Goal: Task Accomplishment & Management: Manage account settings

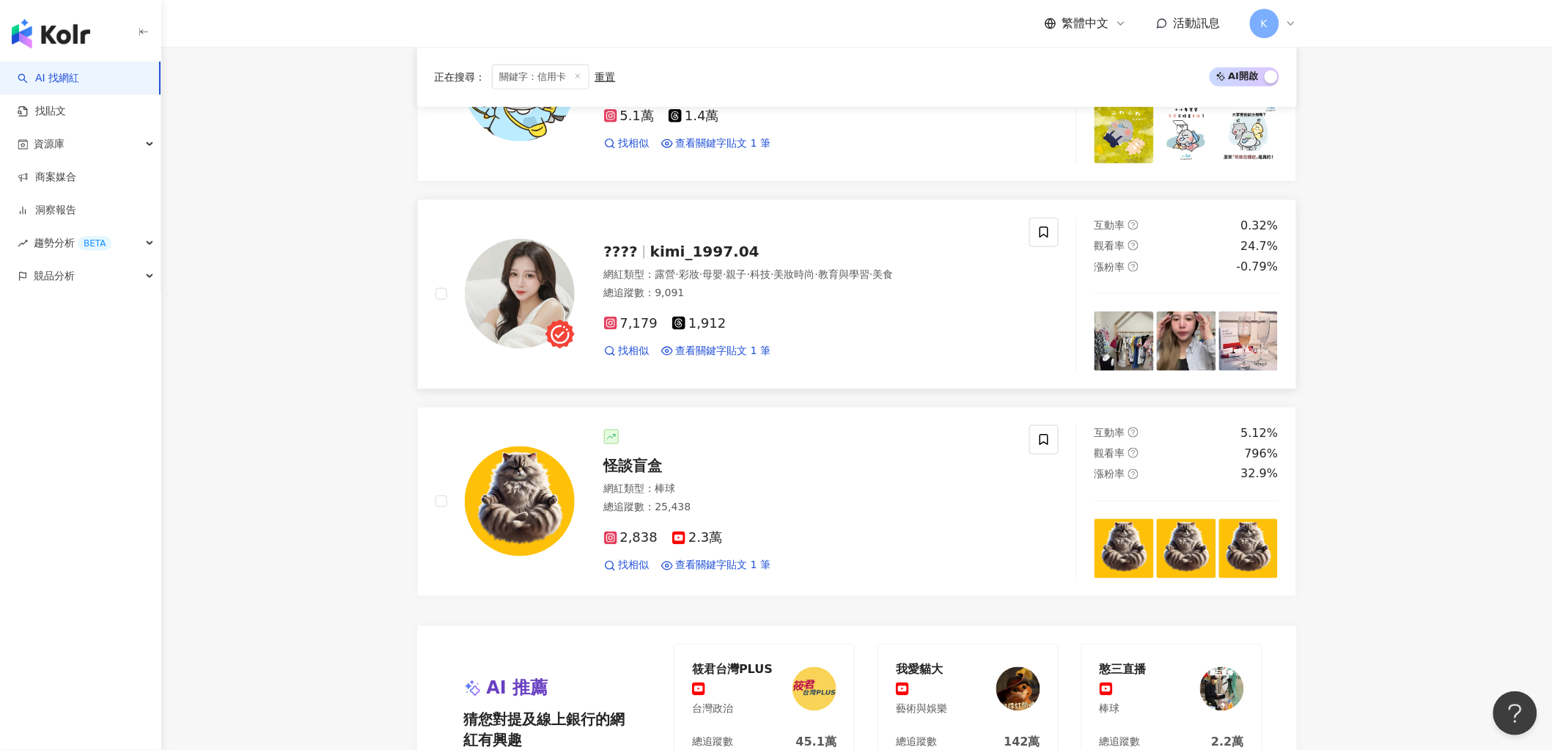
scroll to position [2117, 0]
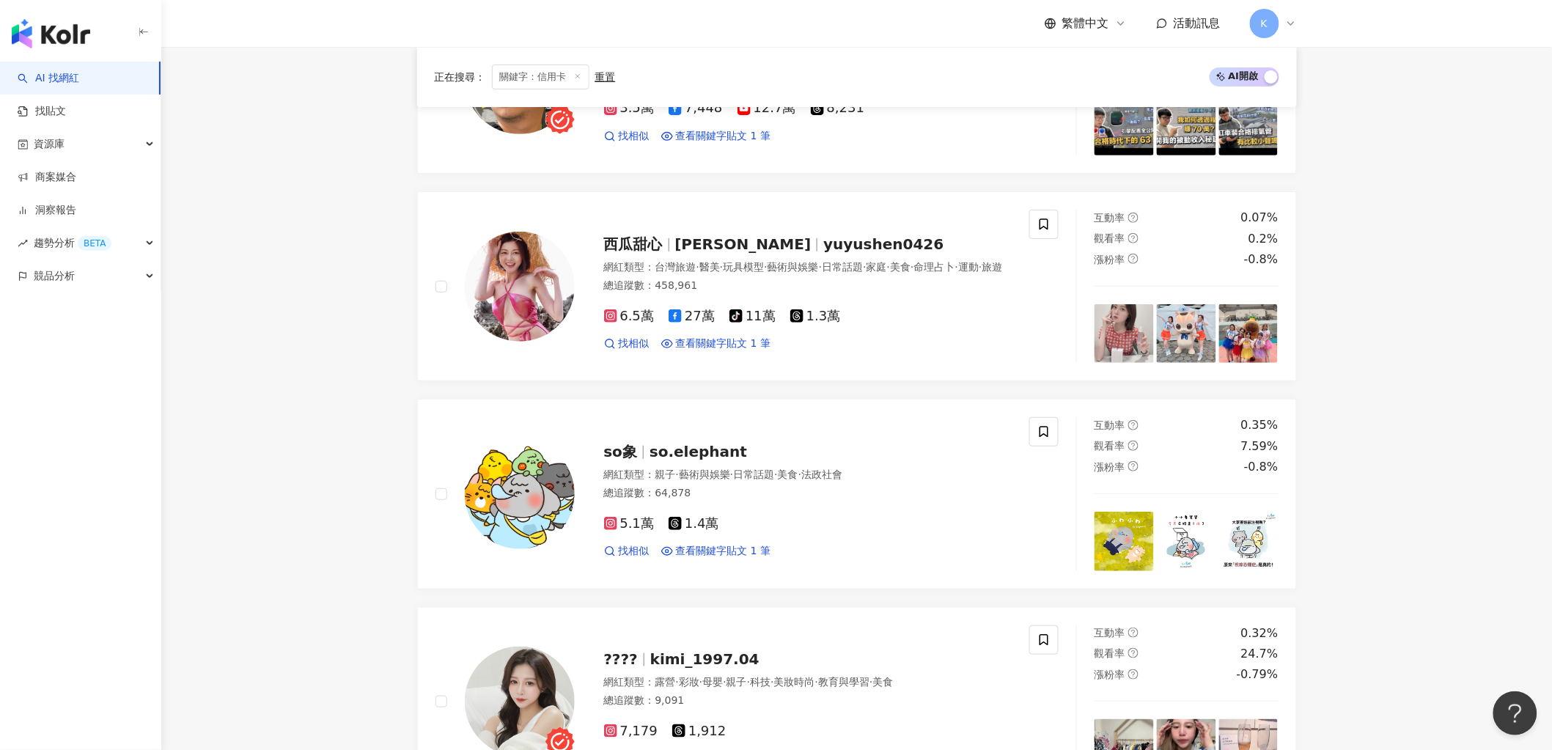
click at [577, 81] on span "關鍵字：信用卡" at bounding box center [541, 77] width 98 height 25
click at [576, 78] on icon at bounding box center [577, 76] width 7 height 7
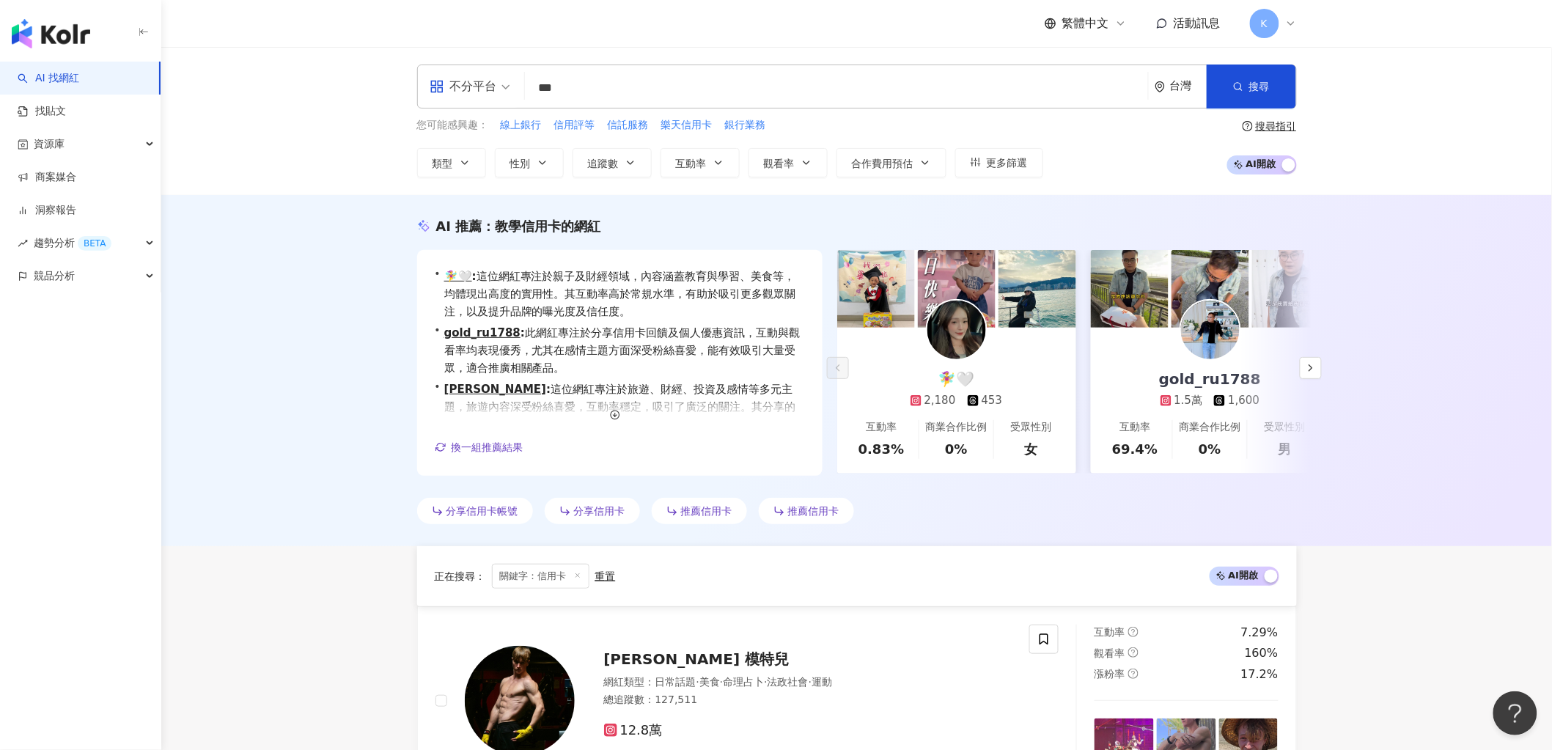
drag, startPoint x: 603, startPoint y: 84, endPoint x: 506, endPoint y: 76, distance: 97.9
click at [507, 76] on div "不分平台 *** 台灣 搜尋 loading 搜尋名稱、敘述、貼文含有關鍵字 “ 信用卡 ” 的網紅" at bounding box center [857, 87] width 880 height 44
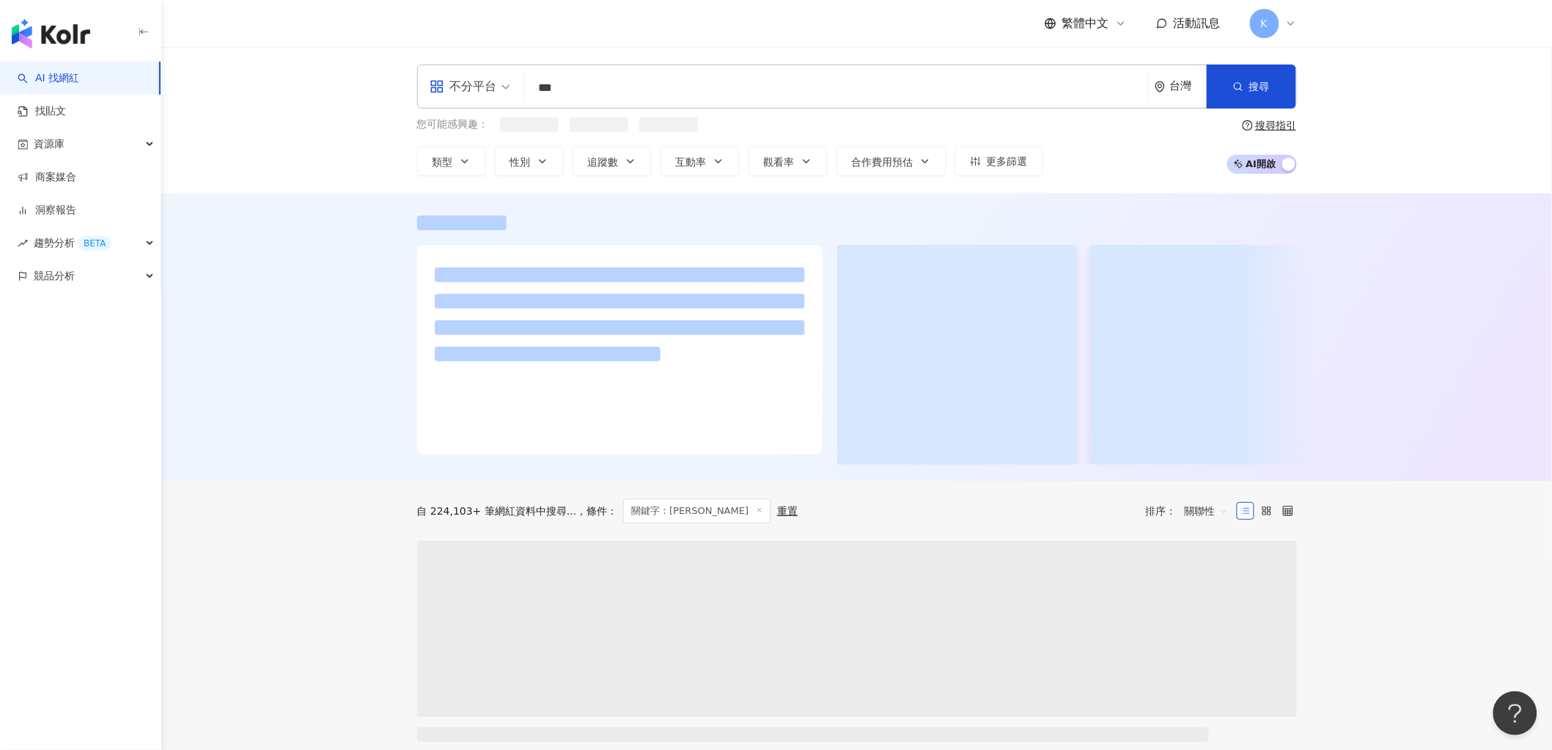
click at [584, 92] on input "***" at bounding box center [836, 88] width 611 height 28
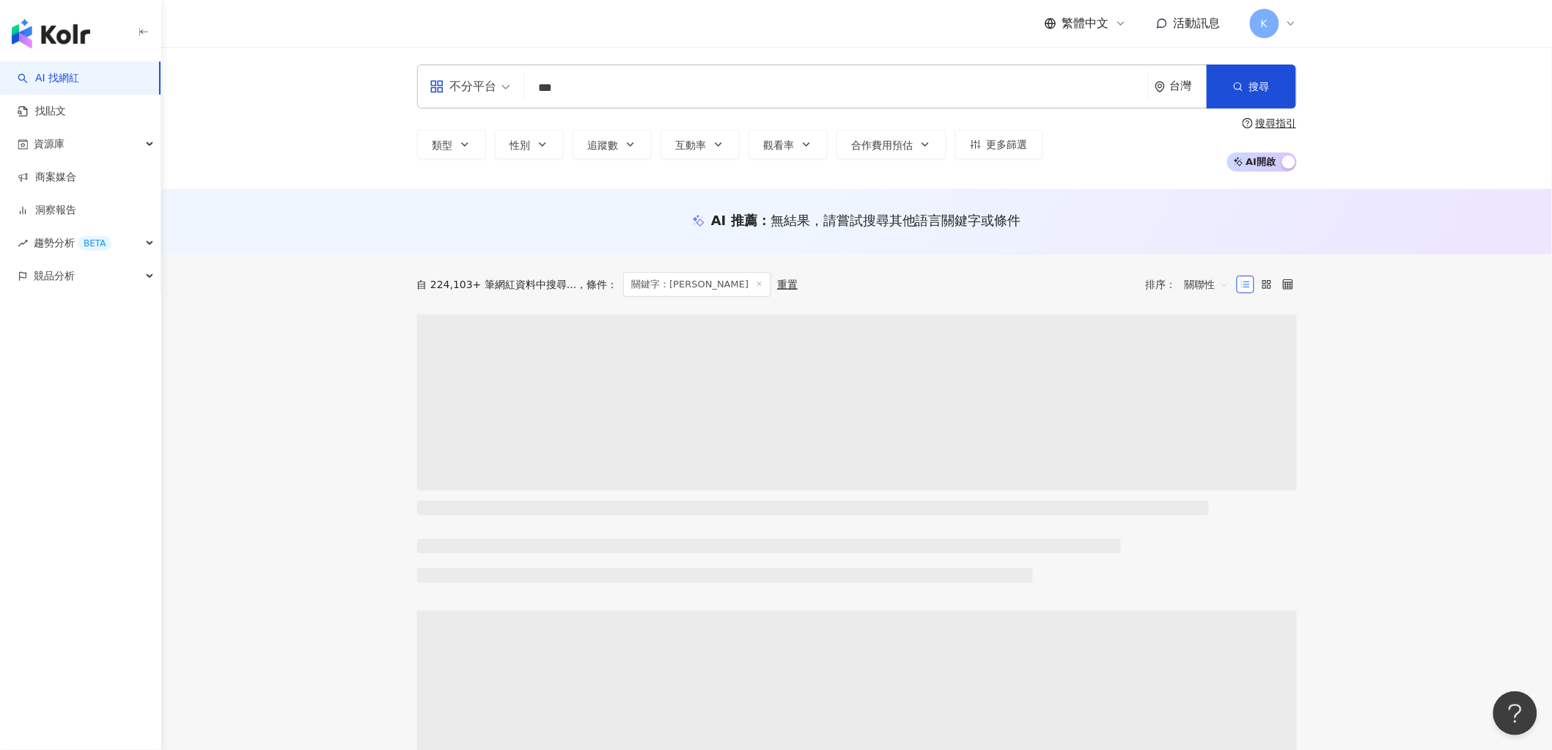
click at [617, 90] on input "***" at bounding box center [836, 88] width 611 height 28
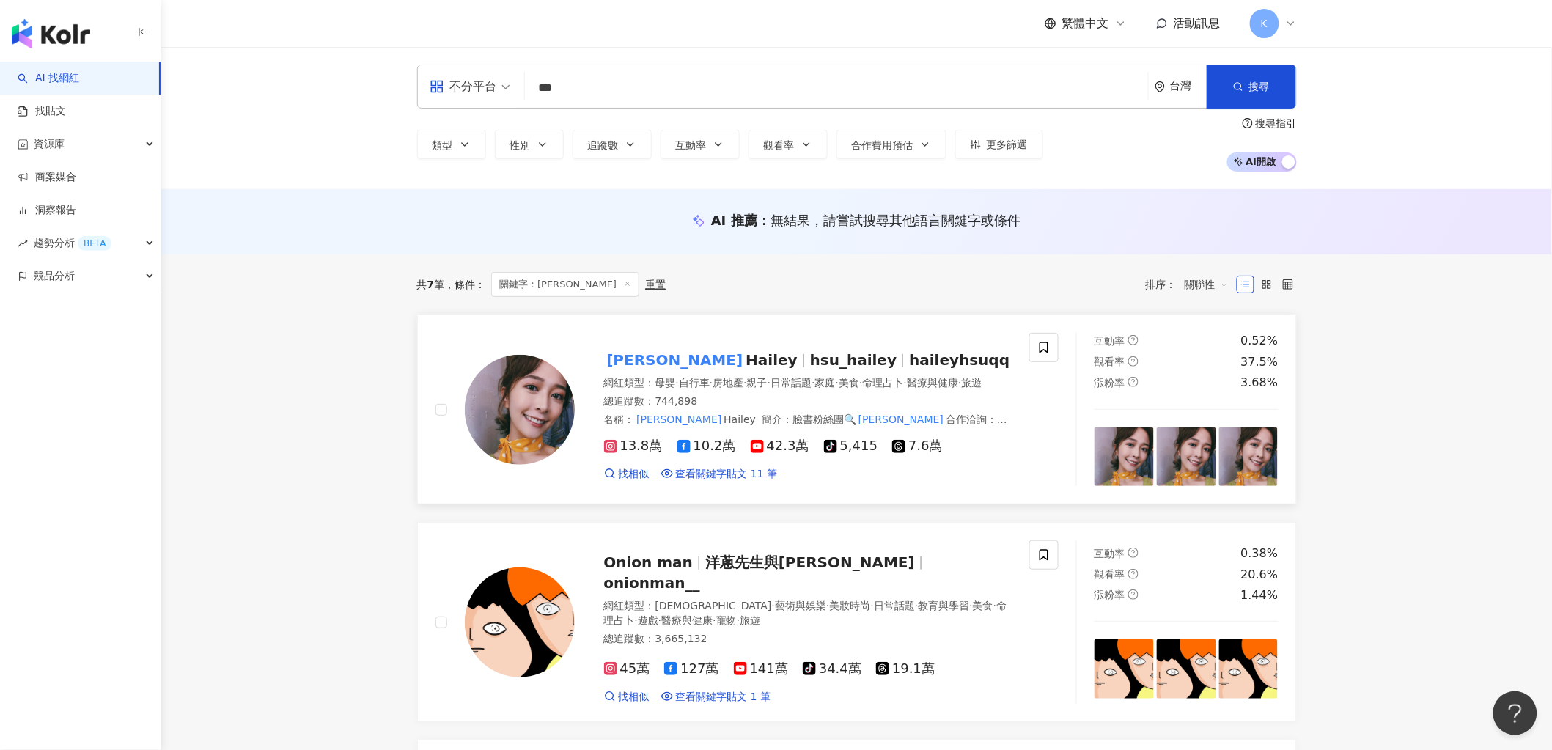
type input "***"
click at [810, 353] on span "hsu_hailey" at bounding box center [853, 360] width 87 height 18
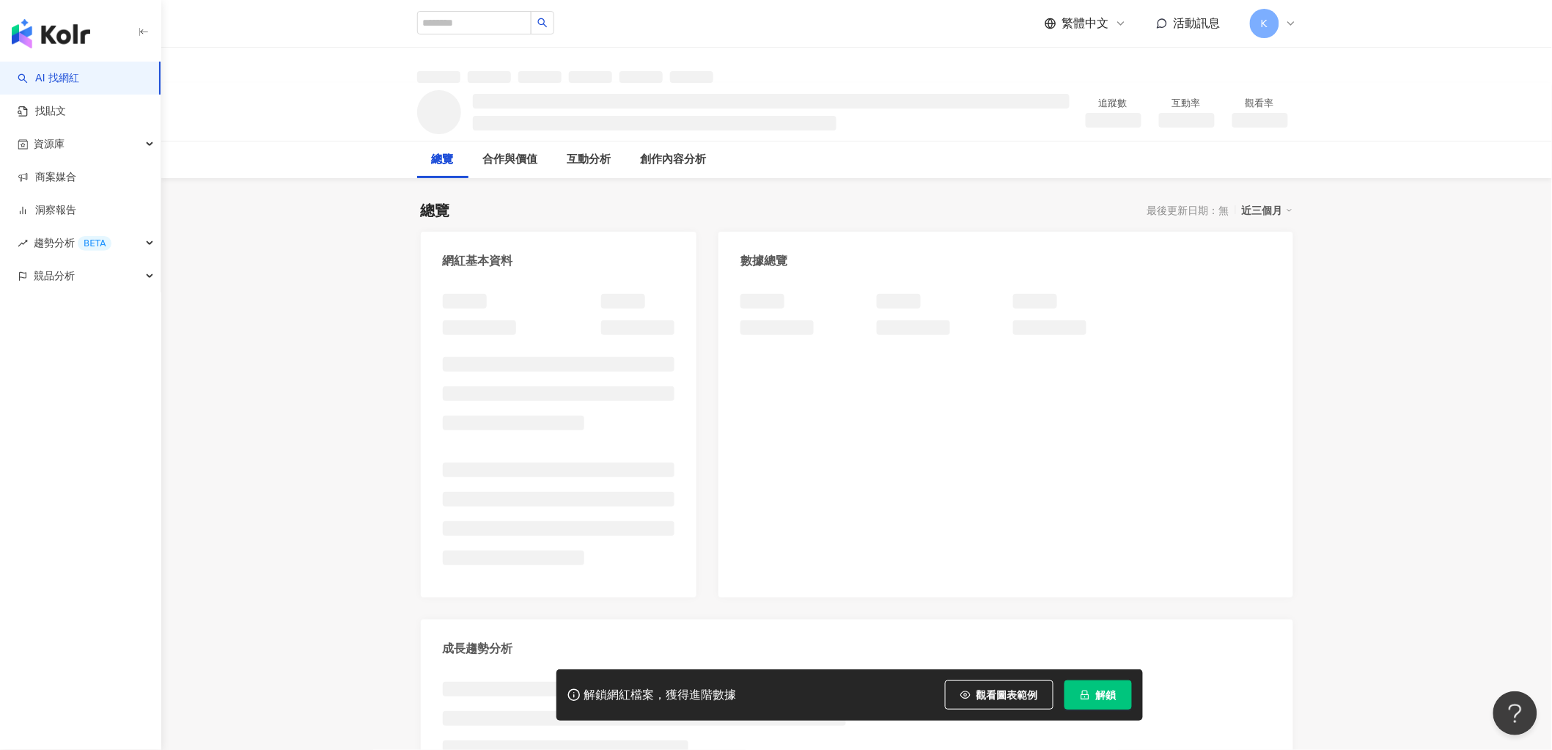
click at [1132, 685] on div "解鎖網紅檔案，獲得進階數據 觀看圖表範例 解鎖" at bounding box center [849, 694] width 586 height 51
click at [1127, 688] on button "解鎖" at bounding box center [1097, 694] width 67 height 29
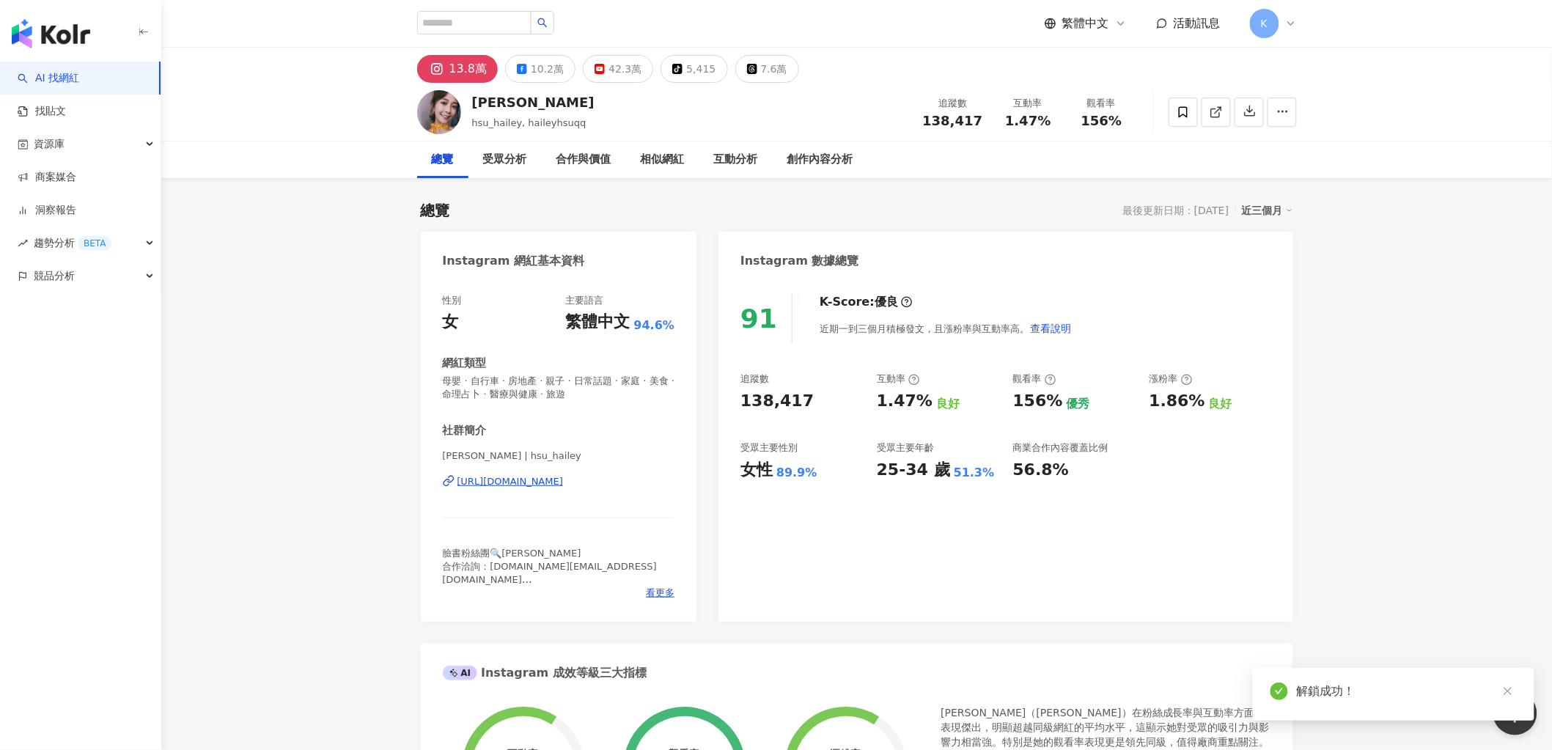
click at [913, 379] on icon at bounding box center [914, 380] width 12 height 12
click at [918, 376] on icon at bounding box center [914, 380] width 12 height 12
click at [913, 376] on icon at bounding box center [914, 380] width 12 height 12
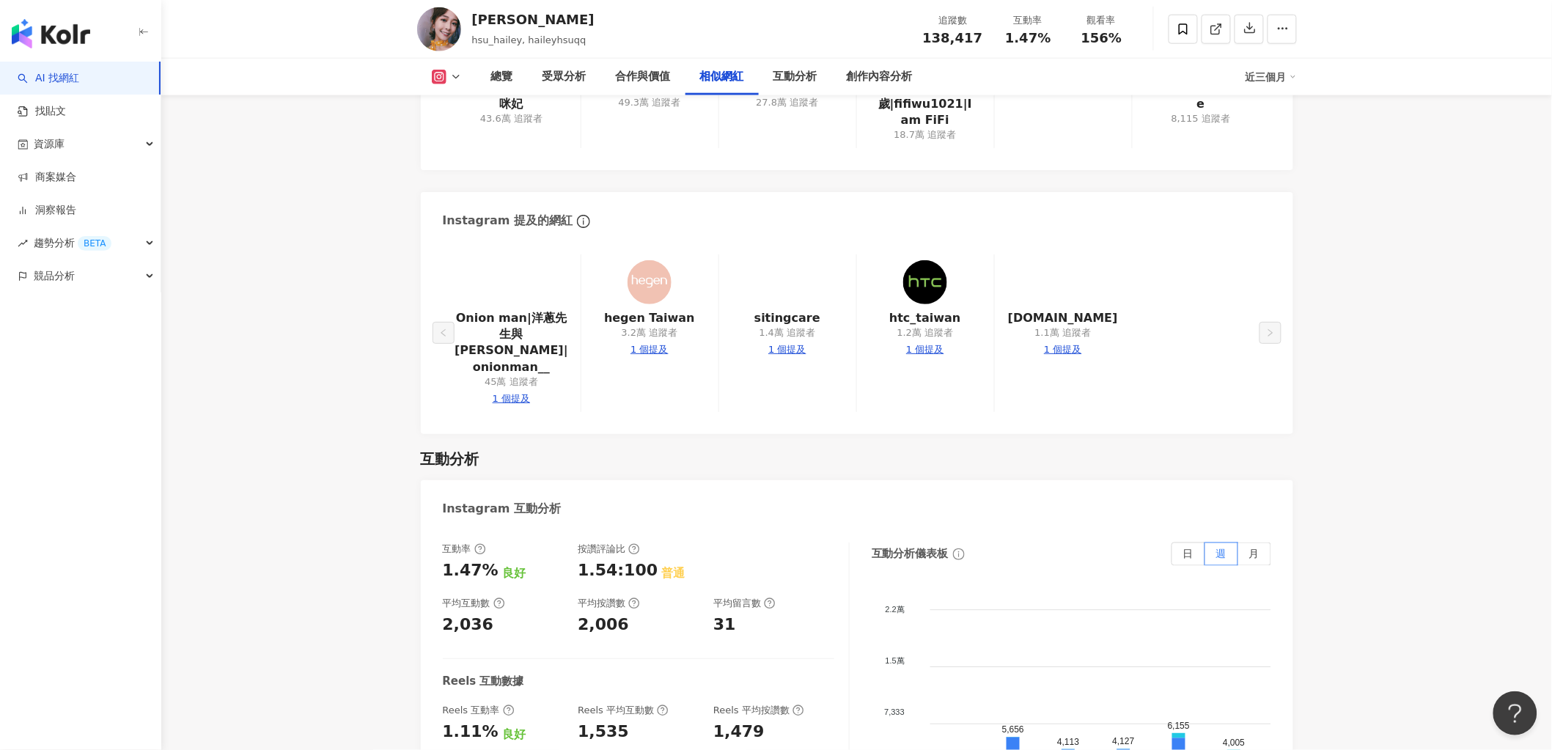
scroll to position [2850, 0]
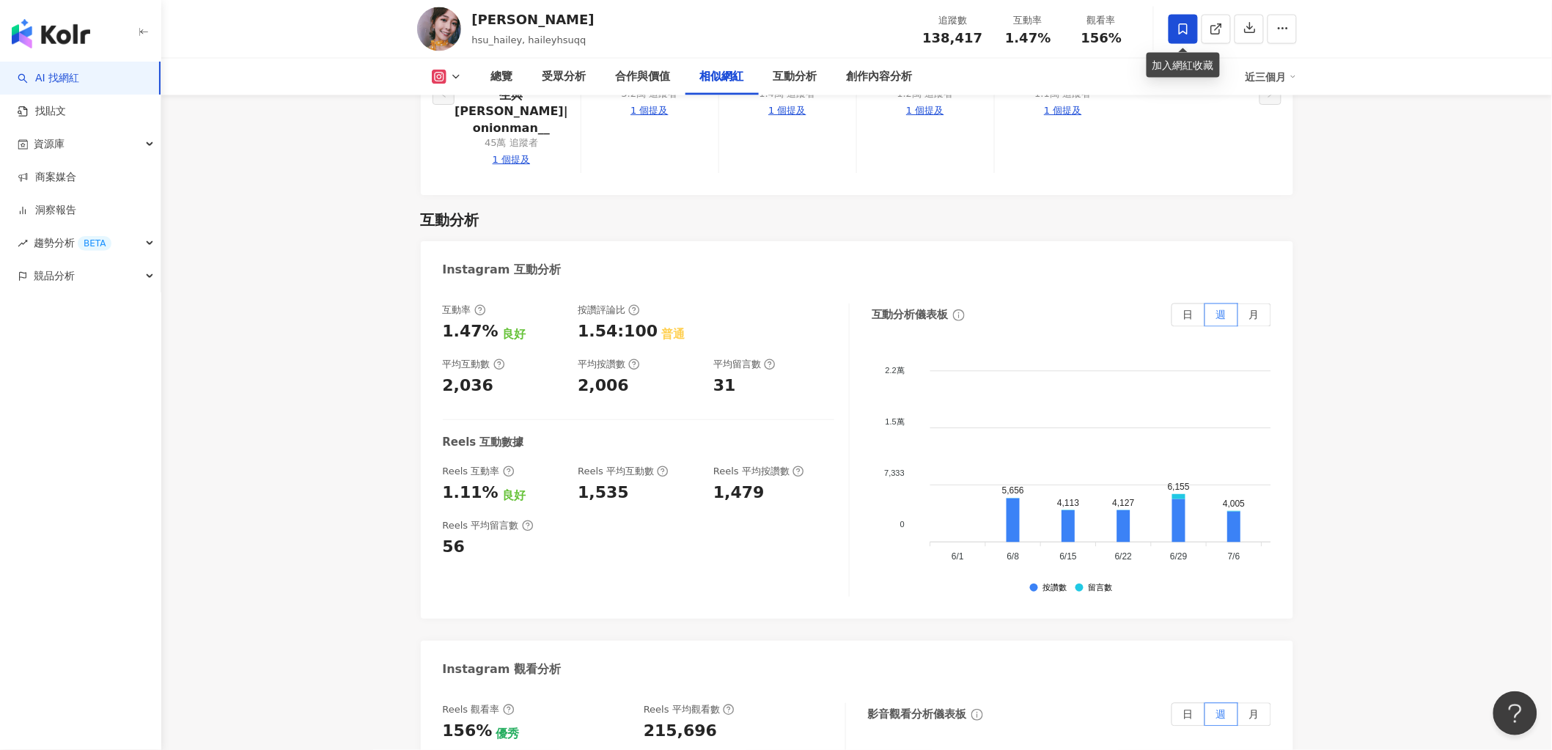
click at [1182, 23] on icon at bounding box center [1183, 29] width 13 height 13
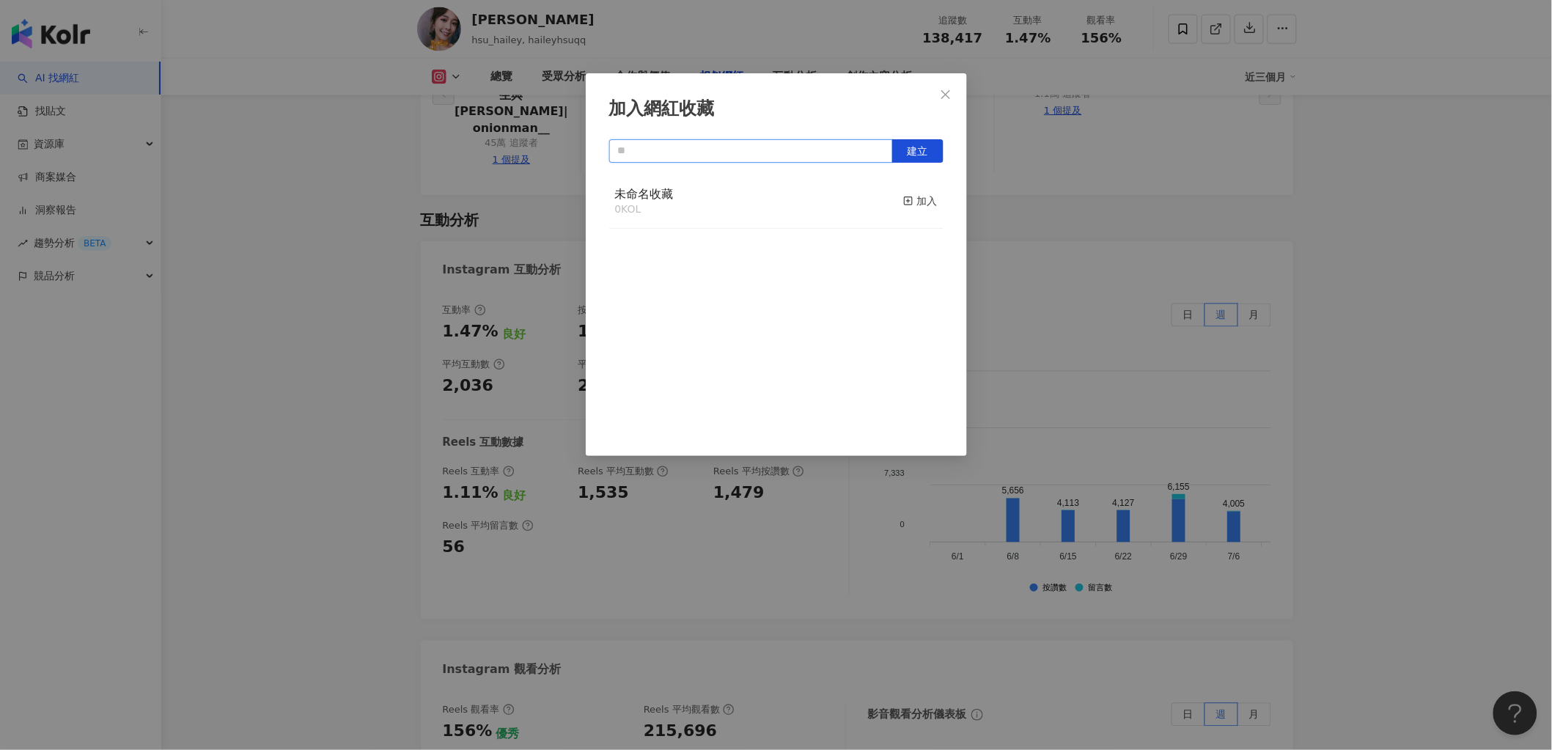
click at [802, 144] on input "text" at bounding box center [751, 150] width 284 height 23
click at [831, 151] on input "text" at bounding box center [751, 150] width 284 height 23
type input "**********"
click at [932, 150] on button "建立" at bounding box center [917, 150] width 51 height 23
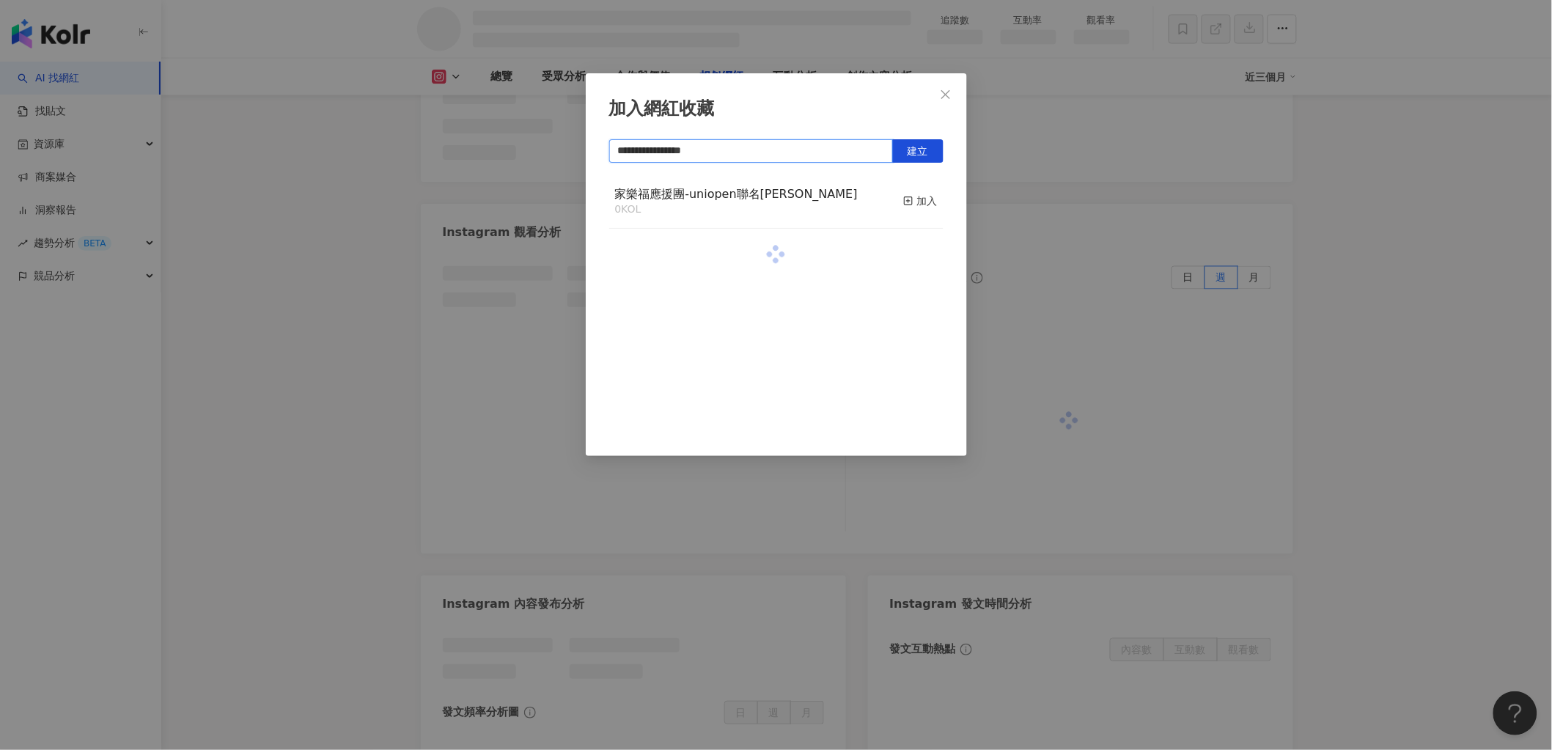
scroll to position [2446, 0]
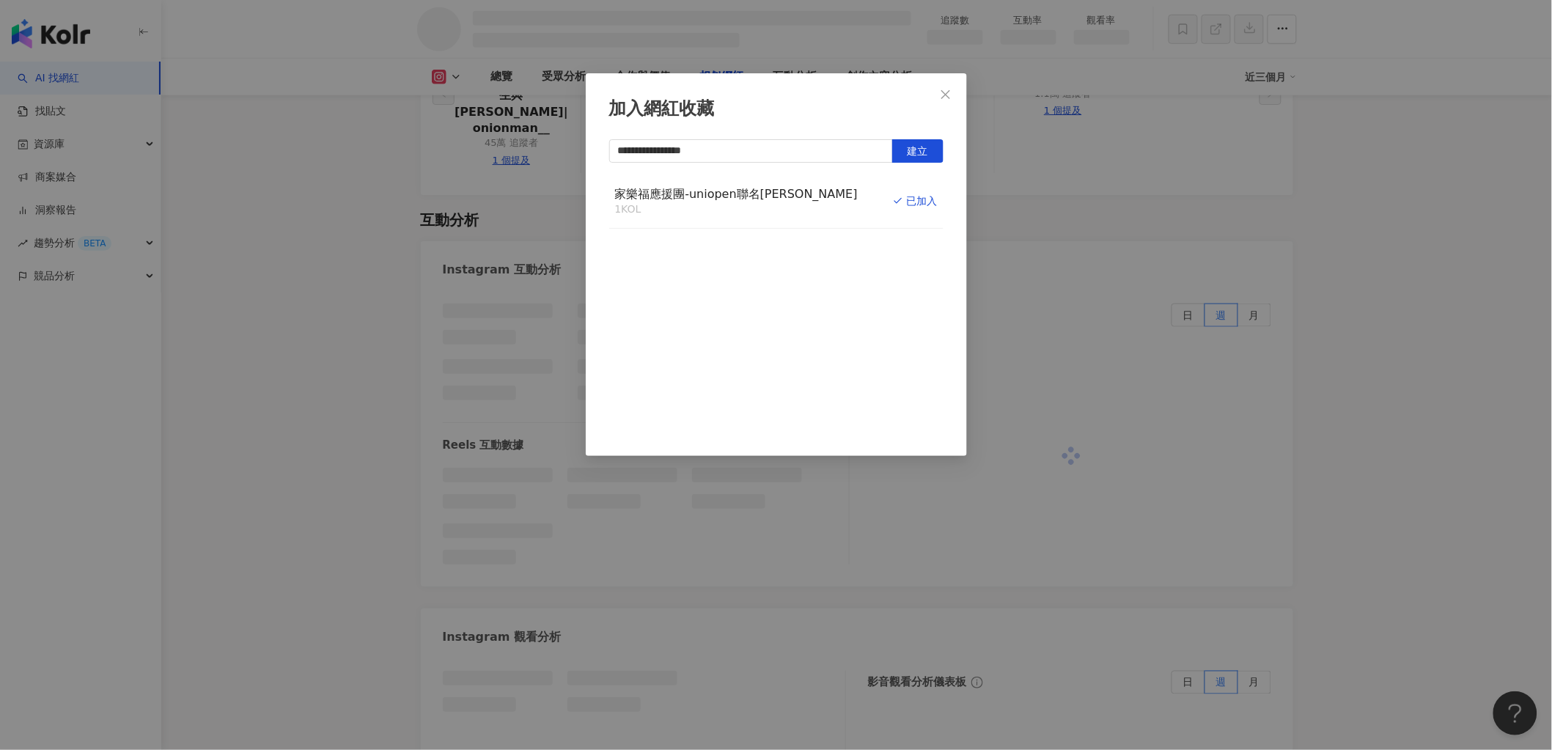
click at [894, 202] on div "已加入" at bounding box center [915, 201] width 45 height 16
click at [943, 97] on icon "close" at bounding box center [946, 95] width 12 height 12
click at [947, 89] on div "**********" at bounding box center [776, 375] width 1552 height 750
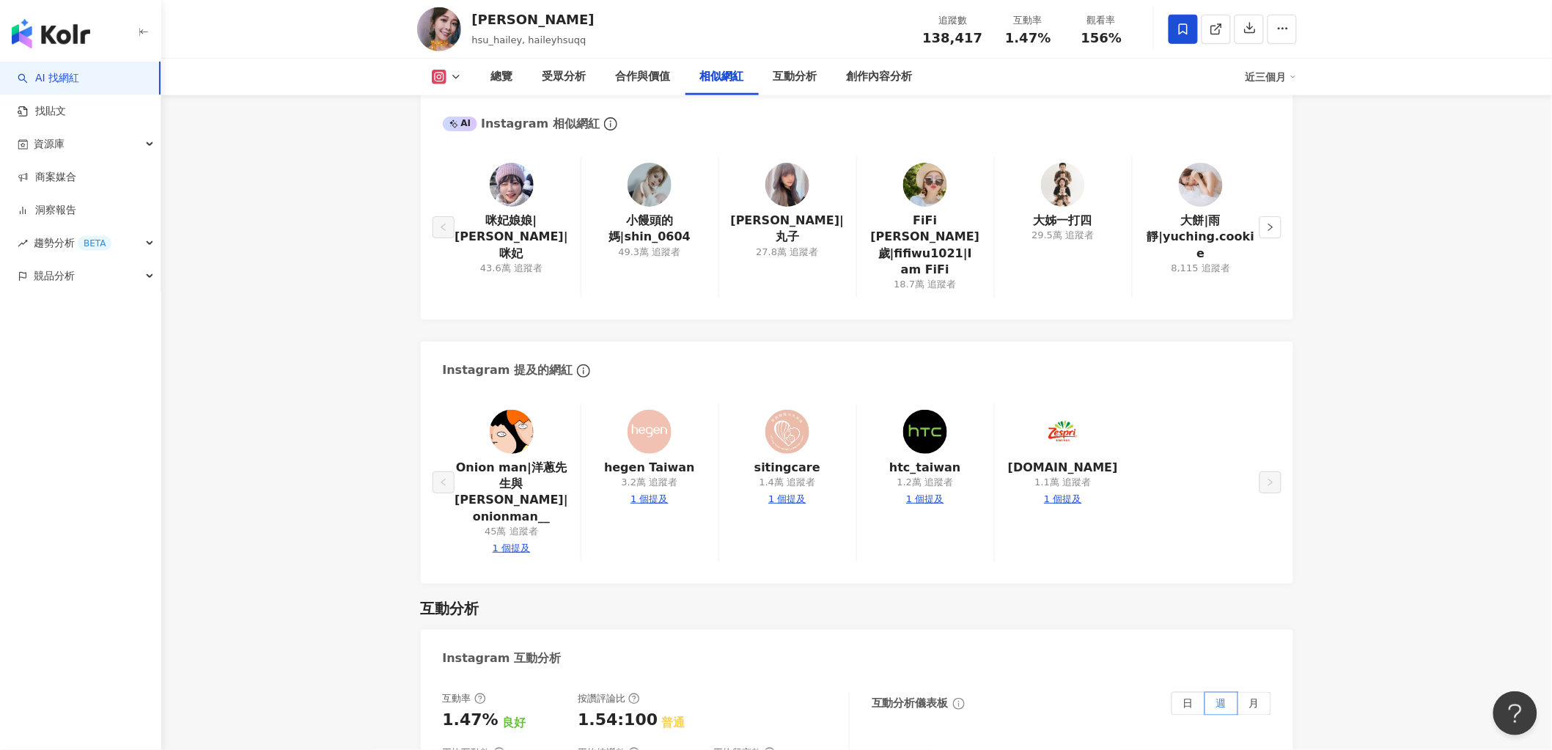
scroll to position [2834, 0]
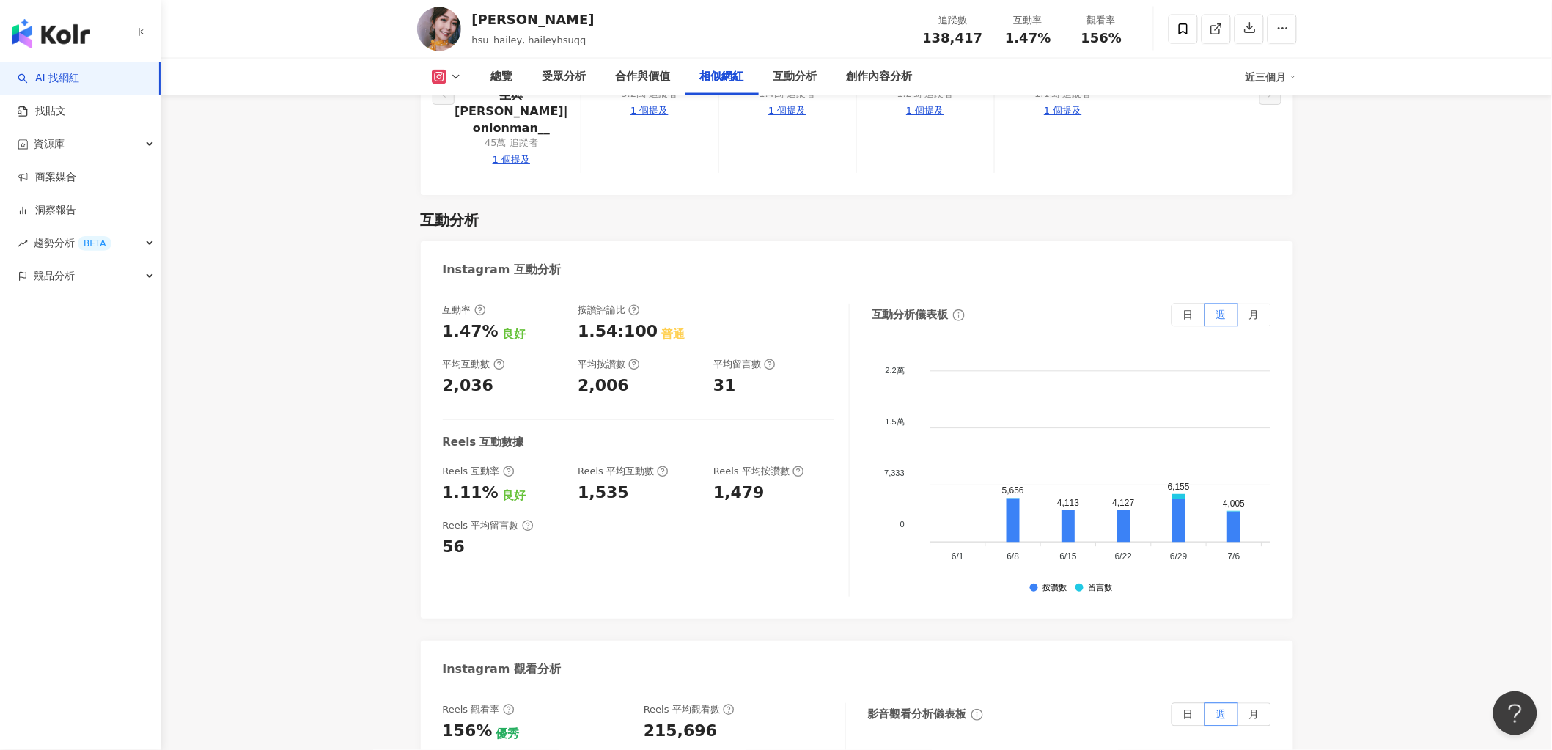
click at [1096, 27] on div "追蹤數 138,417 互動率 1.47% 觀看率 156%" at bounding box center [1026, 28] width 224 height 43
click at [1073, 25] on div "觀看率 156%" at bounding box center [1101, 29] width 73 height 32
click at [996, 21] on div "互動率 1.47%" at bounding box center [1028, 29] width 73 height 32
click at [1019, 20] on div "互動率" at bounding box center [1029, 20] width 56 height 15
click at [1051, 26] on div "互動率" at bounding box center [1029, 20] width 56 height 15
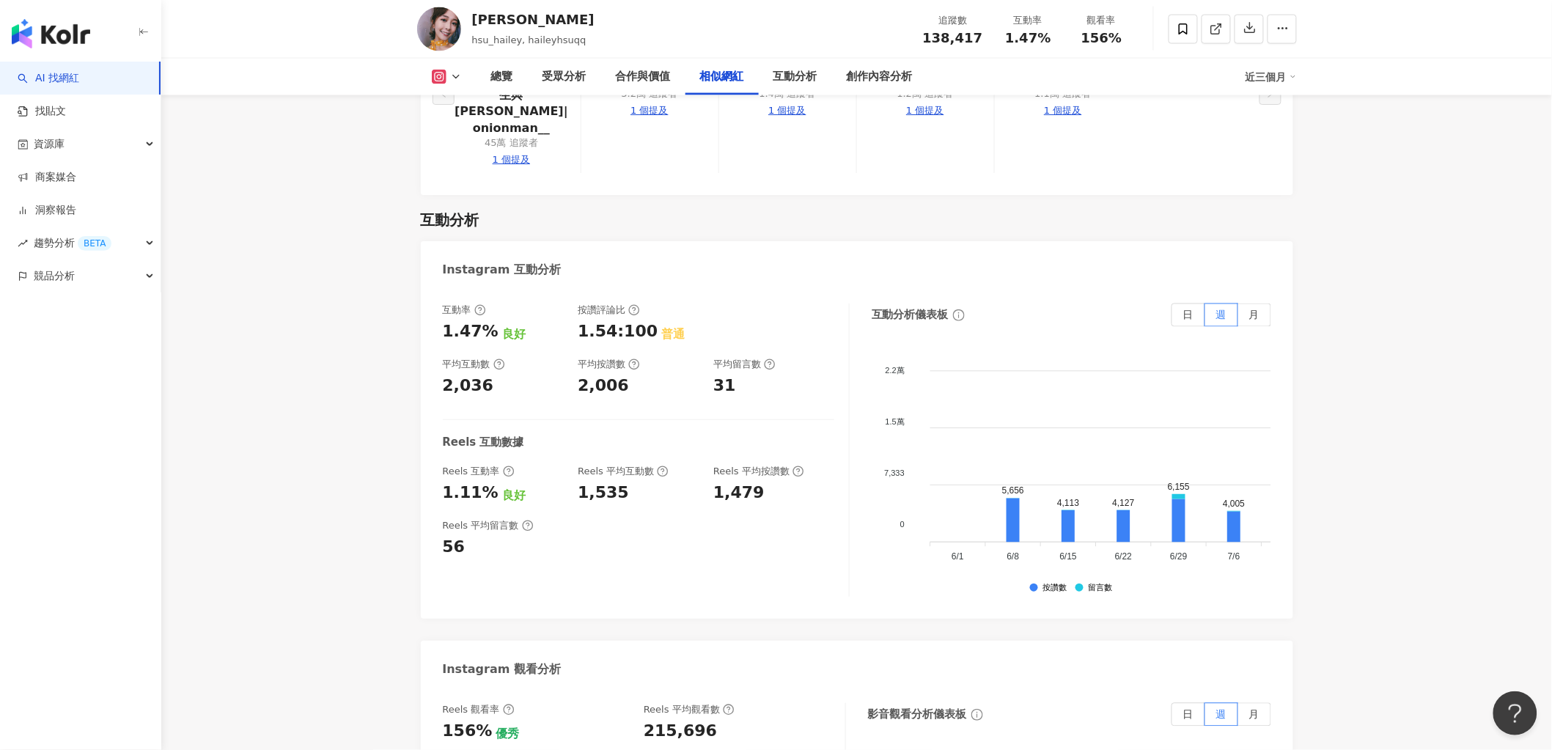
scroll to position [2509, 0]
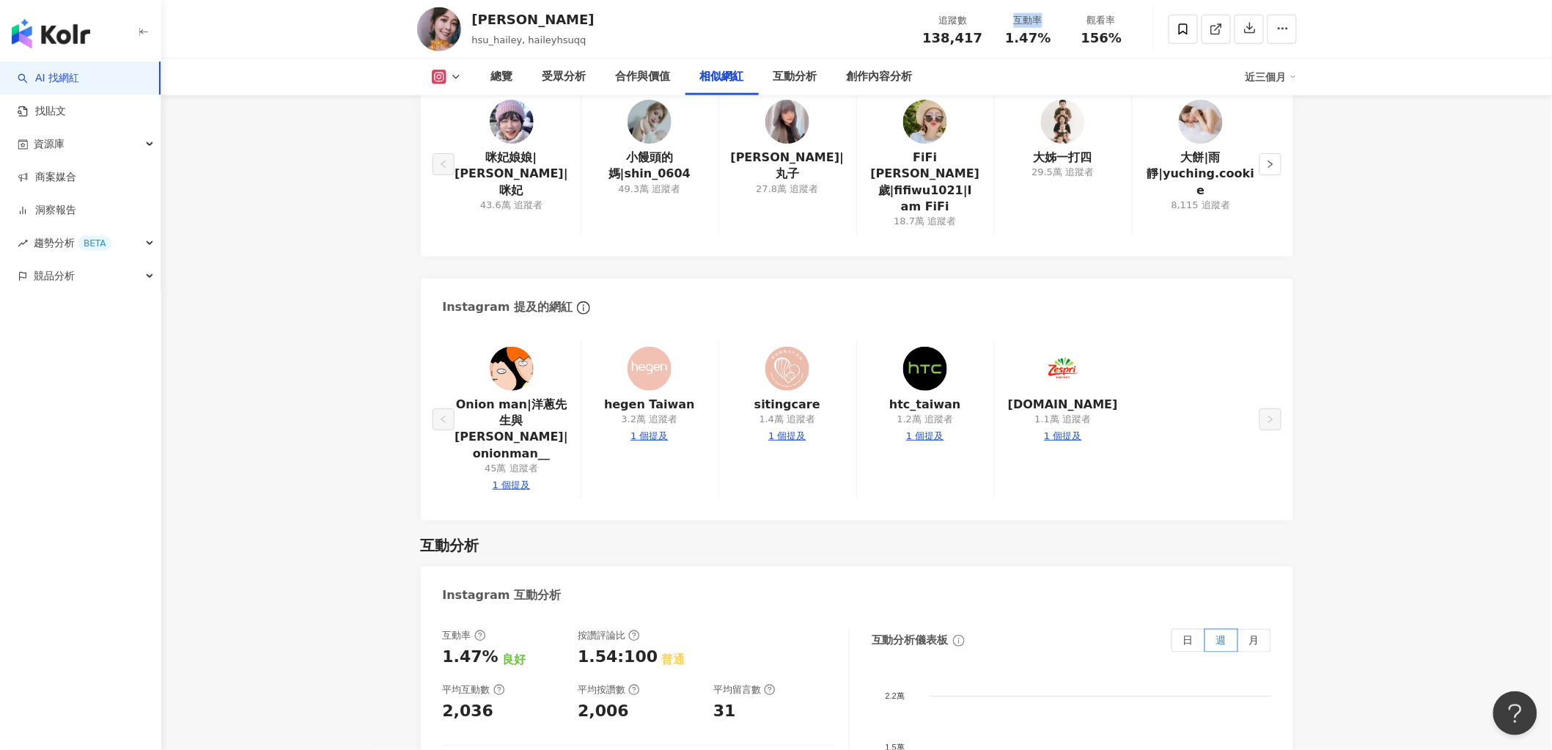
click at [1044, 21] on div "互動率" at bounding box center [1029, 20] width 56 height 15
copy div "互動率"
click at [972, 16] on div "追蹤數" at bounding box center [953, 20] width 60 height 15
drag, startPoint x: 933, startPoint y: 17, endPoint x: 966, endPoint y: 16, distance: 33.0
click at [966, 16] on div "追蹤數" at bounding box center [953, 20] width 60 height 15
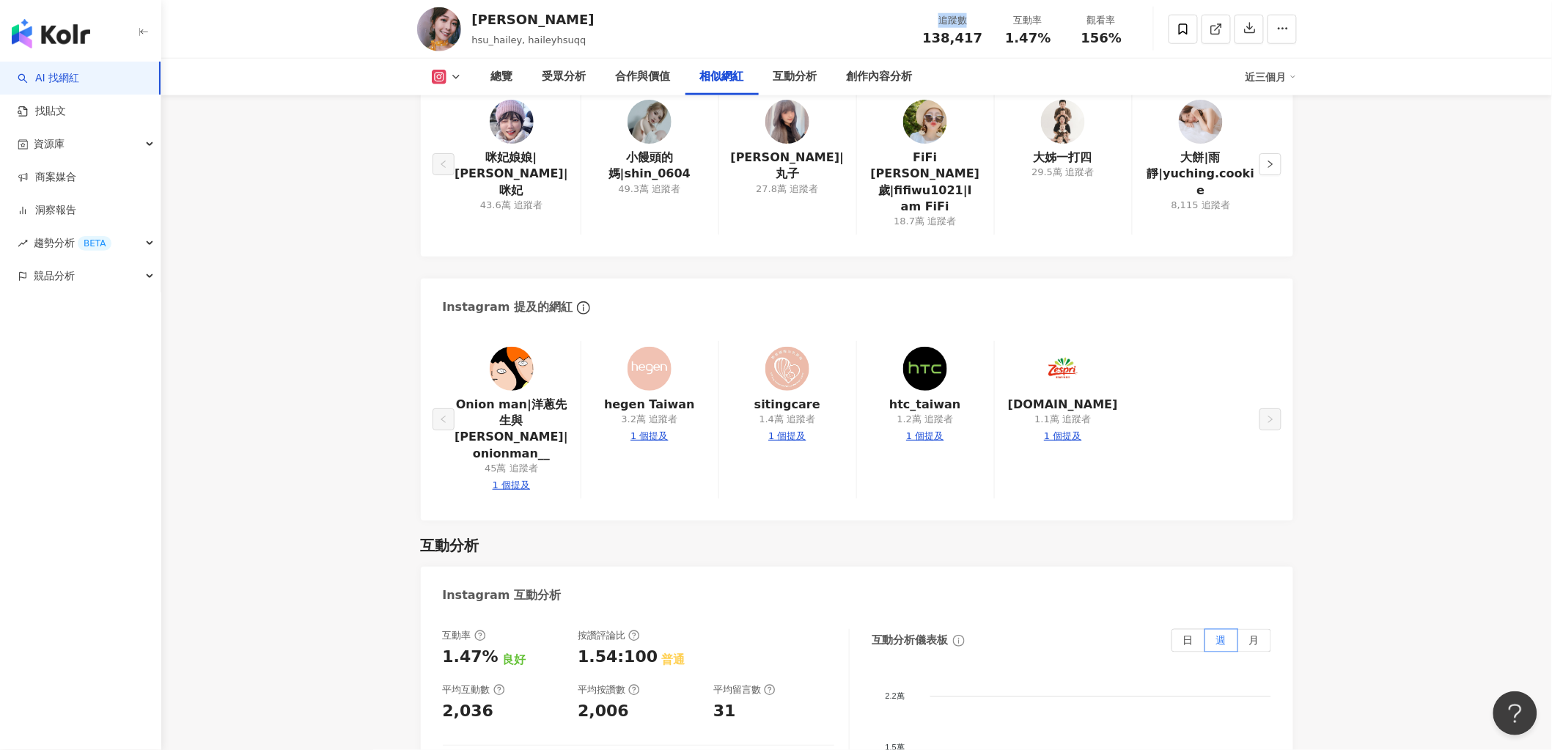
copy div "追蹤數"
drag, startPoint x: 1006, startPoint y: 26, endPoint x: 1042, endPoint y: 25, distance: 35.9
click at [1042, 25] on div "互動率" at bounding box center [1029, 20] width 56 height 15
copy div "互動率"
click at [1116, 18] on div "觀看率" at bounding box center [1102, 20] width 56 height 15
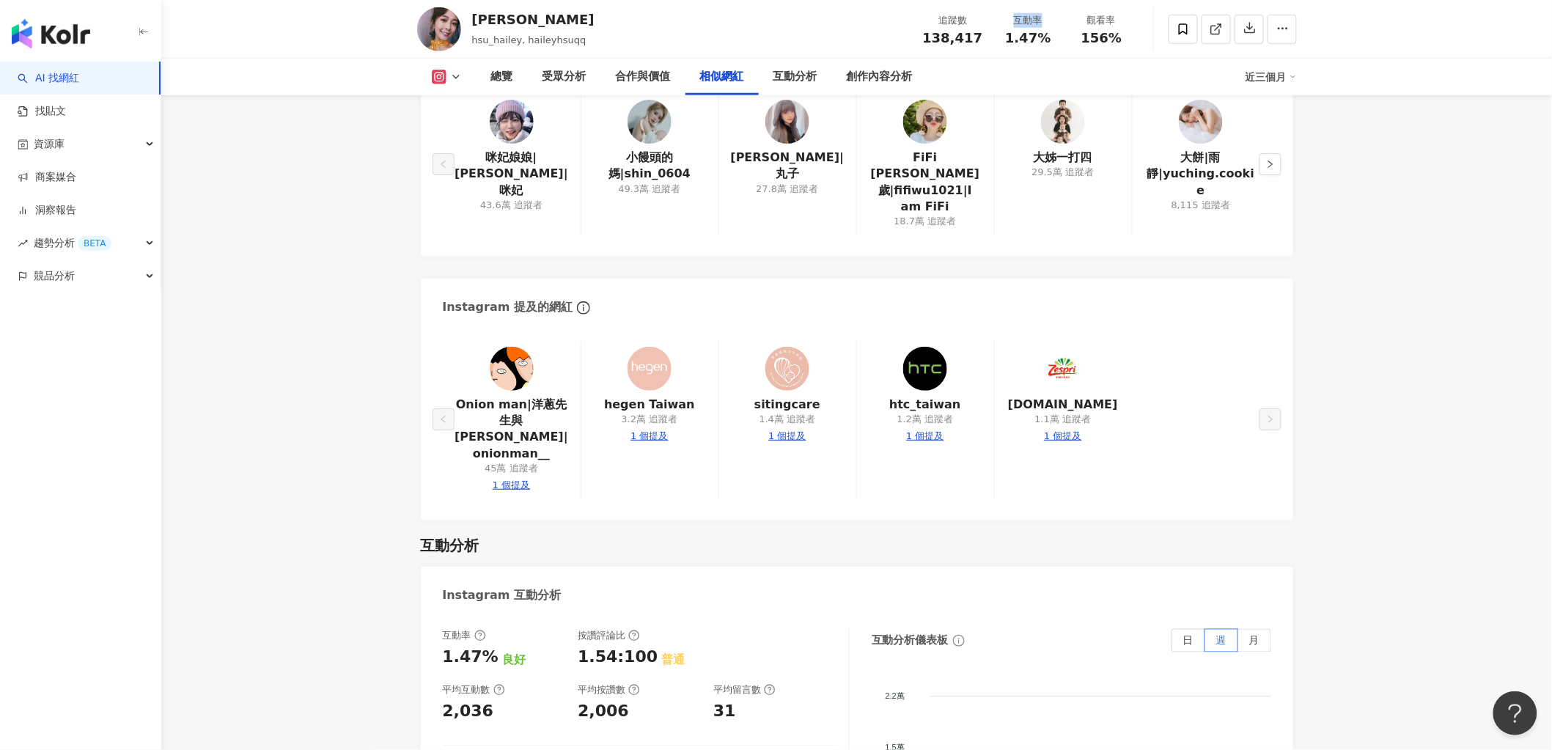
click at [1088, 21] on div "觀看率" at bounding box center [1102, 20] width 56 height 15
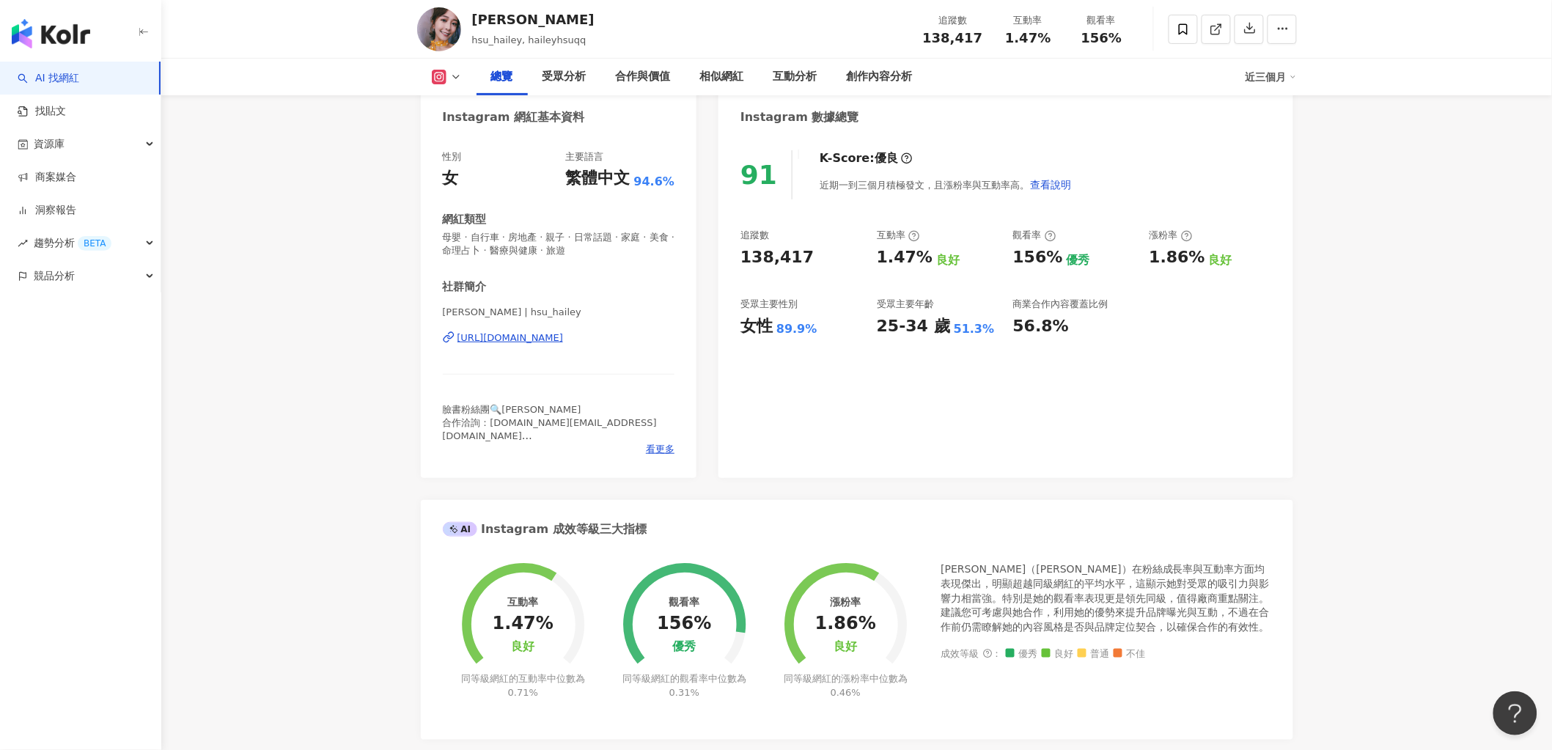
scroll to position [65, 0]
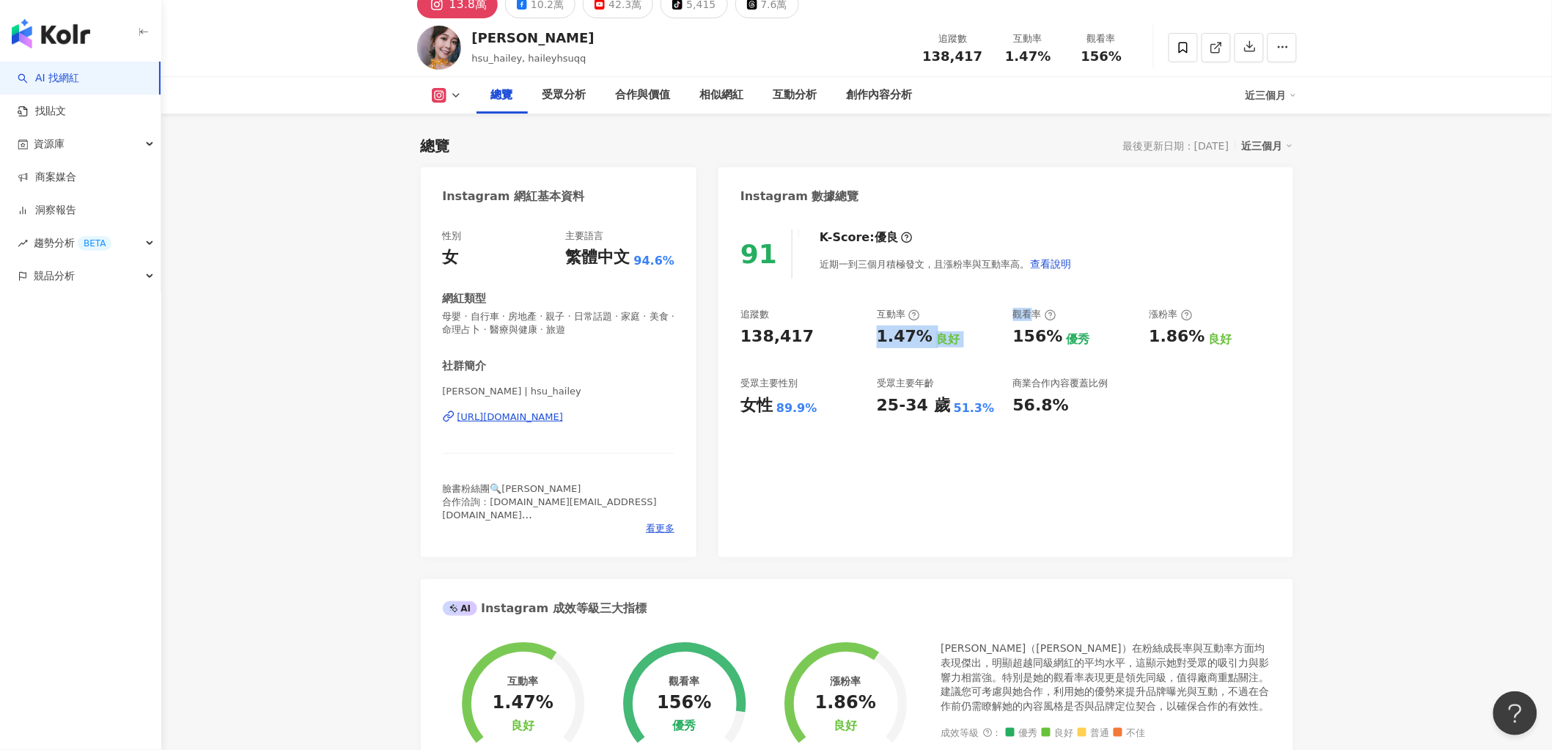
drag, startPoint x: 1012, startPoint y: 317, endPoint x: 1037, endPoint y: 318, distance: 24.9
click at [1037, 318] on div "追蹤數 138,417 互動率 1.47% 良好 觀看率 156% 優秀 漲粉率 1.86% 良好 受眾主要性別 女性 89.9% 受眾主要年齡 25-34 …" at bounding box center [1005, 362] width 530 height 108
click at [1042, 318] on div "觀看率" at bounding box center [1034, 314] width 43 height 13
drag, startPoint x: 1008, startPoint y: 316, endPoint x: 1040, endPoint y: 316, distance: 31.5
click at [1040, 316] on div "追蹤數 138,417 互動率 1.47% 良好 觀看率 156% 優秀 漲粉率 1.86% 良好 受眾主要性別 女性 89.9% 受眾主要年齡 25-34 …" at bounding box center [1005, 362] width 530 height 108
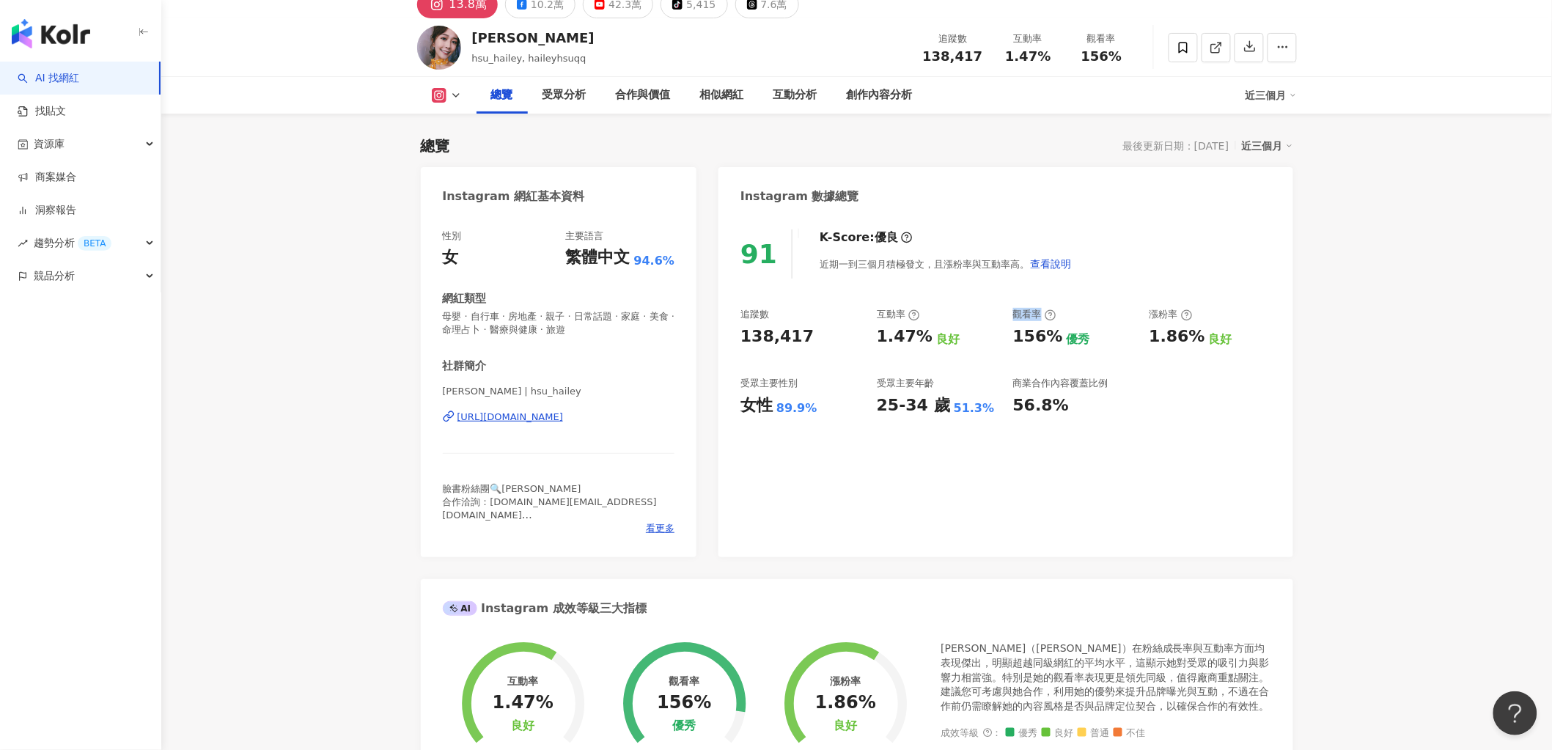
copy div "觀看率"
drag, startPoint x: 1019, startPoint y: 56, endPoint x: 1051, endPoint y: 59, distance: 32.4
click at [1051, 59] on div "1.47%" at bounding box center [1029, 56] width 56 height 15
copy span "1.47%"
drag, startPoint x: 1076, startPoint y: 57, endPoint x: 1122, endPoint y: 59, distance: 45.5
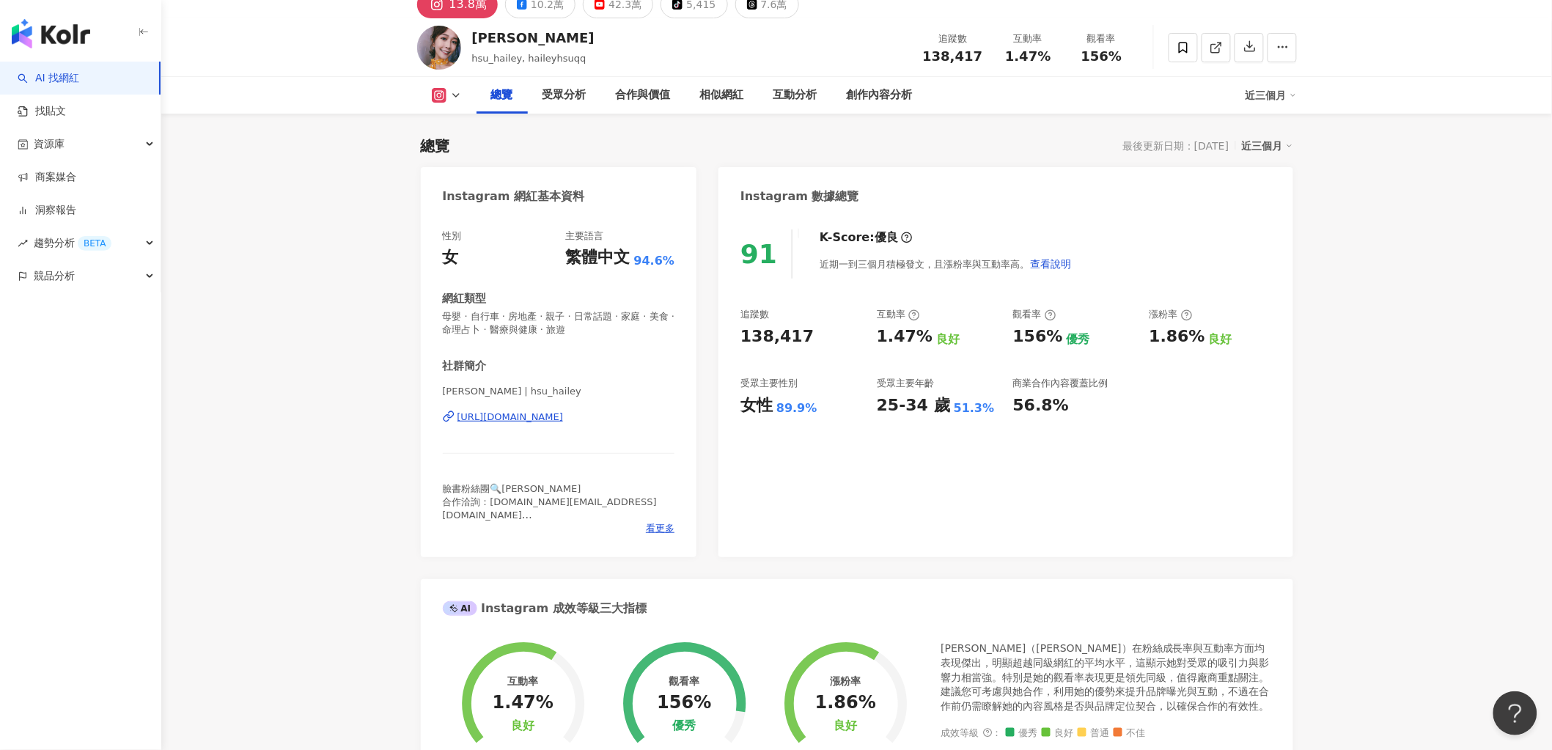
click at [1127, 62] on div "156%" at bounding box center [1102, 56] width 56 height 15
copy span "156%"
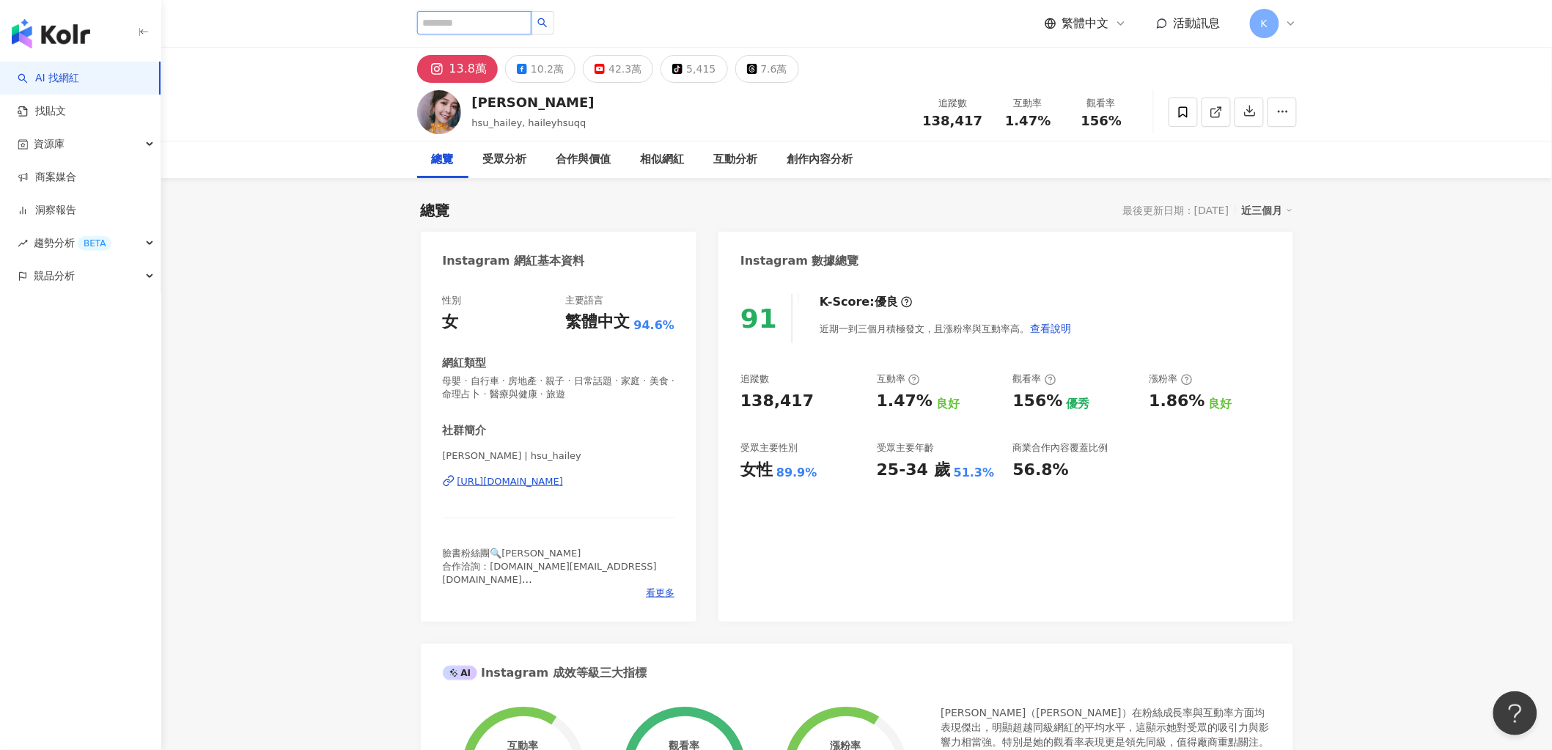
paste input "**********"
type input "**********"
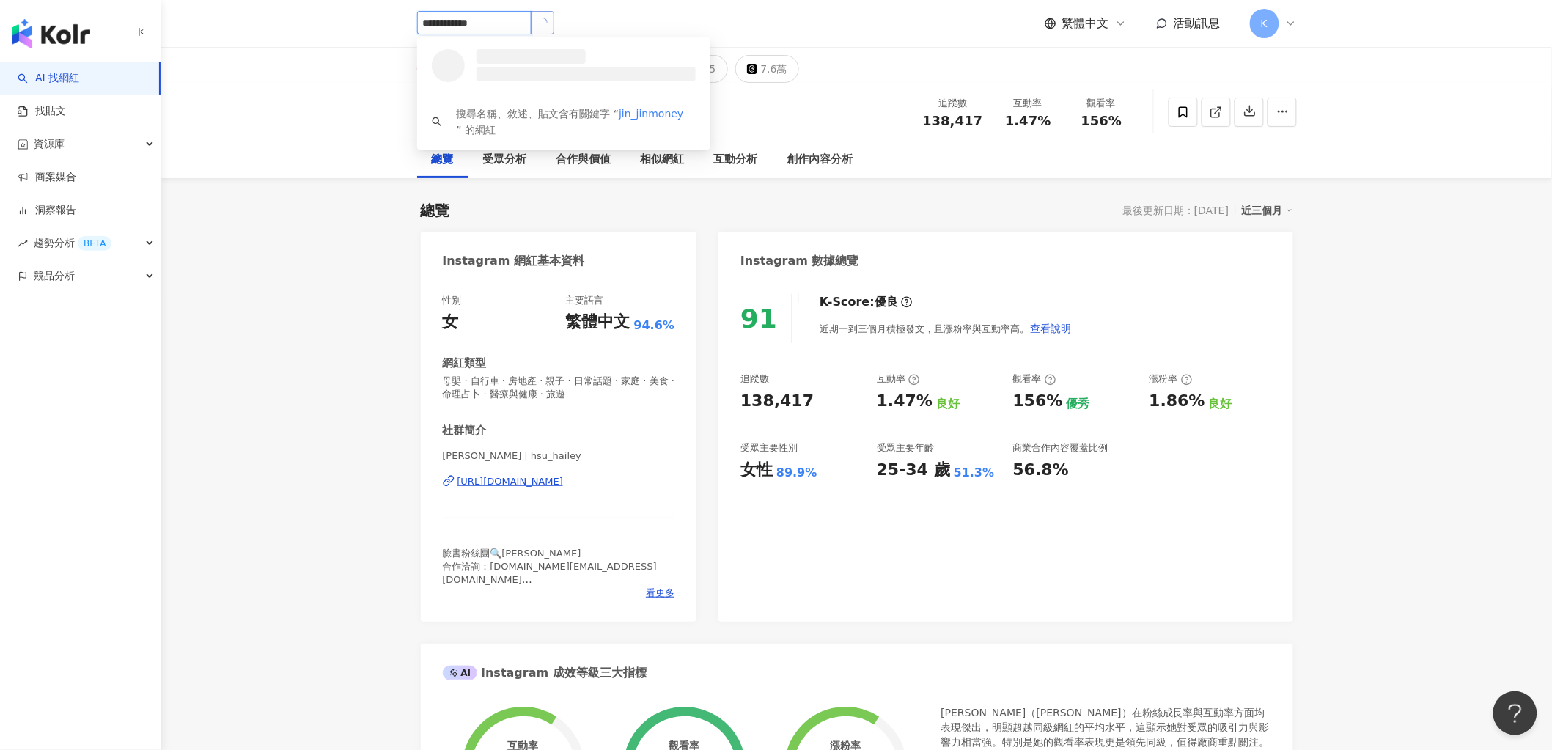
click at [547, 24] on icon "loading" at bounding box center [542, 22] width 11 height 11
click at [520, 62] on div "[PERSON_NAME]斜槓中🍀｜理財存股𝘅斜槓日常𝘅女性成長" at bounding box center [519, 56] width 95 height 15
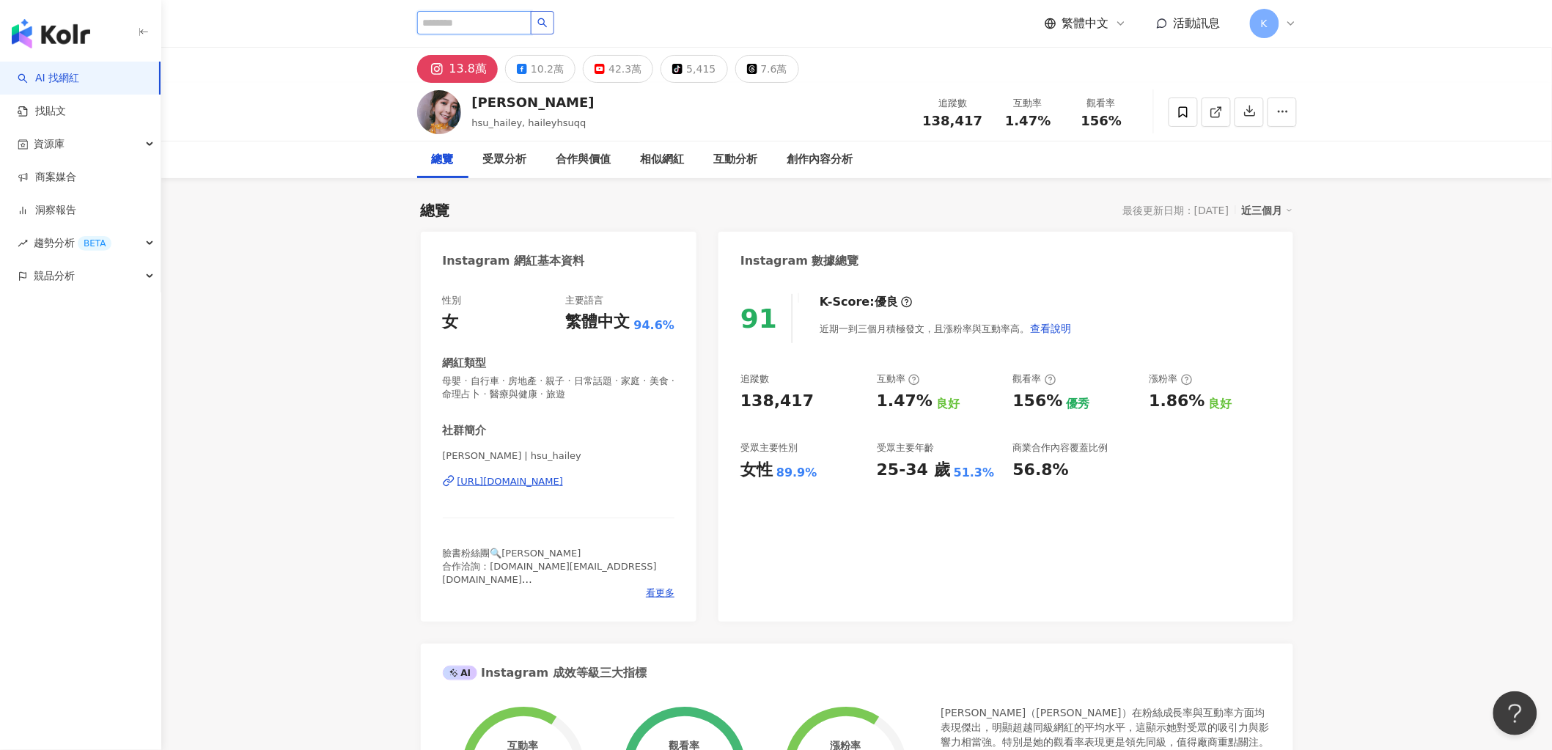
click at [444, 18] on input "search" at bounding box center [474, 22] width 114 height 23
paste input "**********"
type input "**********"
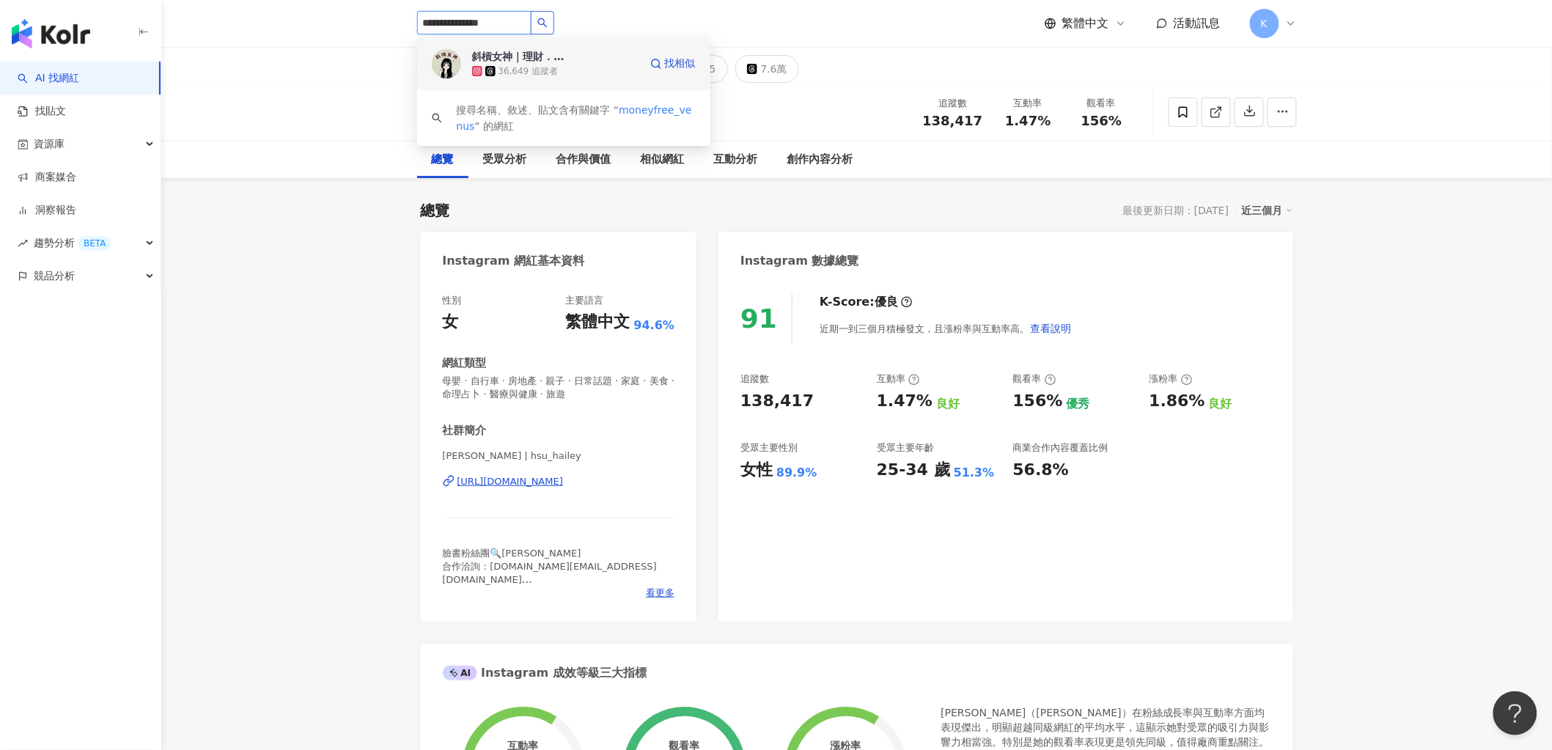
click at [606, 65] on div "36,649 追蹤者" at bounding box center [555, 71] width 167 height 15
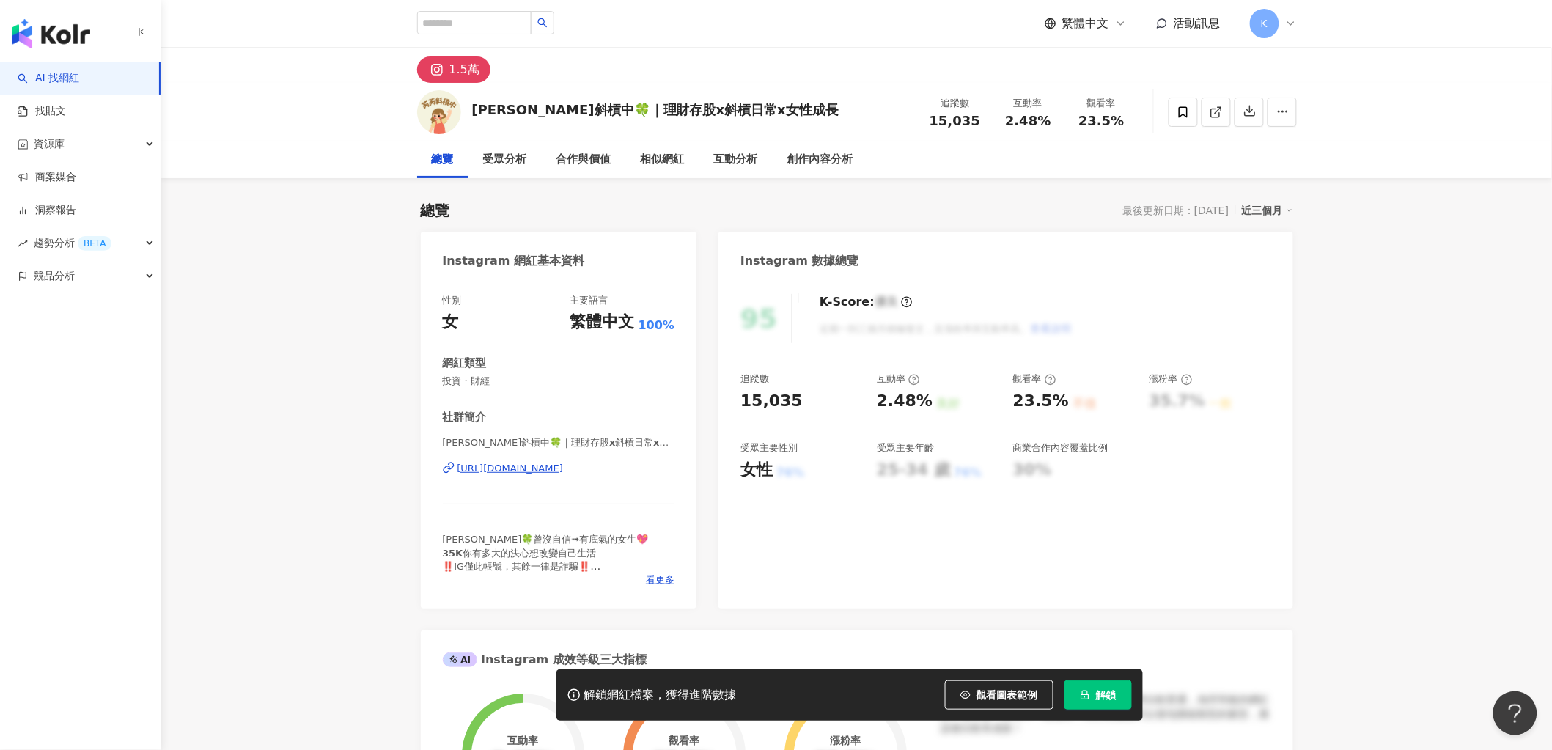
click at [1090, 691] on button "解鎖" at bounding box center [1097, 694] width 67 height 29
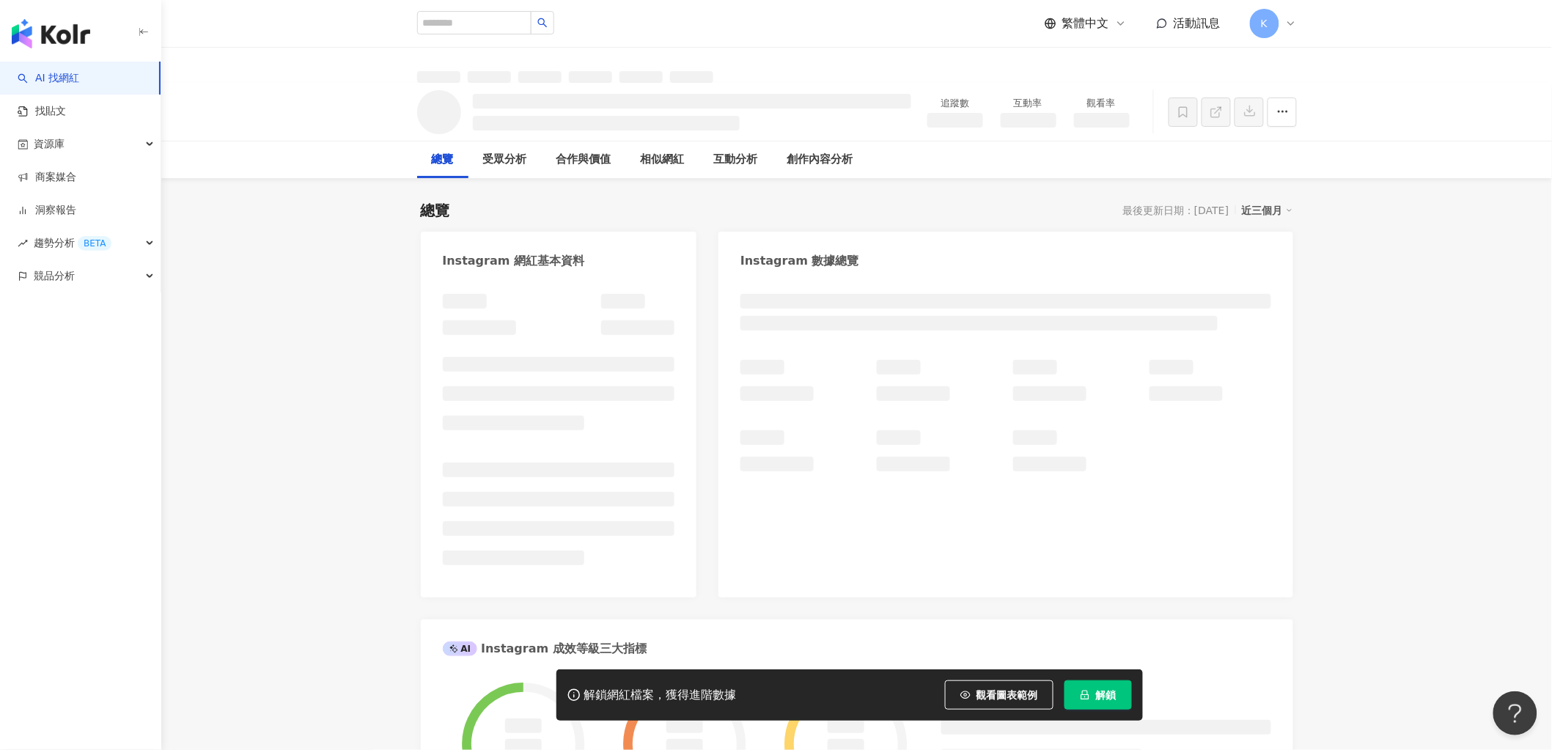
click at [1185, 114] on icon at bounding box center [1183, 112] width 13 height 13
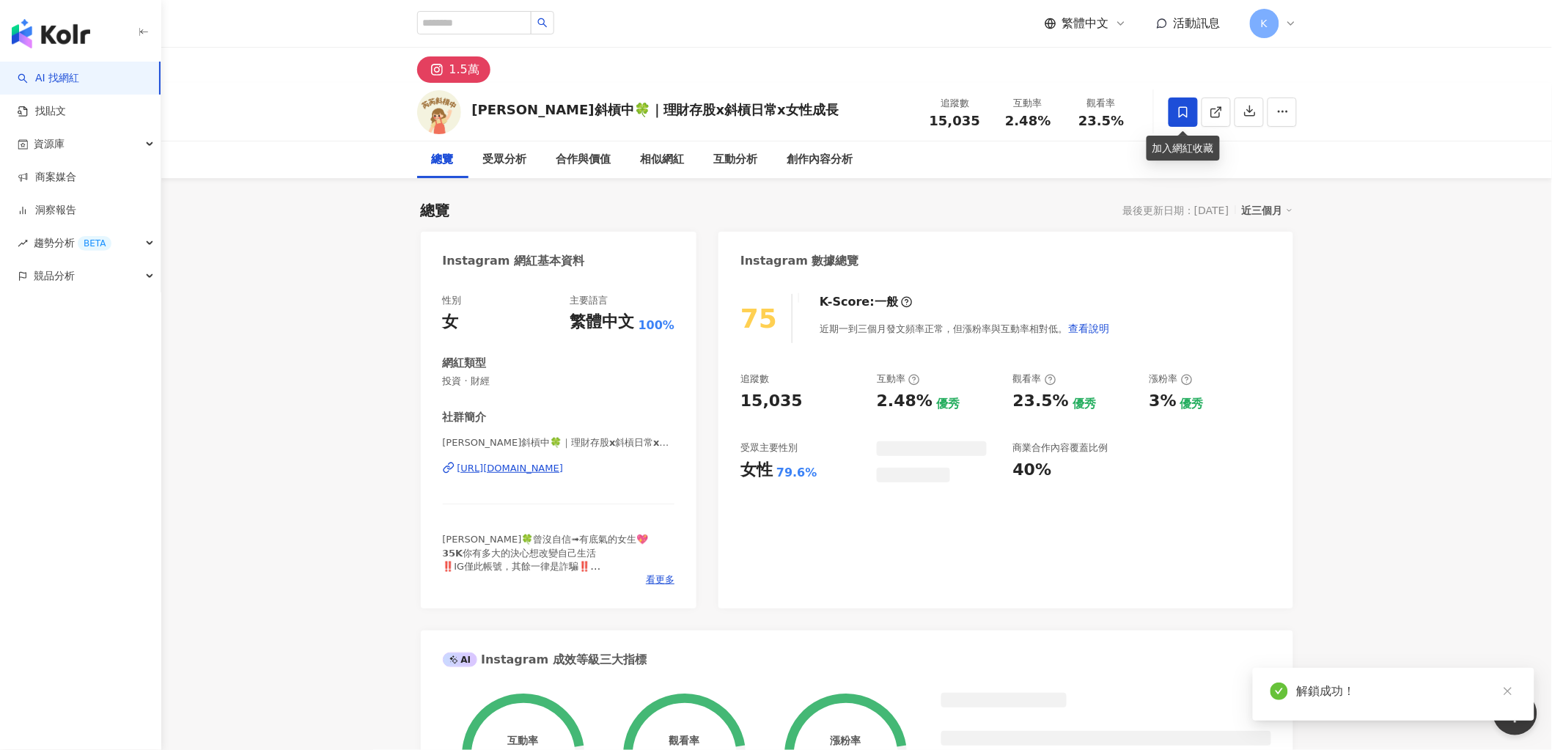
click at [1185, 116] on icon at bounding box center [1183, 111] width 9 height 11
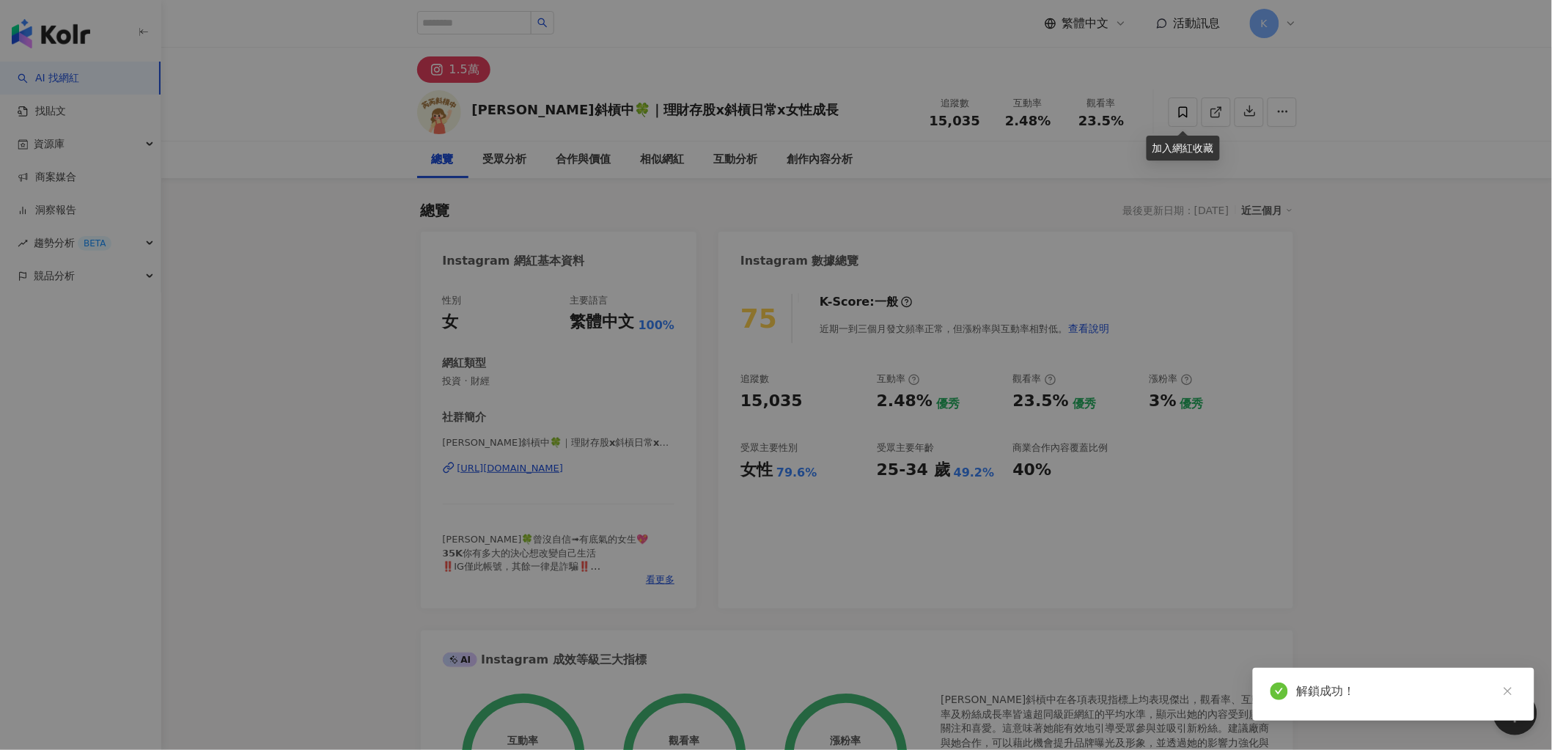
click at [782, 198] on div "加入網紅收藏 建立 家樂福應援團-uniopen聯名卡 0 KOL 加入" at bounding box center [776, 375] width 1552 height 750
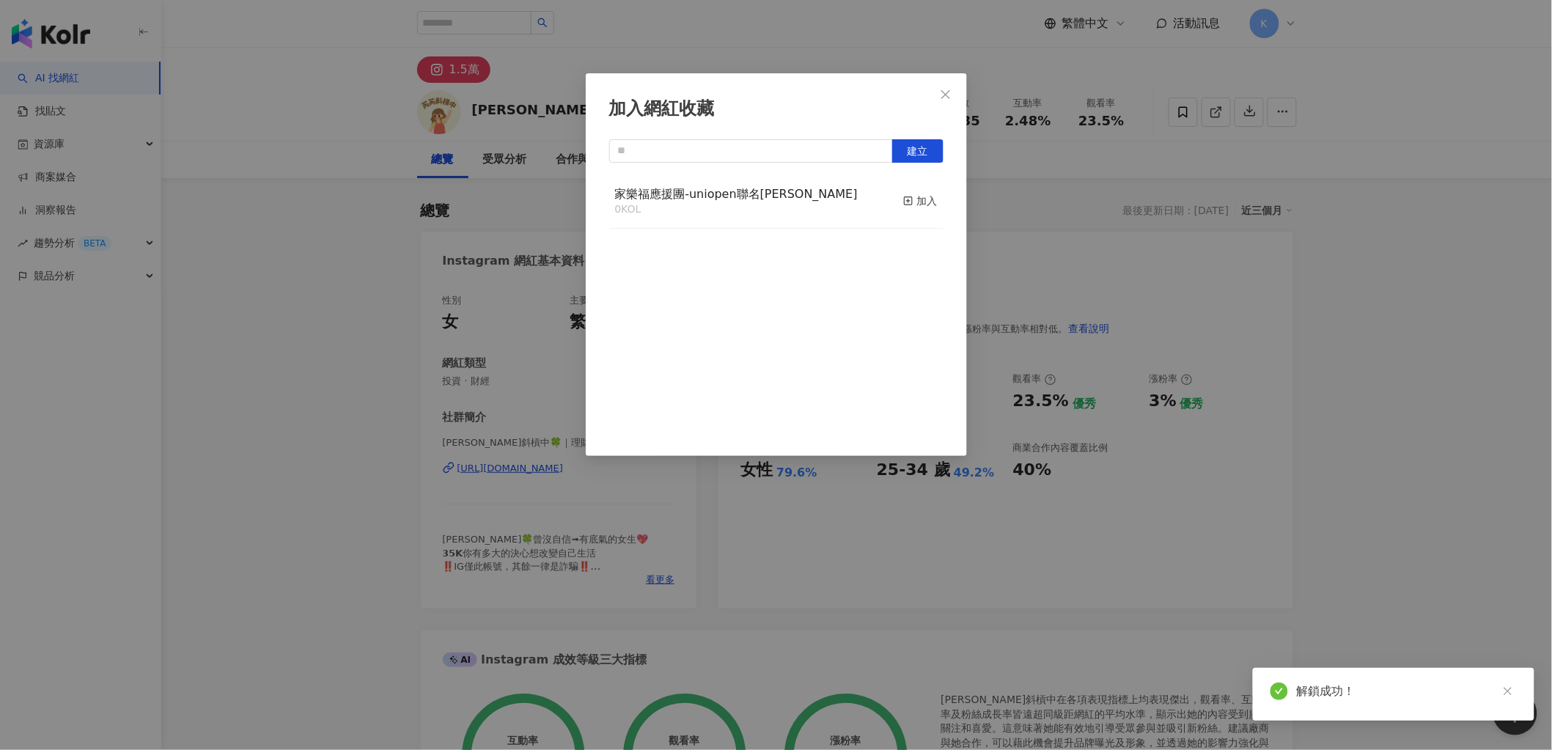
click at [897, 200] on div "加入網紅收藏 建立 家樂福應援團-uniopen聯名卡 0 KOL 加入" at bounding box center [776, 375] width 1552 height 750
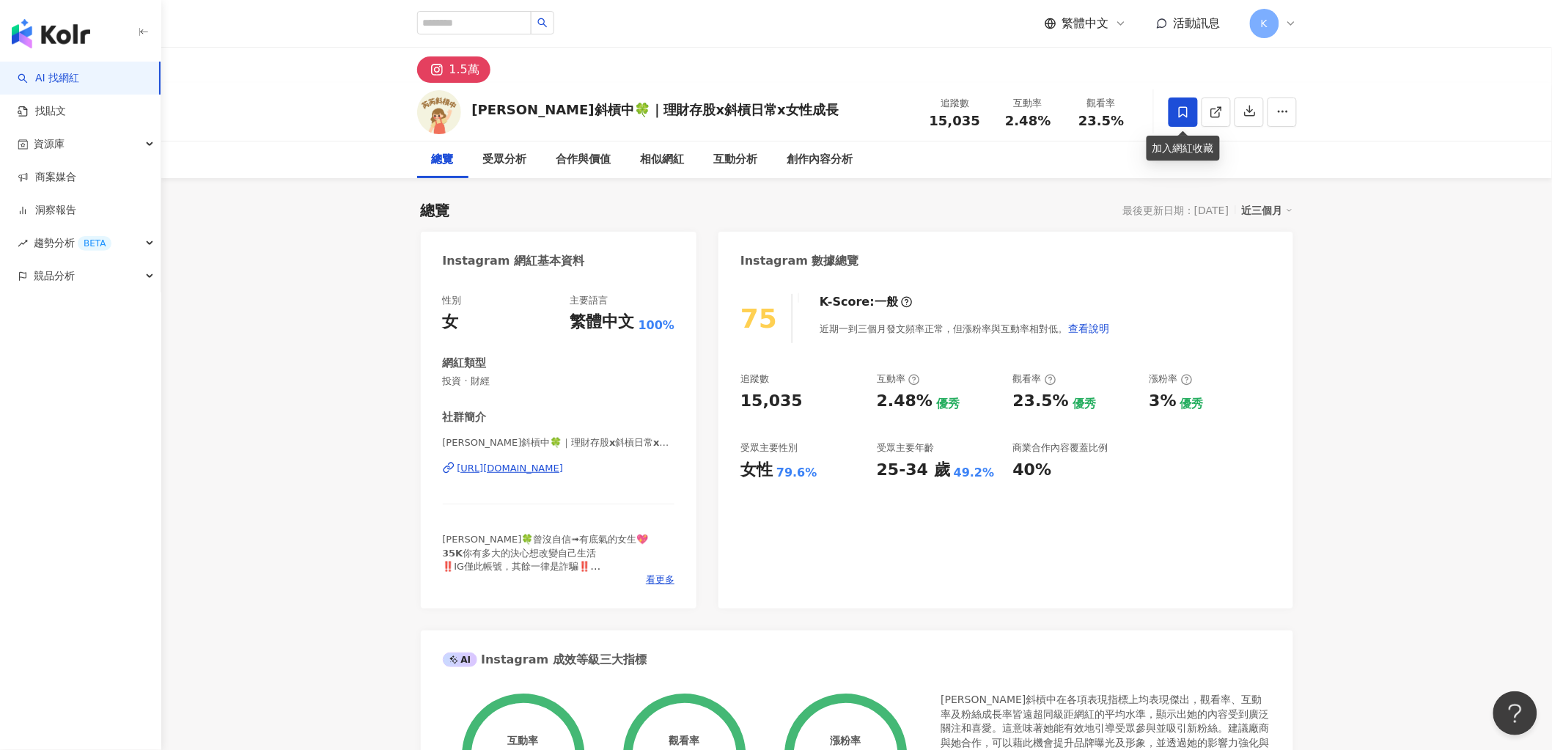
click at [1182, 111] on icon at bounding box center [1183, 112] width 13 height 13
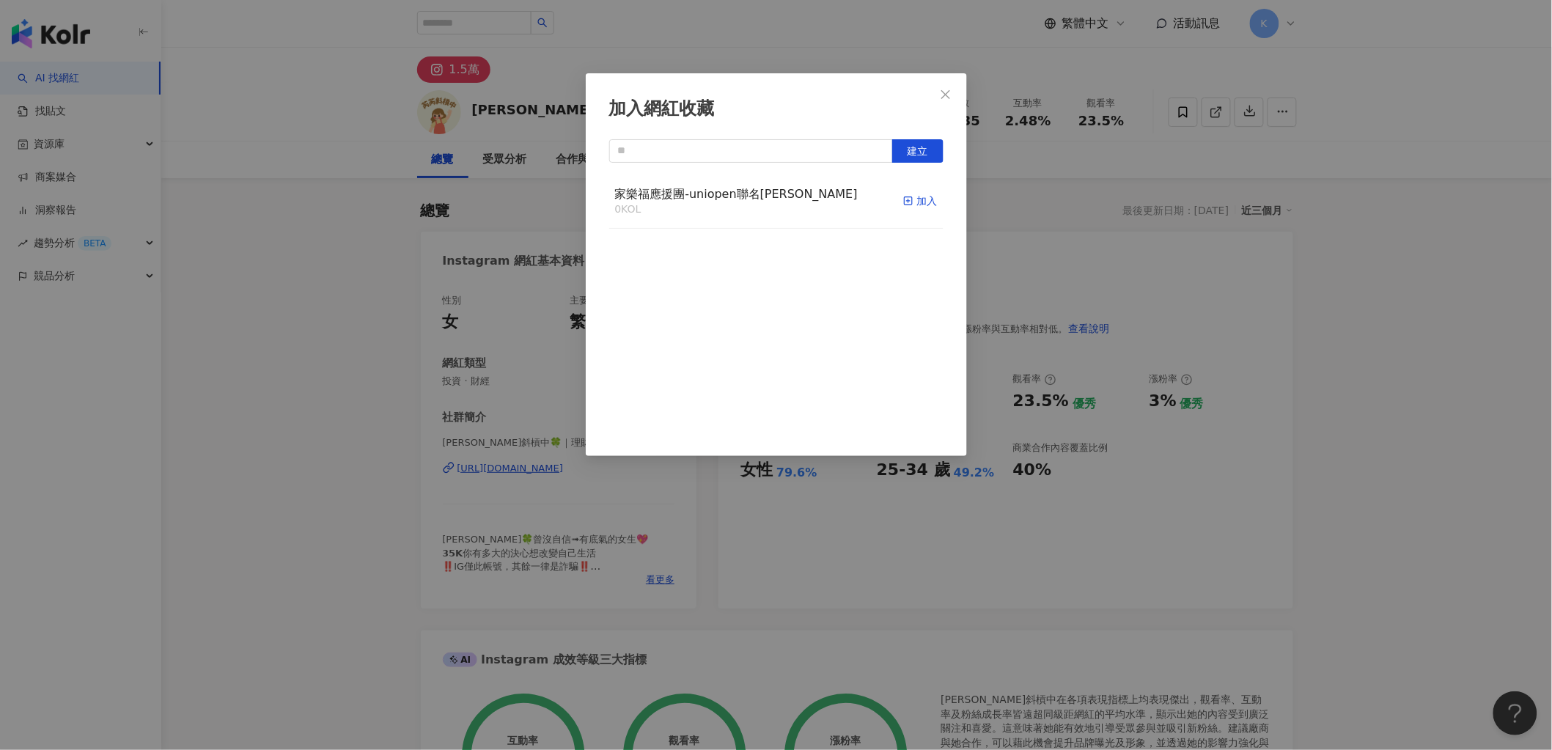
click at [903, 206] on icon "button" at bounding box center [908, 201] width 10 height 10
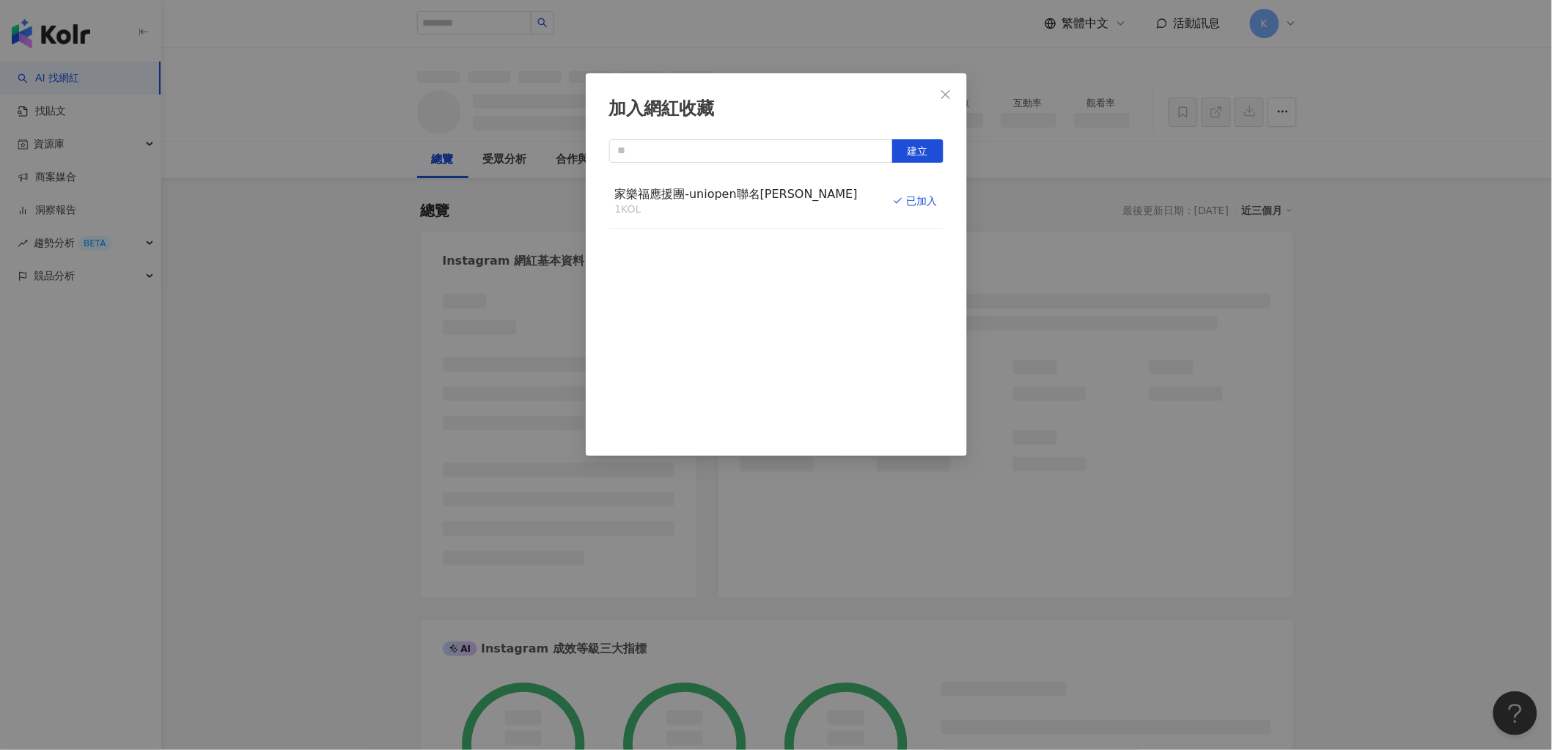
click at [950, 91] on icon "close" at bounding box center [946, 95] width 12 height 12
click at [943, 98] on div "加入網紅收藏 建立 家樂福應援團-uniopen聯名卡 1 KOL 已加入" at bounding box center [776, 375] width 1552 height 750
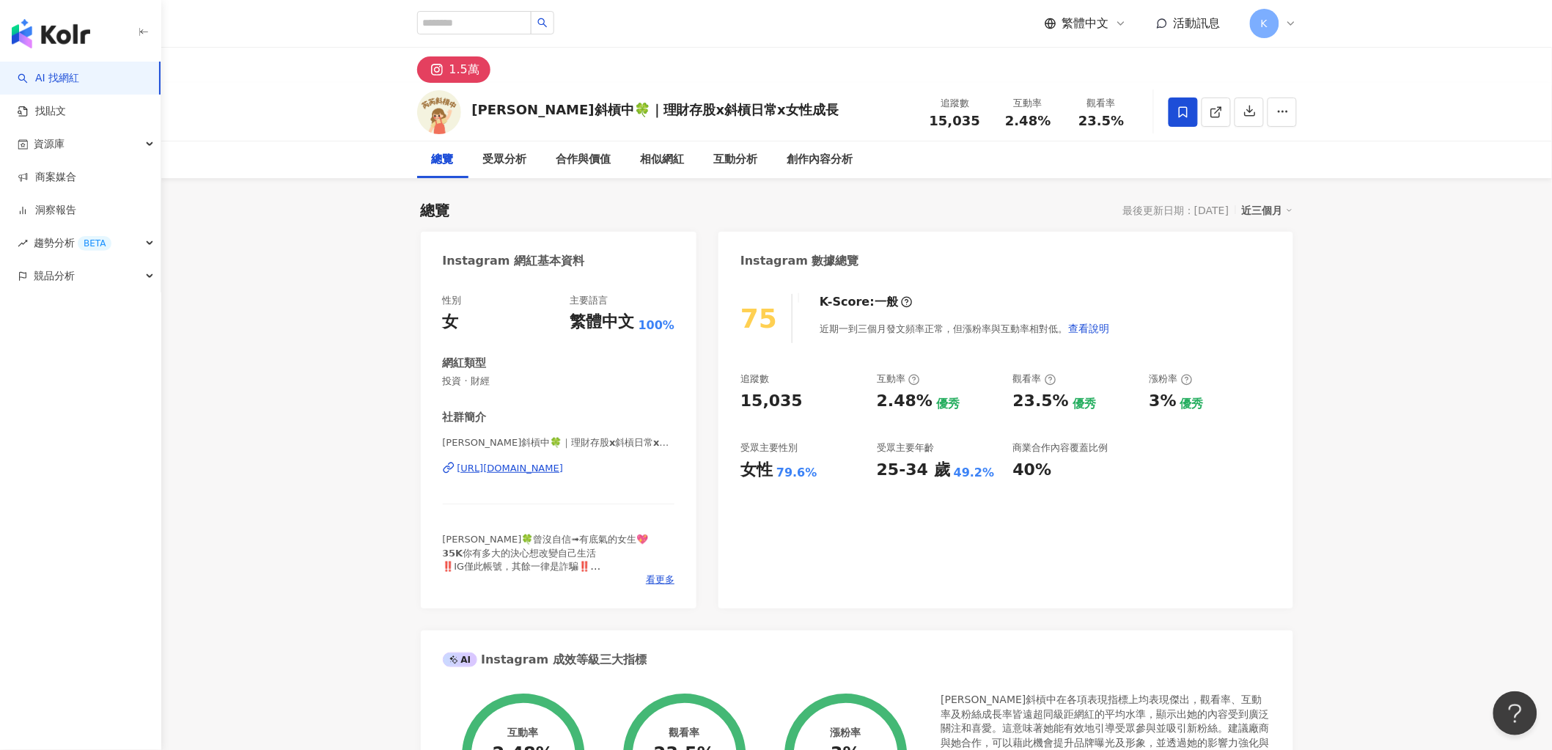
click at [938, 89] on div "加入網紅收藏 建立 家樂福應援團-uniopen聯名卡 1 KOL 已加入" at bounding box center [776, 375] width 1552 height 750
drag, startPoint x: 869, startPoint y: 403, endPoint x: 928, endPoint y: 406, distance: 58.7
click at [928, 406] on div "追蹤數 15,035 互動率 2.48% 優秀 觀看率 23.5% 優秀 漲粉率 3% 優秀 受眾主要性別 女性 79.6% 受眾主要年齡 25-34 歲 4…" at bounding box center [1005, 426] width 530 height 108
copy div "2.48%"
drag, startPoint x: 1009, startPoint y: 402, endPoint x: 1058, endPoint y: 403, distance: 48.4
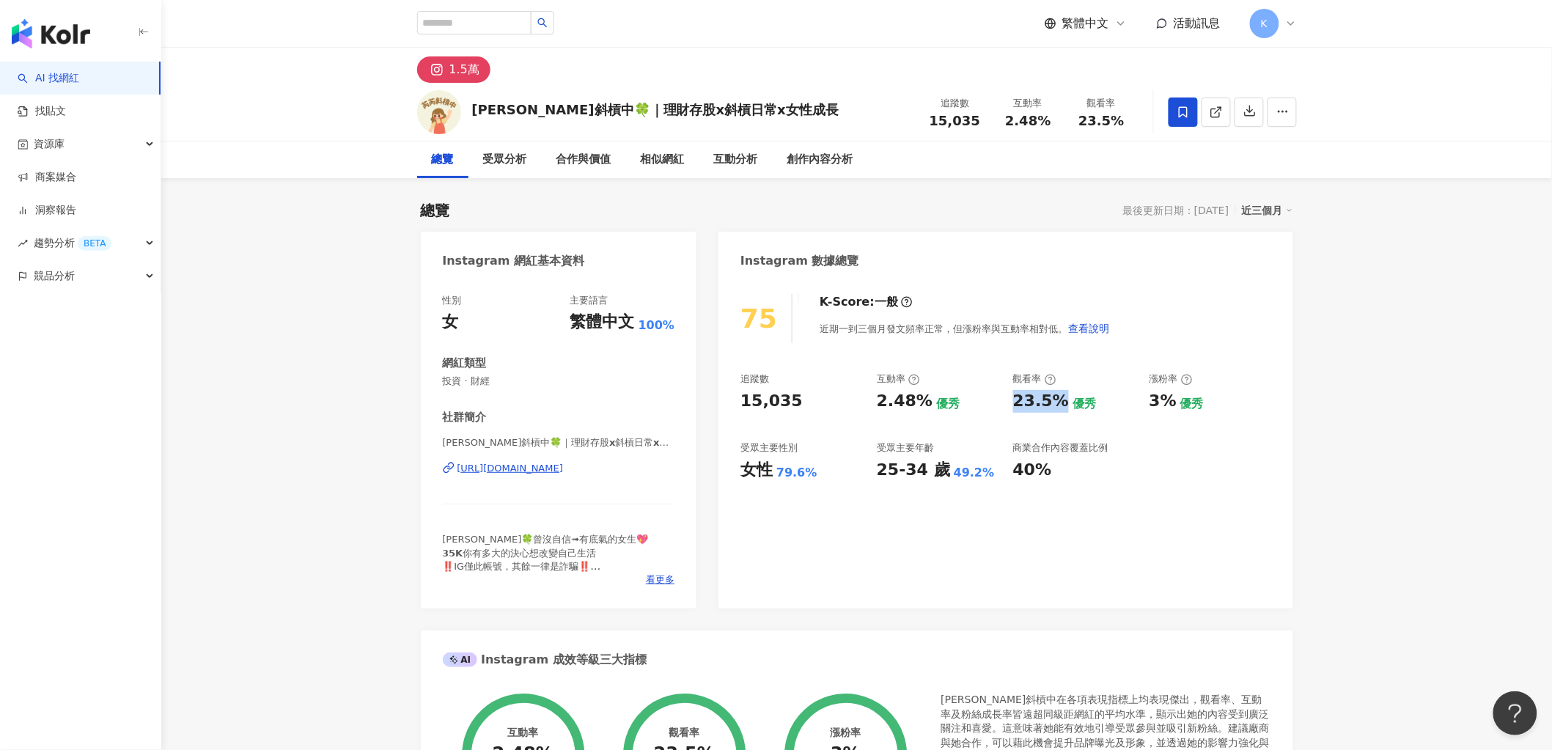
click at [1058, 403] on div "追蹤數 15,035 互動率 2.48% 優秀 觀看率 23.5% 優秀 漲粉率 3% 優秀 受眾主要性別 女性 79.6% 受眾主要年齡 25-34 歲 4…" at bounding box center [1005, 426] width 530 height 108
copy div "23.5%"
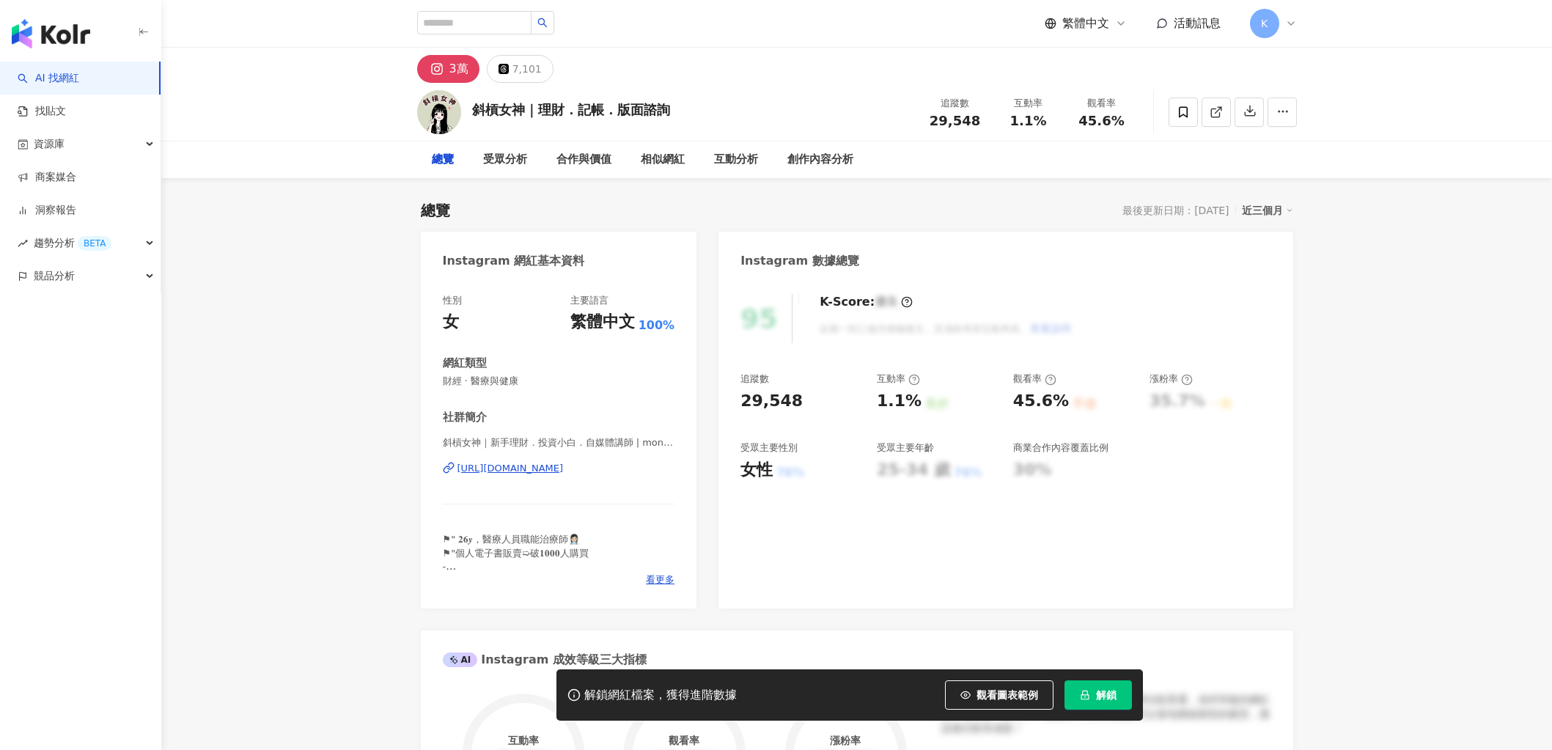
click at [1091, 702] on button "解鎖" at bounding box center [1097, 694] width 67 height 29
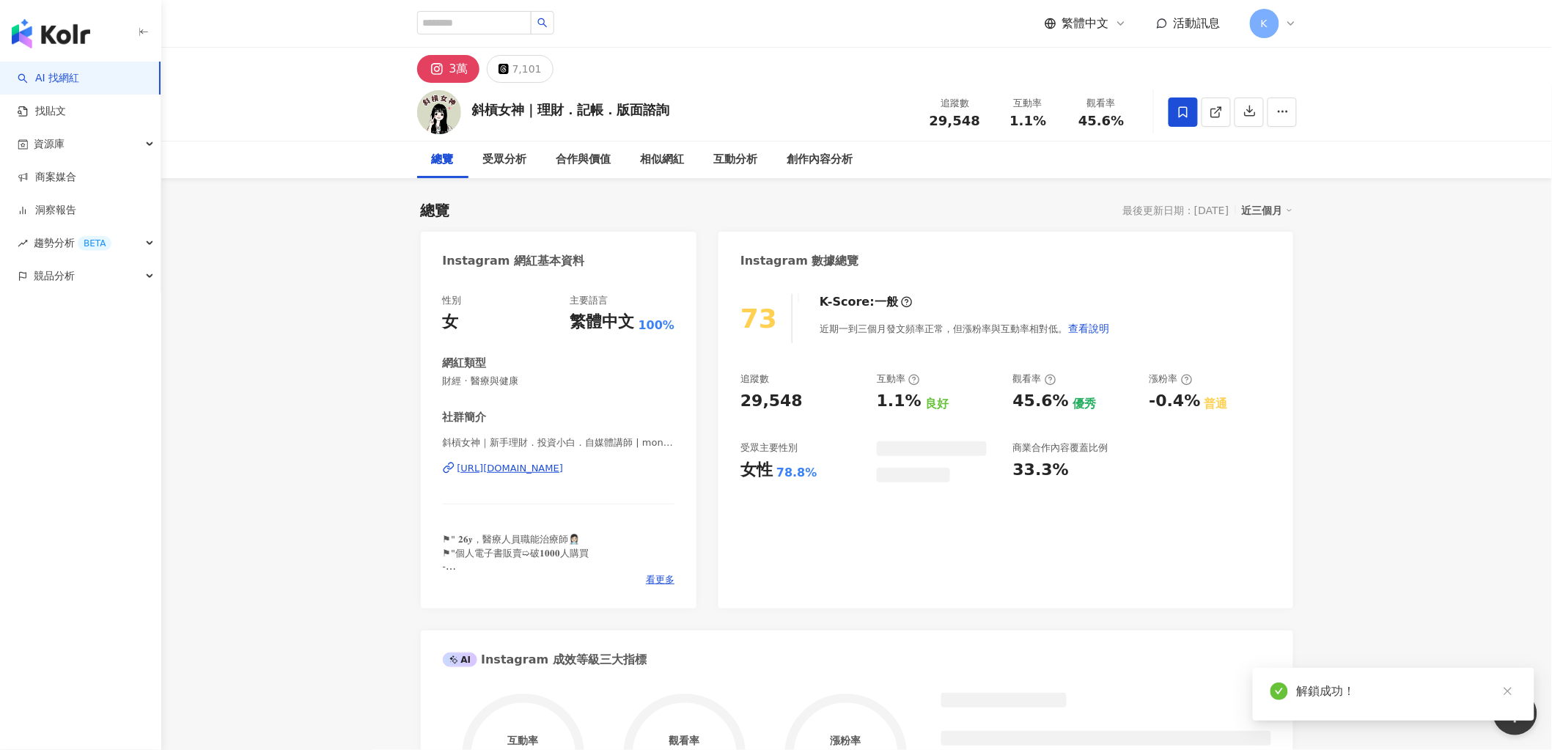
click at [1181, 112] on icon at bounding box center [1183, 112] width 13 height 13
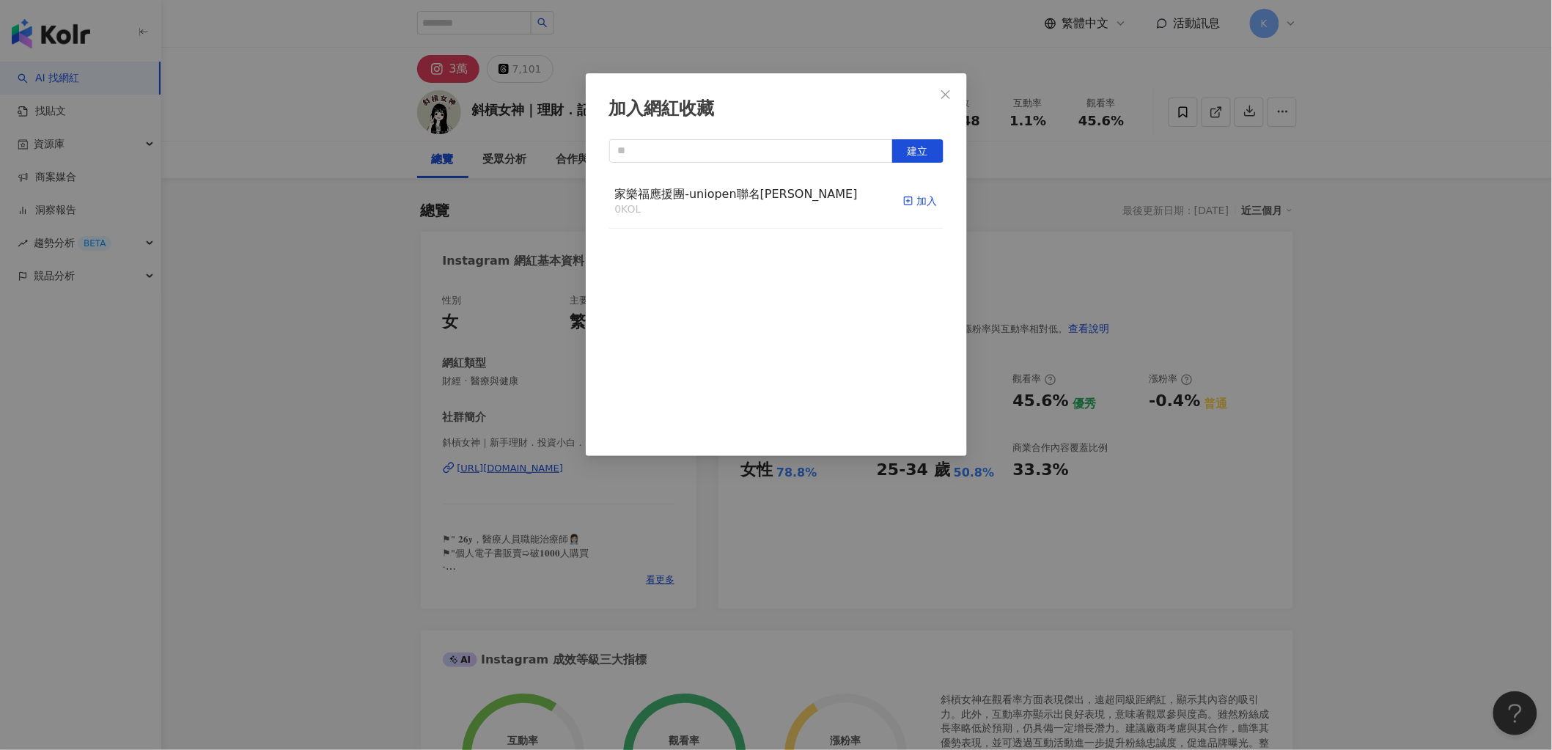
click at [903, 202] on icon "button" at bounding box center [908, 201] width 10 height 10
click at [940, 98] on icon "close" at bounding box center [946, 95] width 12 height 12
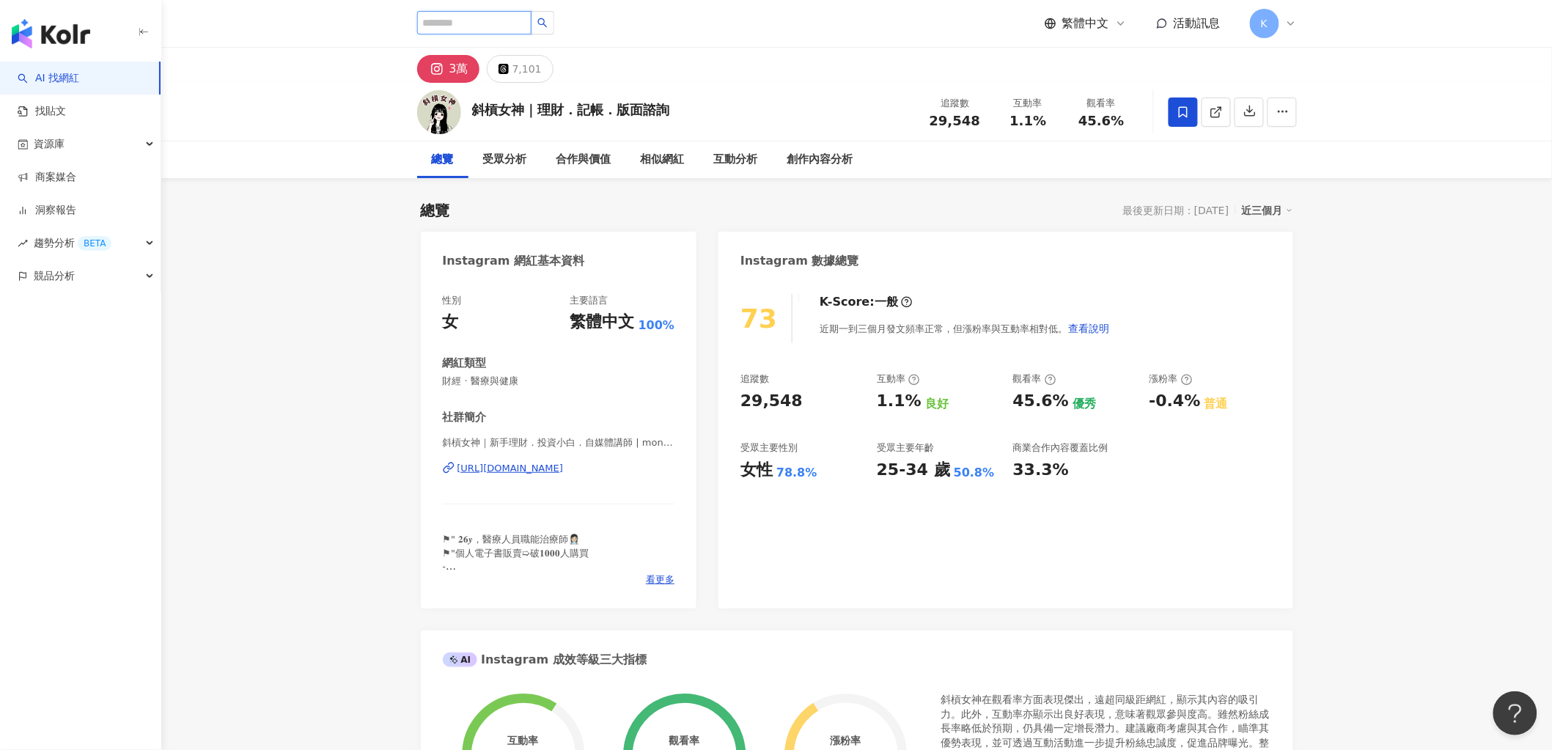
click at [448, 24] on input "search" at bounding box center [474, 22] width 114 height 23
paste input "**********"
type input "**********"
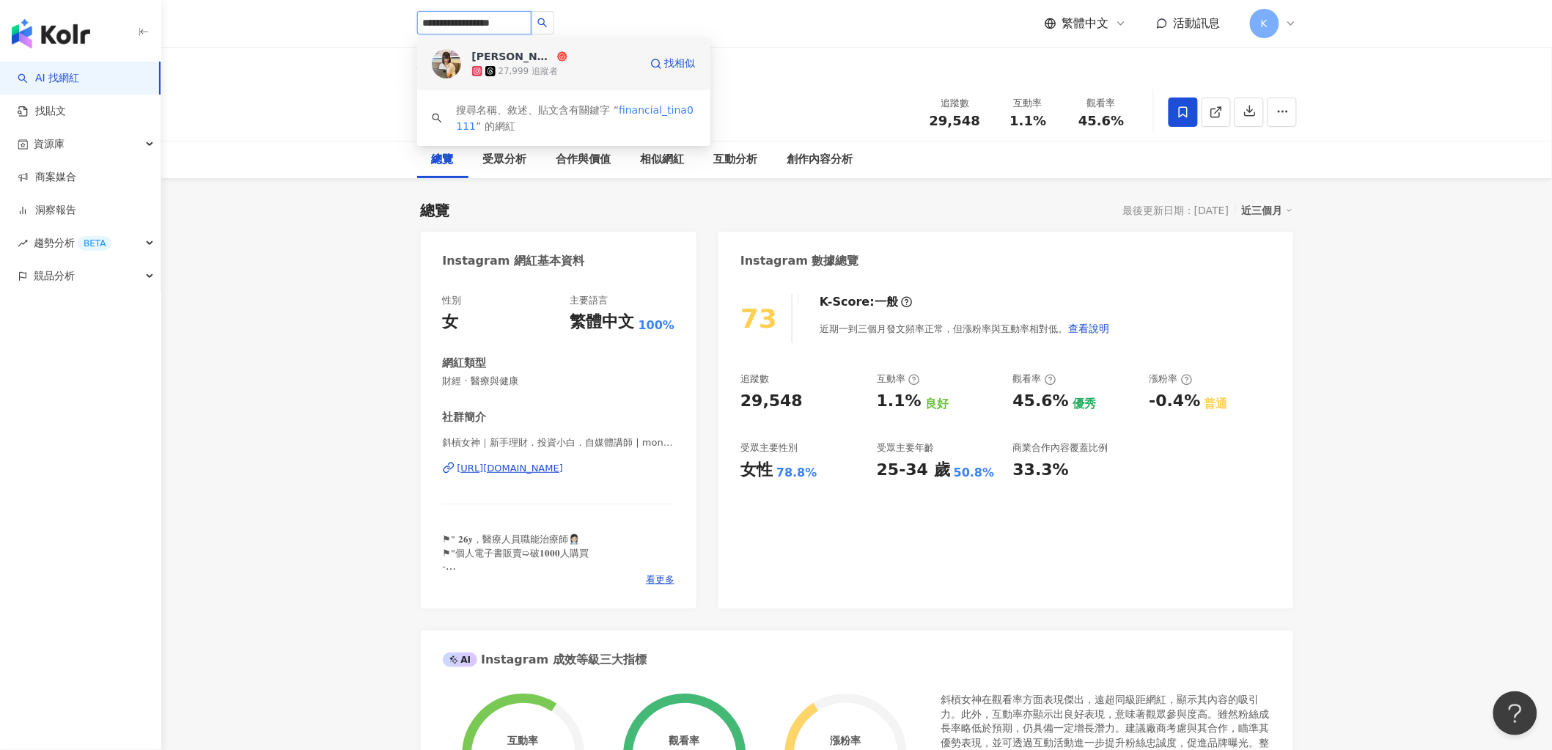
click at [531, 72] on div "27,999 追蹤者" at bounding box center [528, 71] width 60 height 12
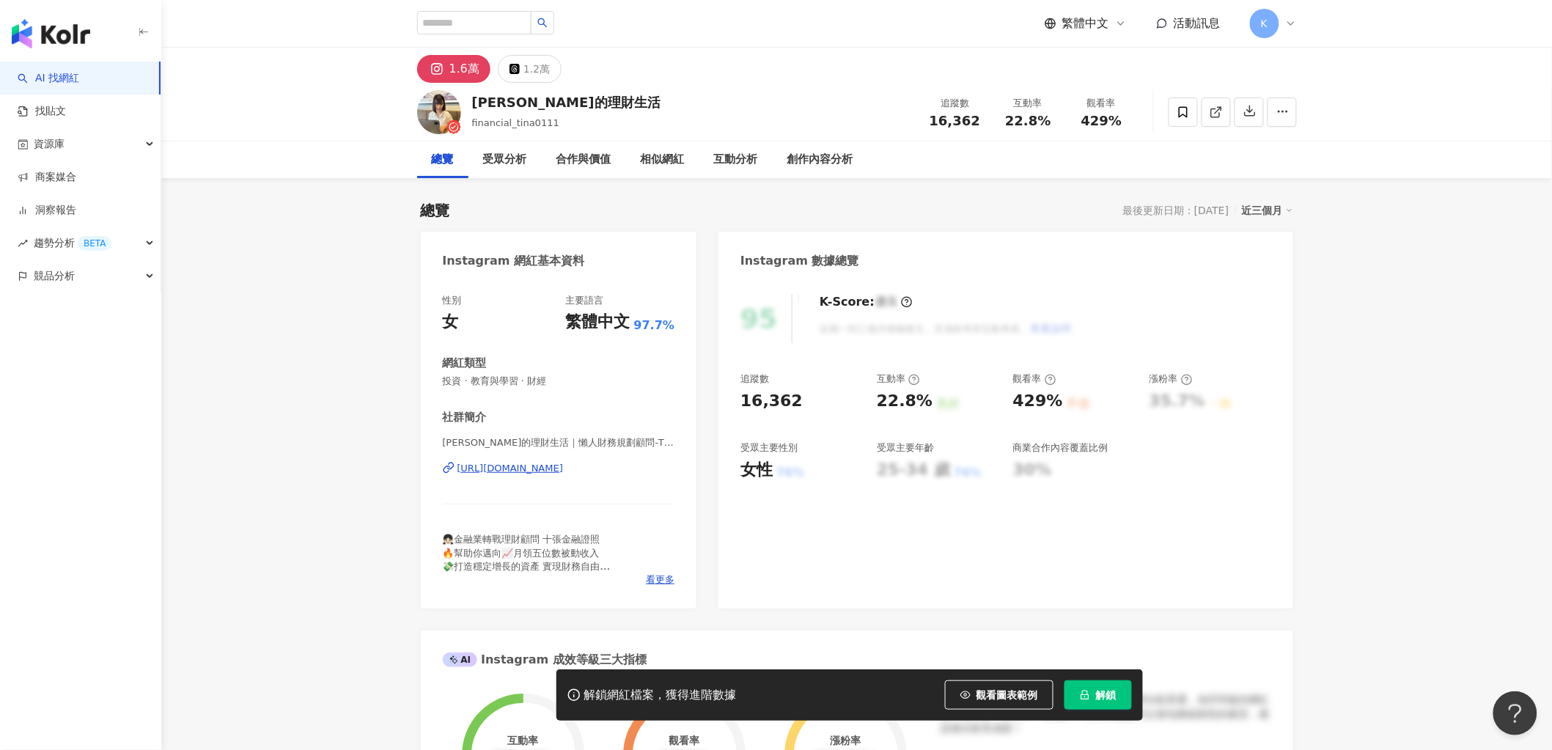
click at [1097, 699] on span "解鎖" at bounding box center [1106, 695] width 21 height 12
drag, startPoint x: 875, startPoint y: 402, endPoint x: 929, endPoint y: 405, distance: 53.6
click at [929, 405] on div "追蹤數 16,362 互動率 22.8% 良好 觀看率 429% 不佳 漲粉率 35.7% 一般 受眾主要性別 女性 76% 受眾主要年齡 25-34 歲 7…" at bounding box center [1005, 426] width 530 height 108
click at [982, 383] on div "互動率" at bounding box center [938, 378] width 122 height 13
drag, startPoint x: 877, startPoint y: 397, endPoint x: 922, endPoint y: 397, distance: 45.5
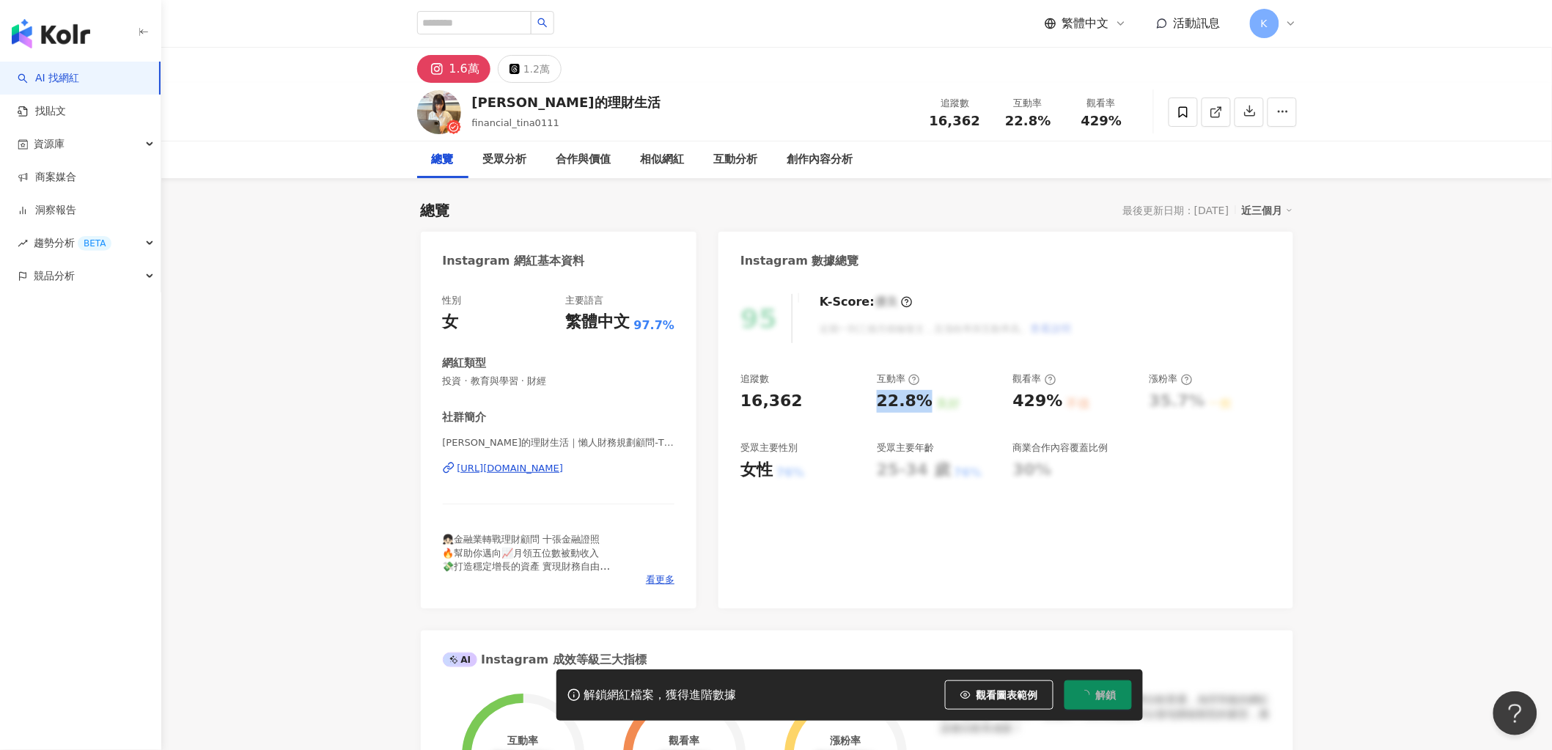
click at [922, 397] on div "22.8%" at bounding box center [905, 401] width 56 height 23
copy div "22.8%"
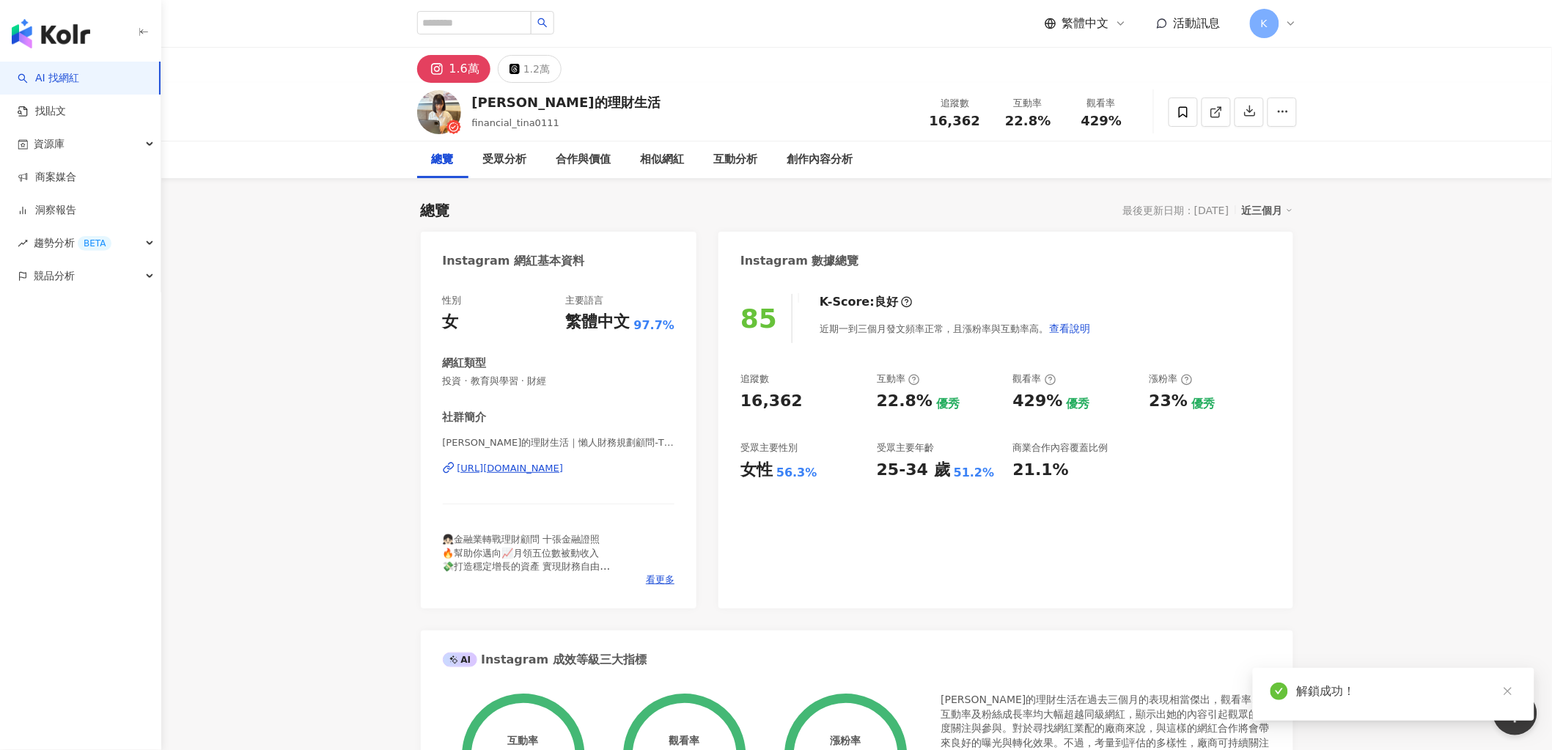
drag, startPoint x: 880, startPoint y: 401, endPoint x: 865, endPoint y: 401, distance: 15.4
click at [920, 403] on div "22.8%" at bounding box center [905, 401] width 56 height 23
drag, startPoint x: 998, startPoint y: 408, endPoint x: 1053, endPoint y: 405, distance: 54.3
click at [1053, 405] on div "追蹤數 16,362 互動率 22.8% 優秀 觀看率 429% 優秀 漲粉率 23% 優秀 受眾主要性別 女性 56.3% 受眾主要年齡 25-34 歲 5…" at bounding box center [1005, 426] width 530 height 108
click at [1053, 405] on div "429%" at bounding box center [1038, 401] width 50 height 23
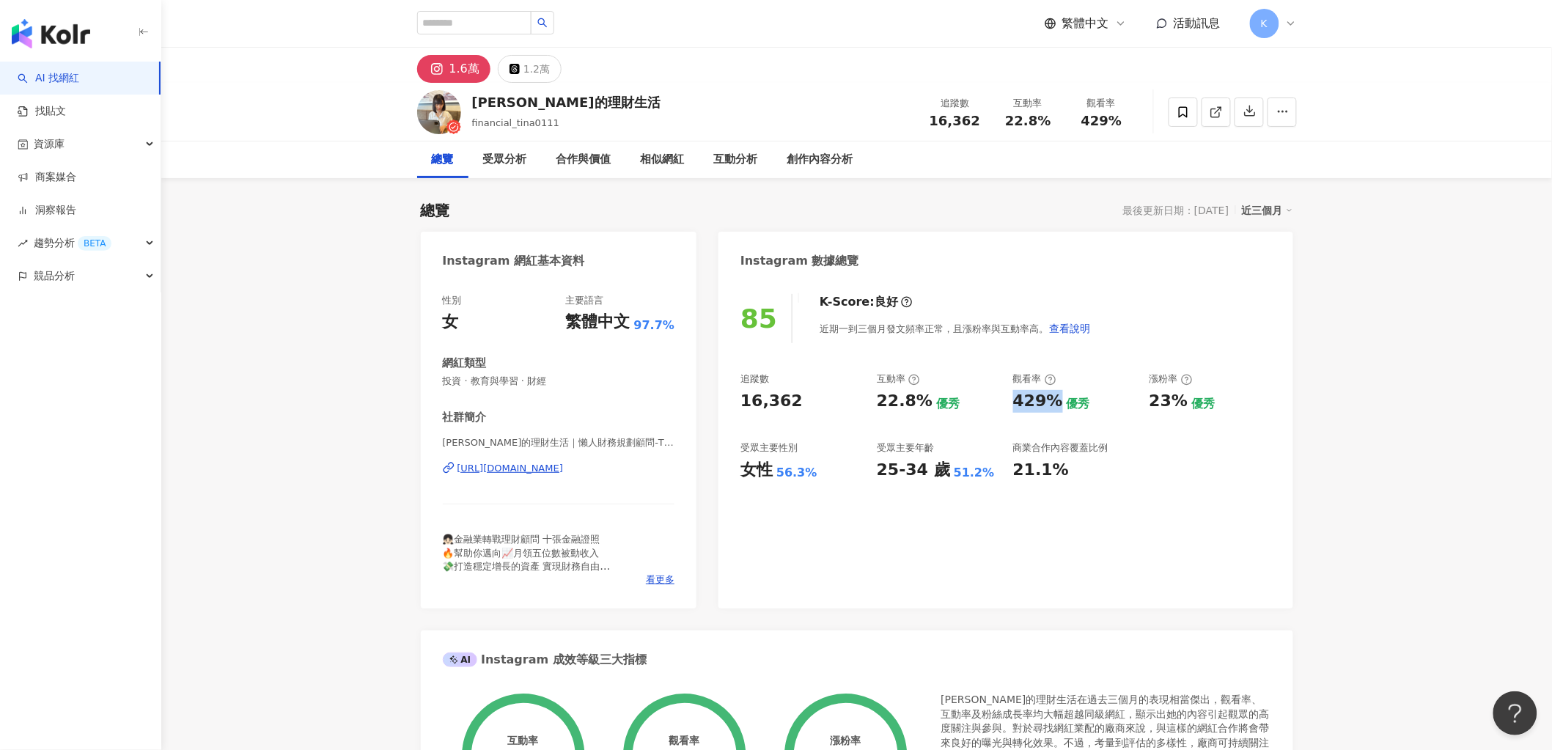
drag, startPoint x: 1012, startPoint y: 400, endPoint x: 1054, endPoint y: 401, distance: 42.5
click at [1054, 401] on div "追蹤數 16,362 互動率 22.8% 優秀 觀看率 429% 優秀 漲粉率 23% 優秀 受眾主要性別 女性 56.3% 受眾主要年齡 25-34 歲 5…" at bounding box center [1005, 426] width 530 height 108
copy div "429%"
click at [1190, 104] on span at bounding box center [1183, 112] width 29 height 29
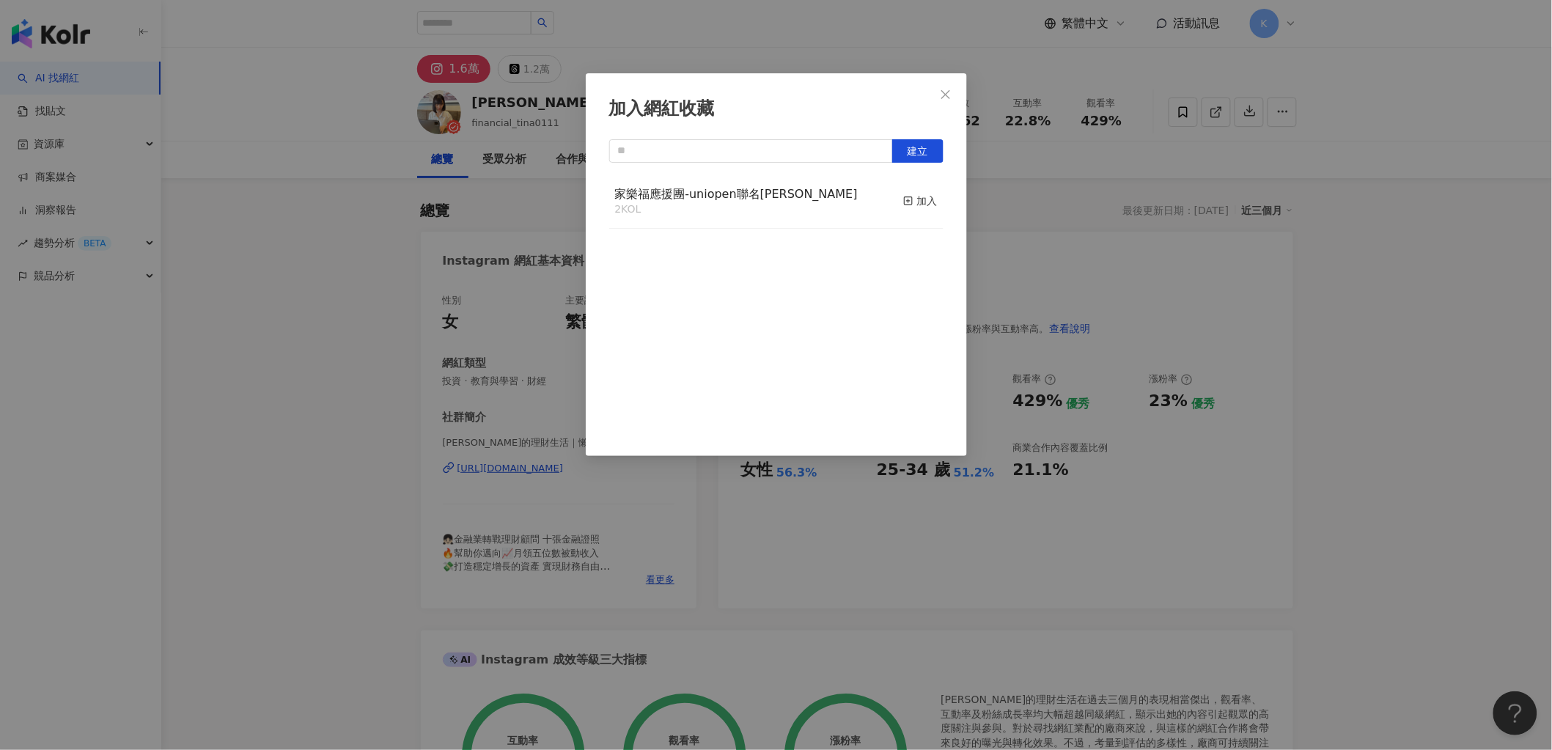
click at [888, 189] on div "家樂福應援團-uniopen聯名卡 2 KOL 加入" at bounding box center [776, 201] width 334 height 55
click at [903, 201] on icon "button" at bounding box center [908, 201] width 10 height 10
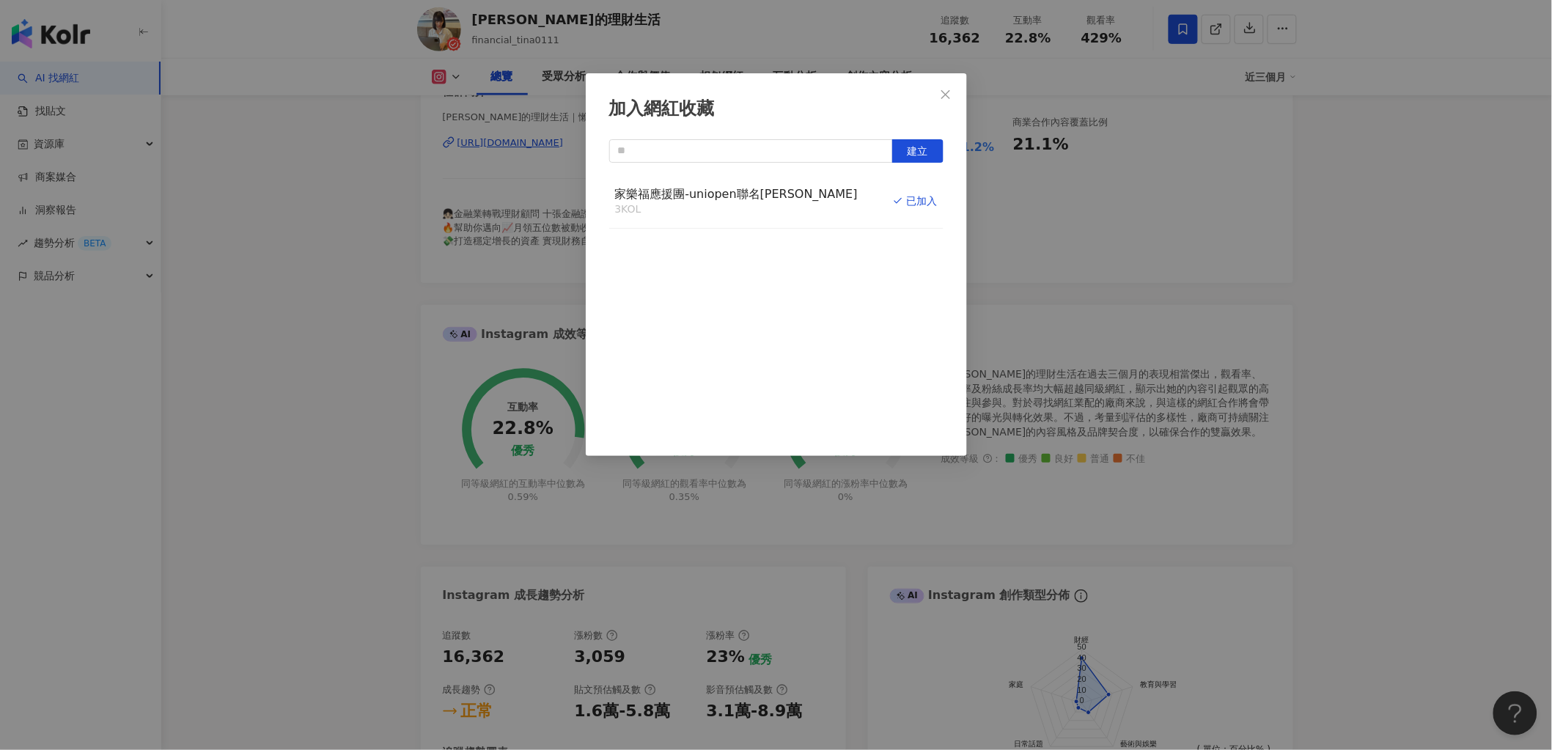
click at [938, 95] on span "Close" at bounding box center [945, 95] width 29 height 12
click at [943, 98] on div "加入網紅收藏 建立 家樂福應援團-uniopen聯名卡 3 KOL 已加入" at bounding box center [776, 375] width 1552 height 750
click at [946, 94] on div "加入網紅收藏 建立 家樂福應援團-uniopen聯名卡 3 KOL 已加入" at bounding box center [776, 375] width 1552 height 750
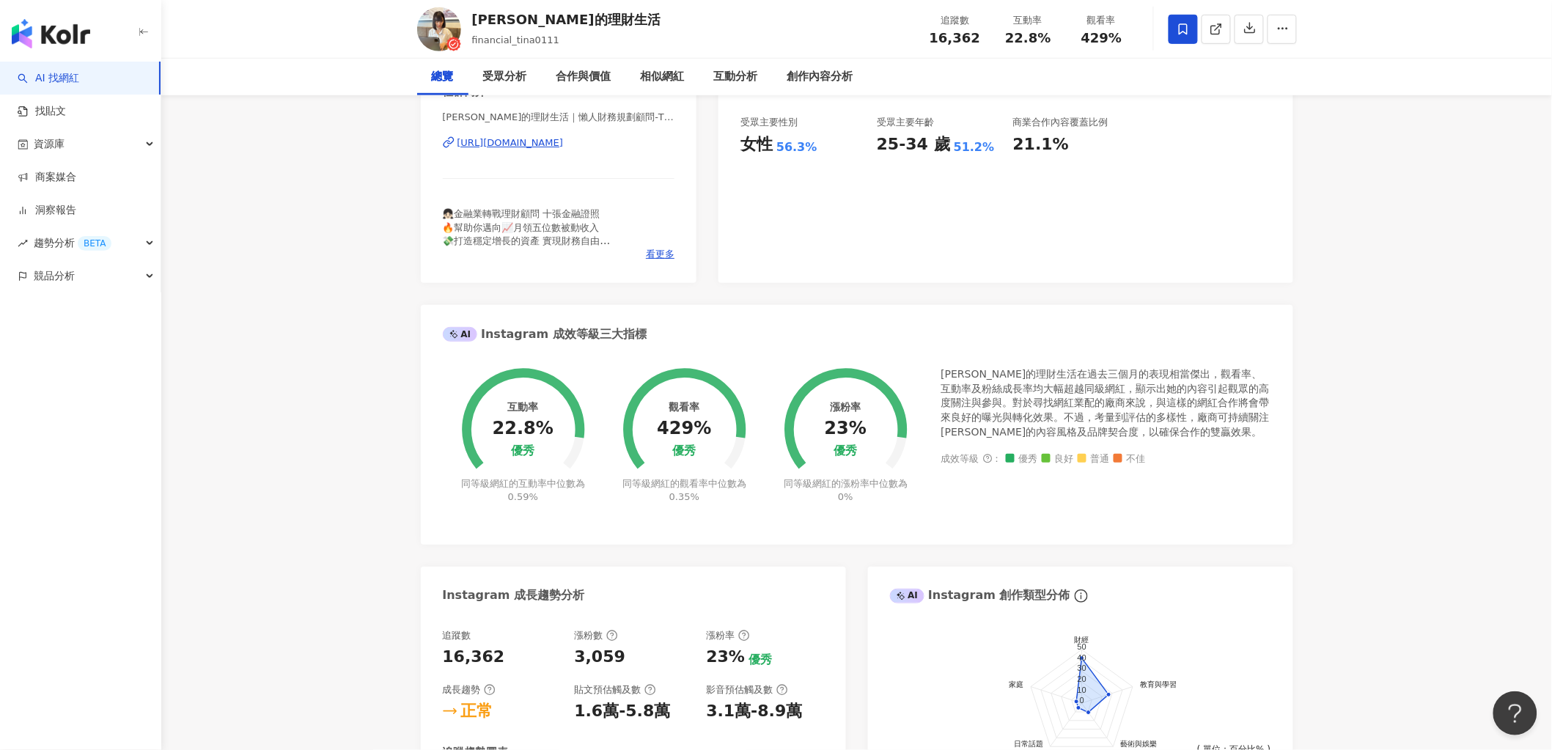
scroll to position [0, 0]
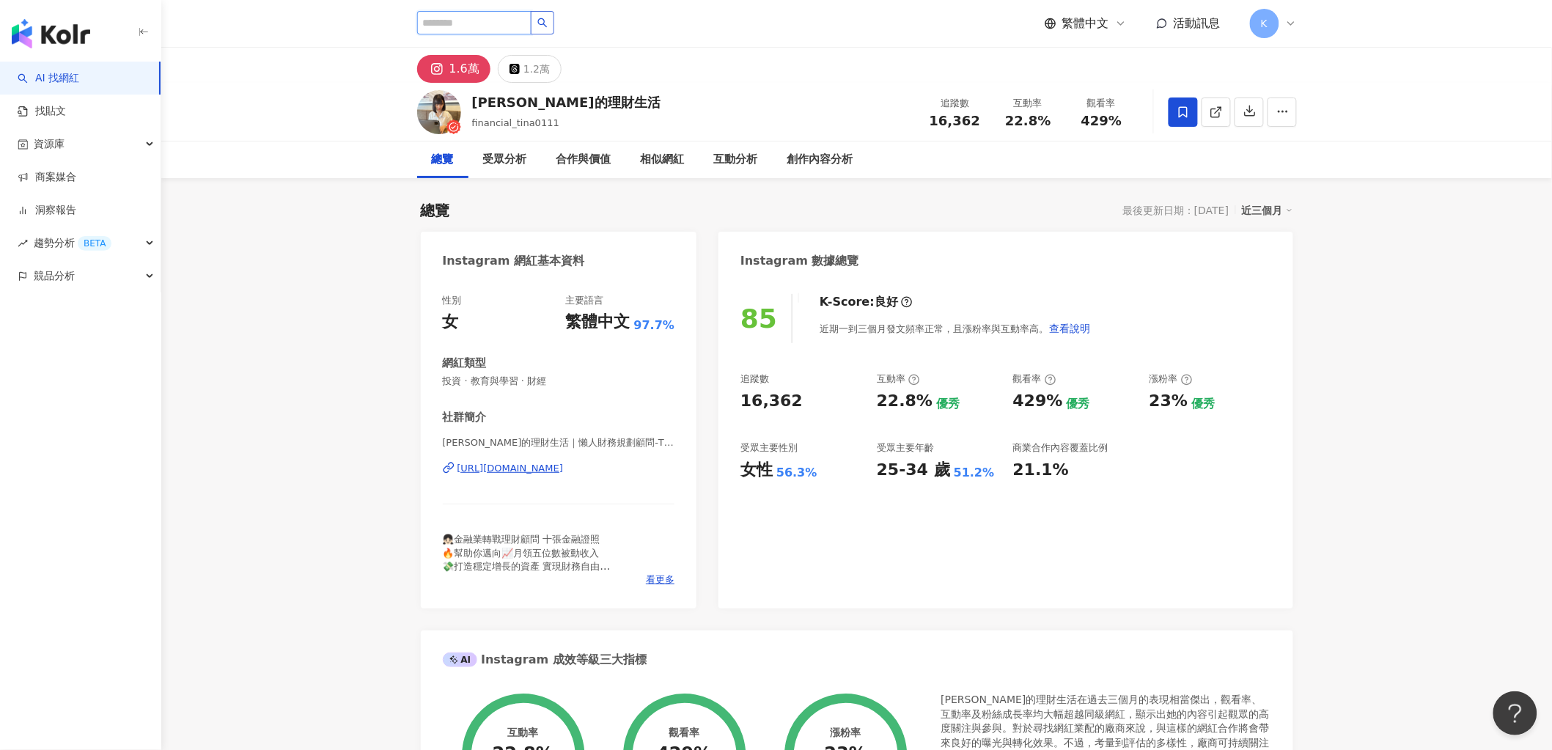
click at [475, 11] on input "search" at bounding box center [474, 22] width 114 height 23
paste input "**********"
type input "**********"
click at [548, 26] on icon "search" at bounding box center [542, 23] width 10 height 10
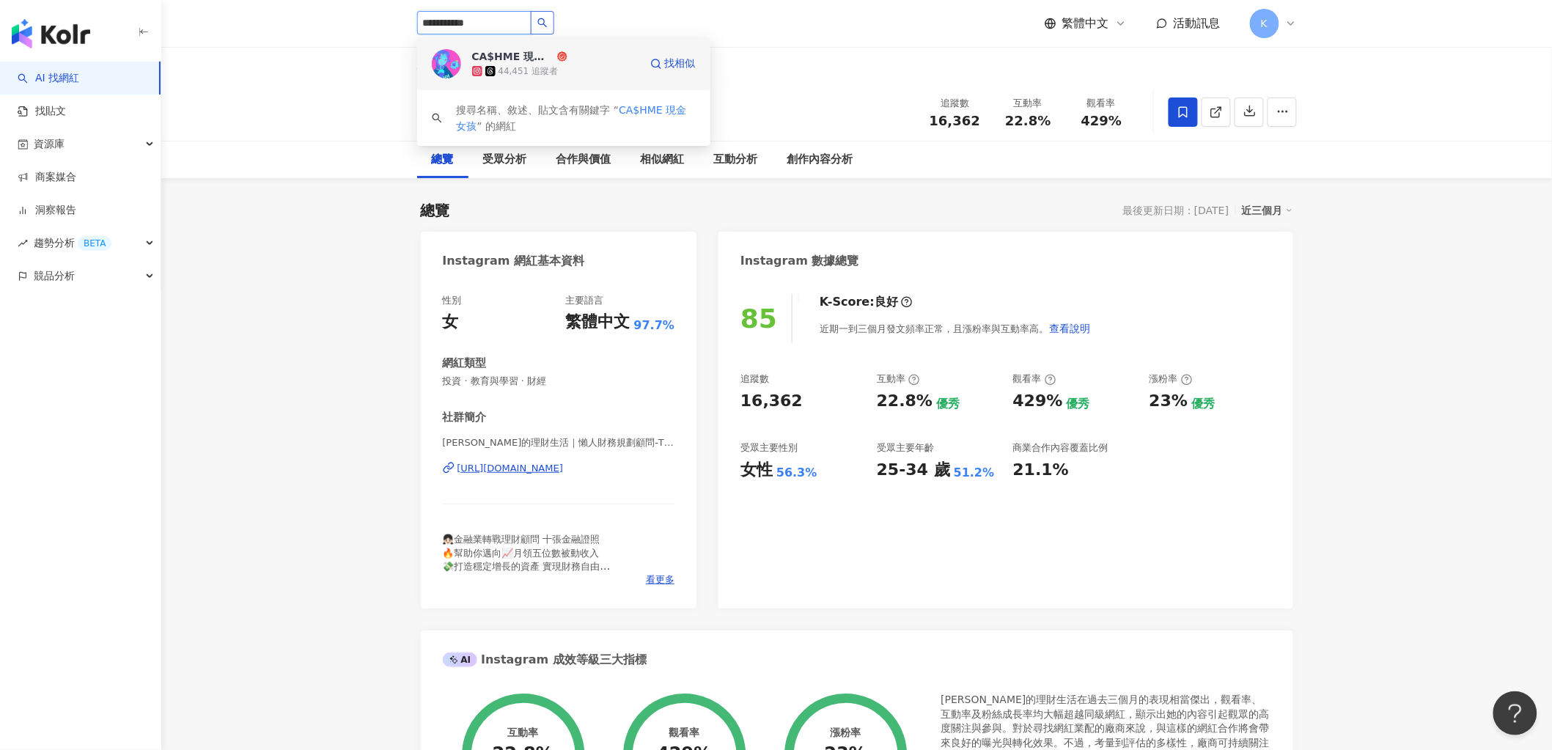
click at [509, 72] on div "44,451 追蹤者" at bounding box center [528, 71] width 60 height 12
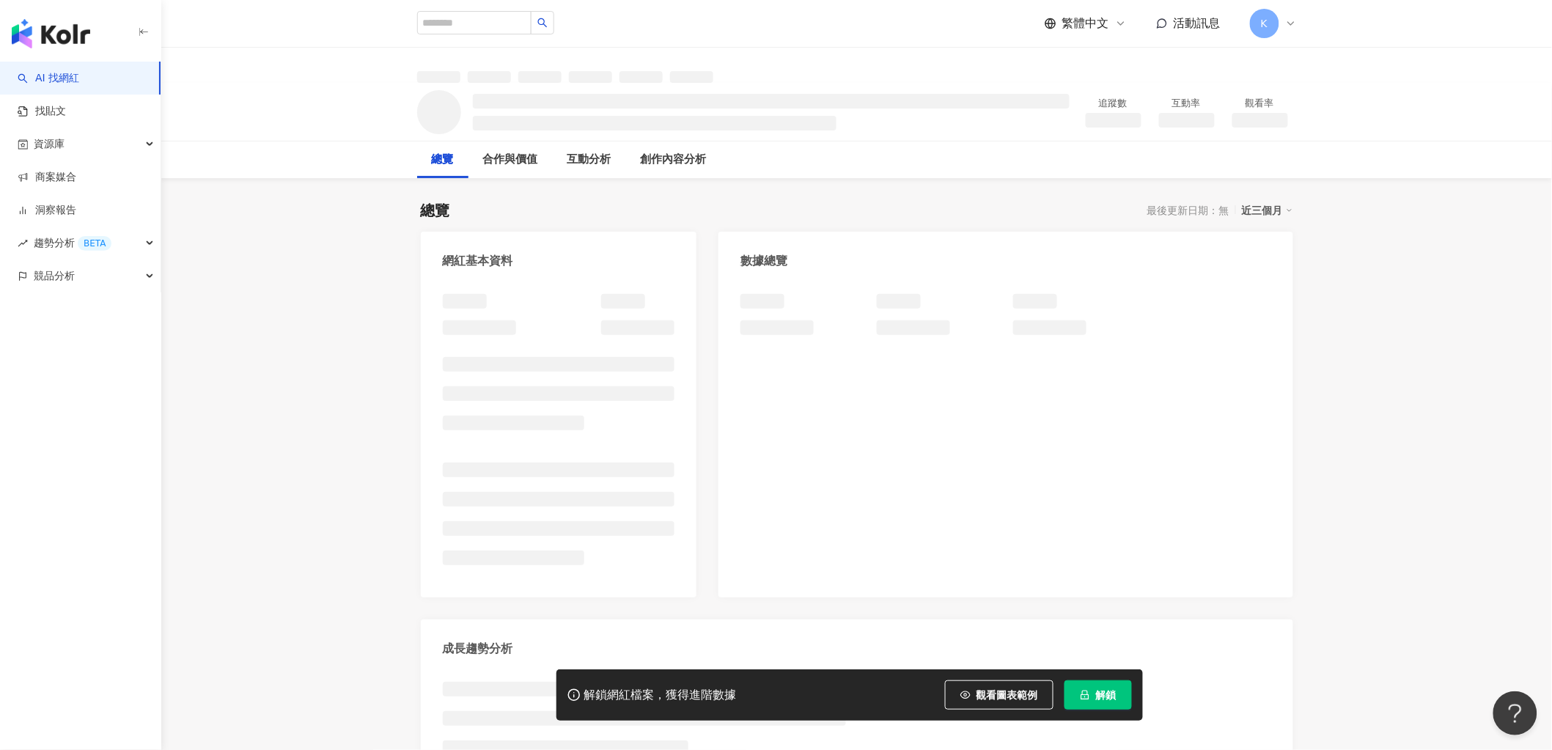
click at [1071, 702] on button "解鎖" at bounding box center [1097, 694] width 67 height 29
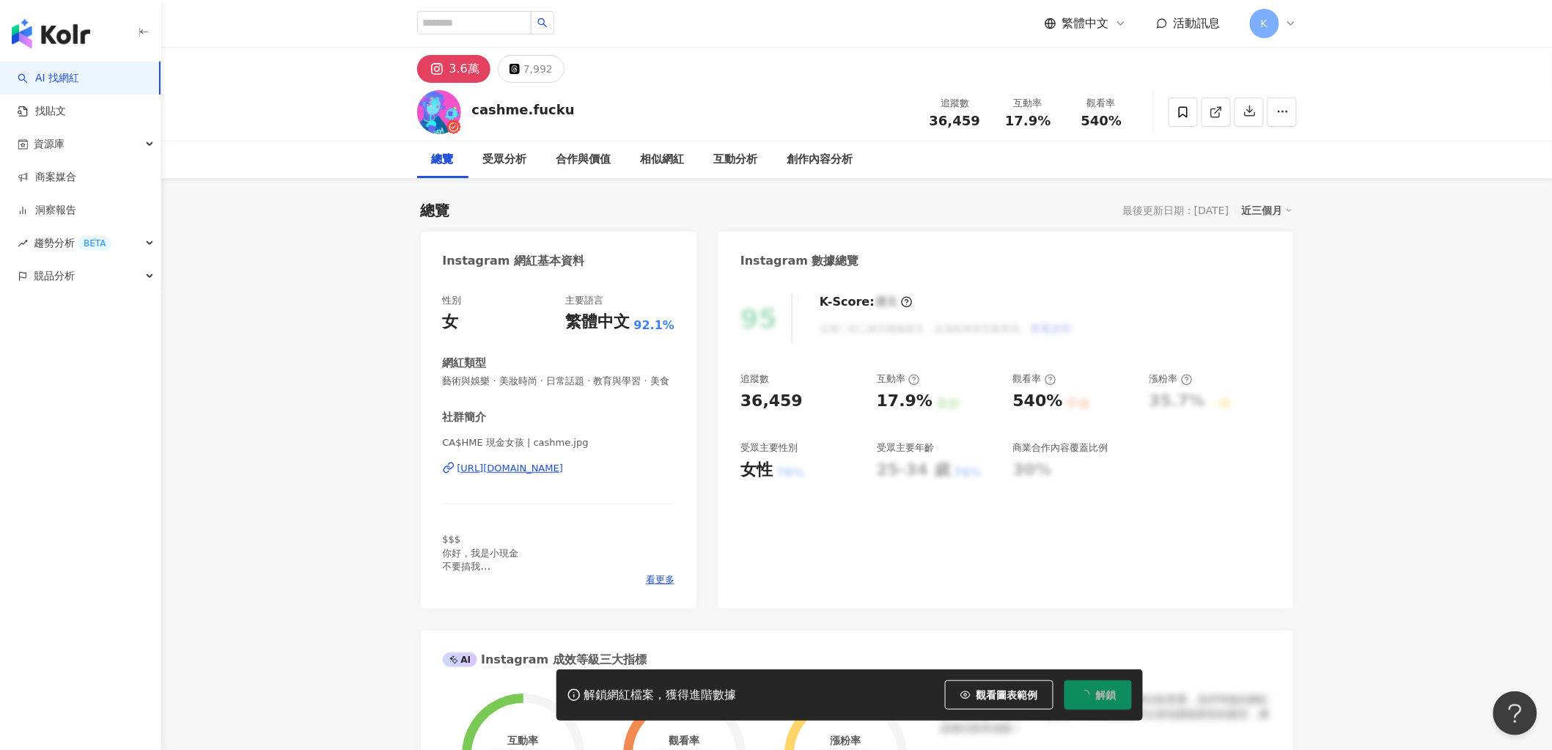
click at [936, 402] on div "17.9% 良好" at bounding box center [938, 401] width 122 height 23
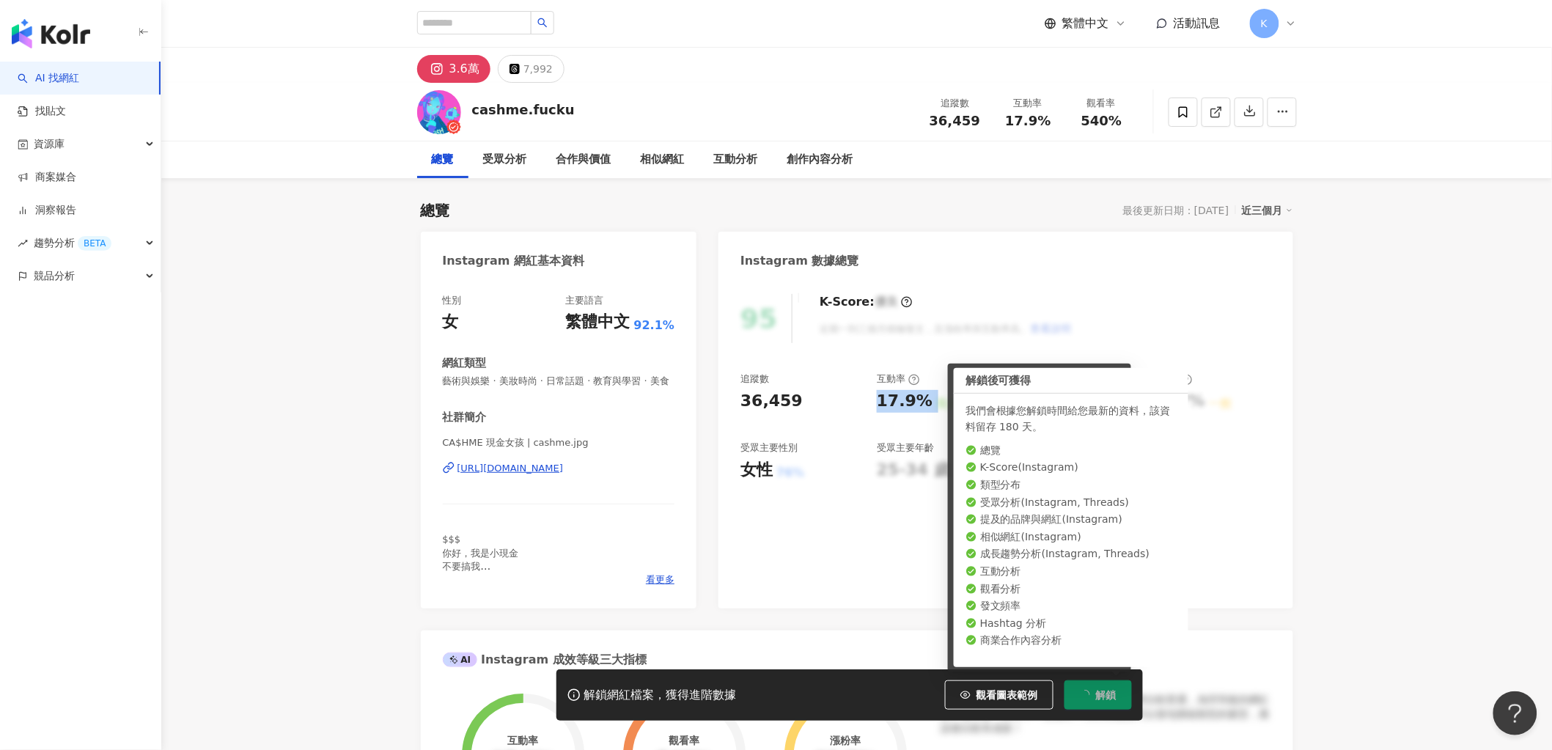
click at [880, 399] on div "17.9%" at bounding box center [905, 401] width 56 height 23
click at [881, 400] on div "17.9%" at bounding box center [905, 401] width 56 height 23
click at [425, 390] on div "性別 女 主要語言 繁體中文 92.1% 網紅類型 藝術與娛樂 · 美妝時尚 · 日常話題 · 教育與學習 · 美食 社群簡介 CA$HME 現金女孩 | c…" at bounding box center [559, 443] width 276 height 329
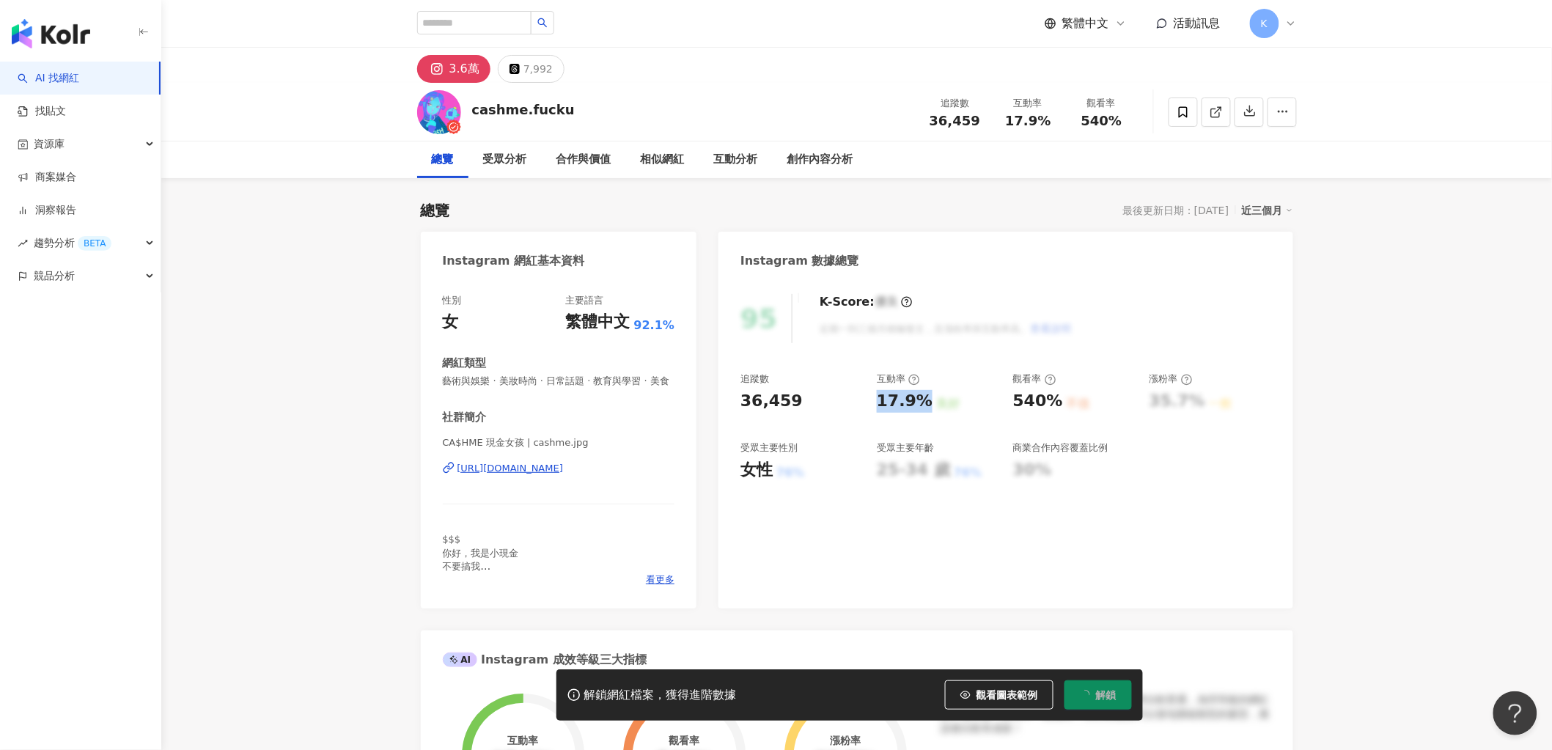
click at [924, 400] on div "17.9%" at bounding box center [905, 401] width 56 height 23
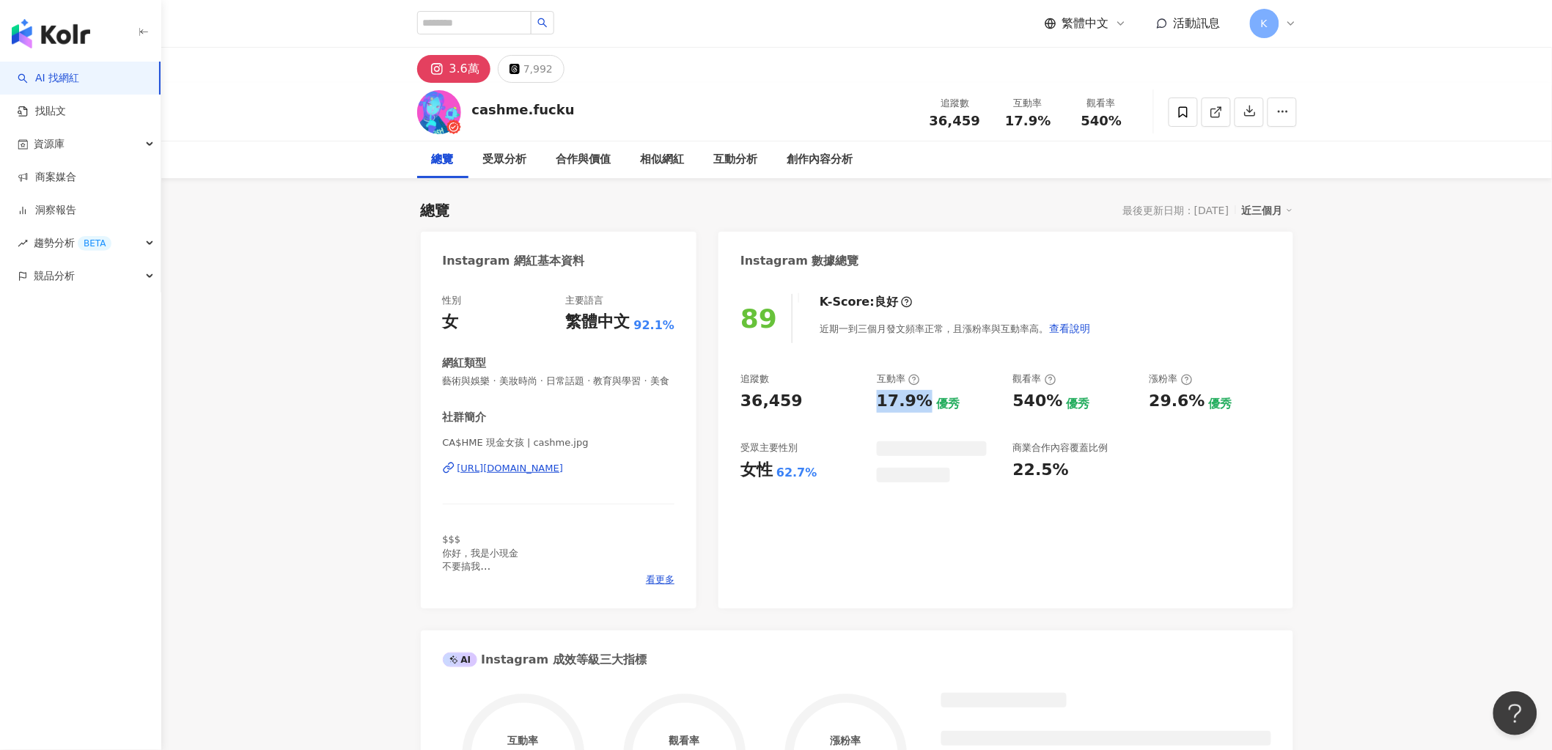
click at [1058, 398] on div "540% 優秀" at bounding box center [1074, 401] width 122 height 23
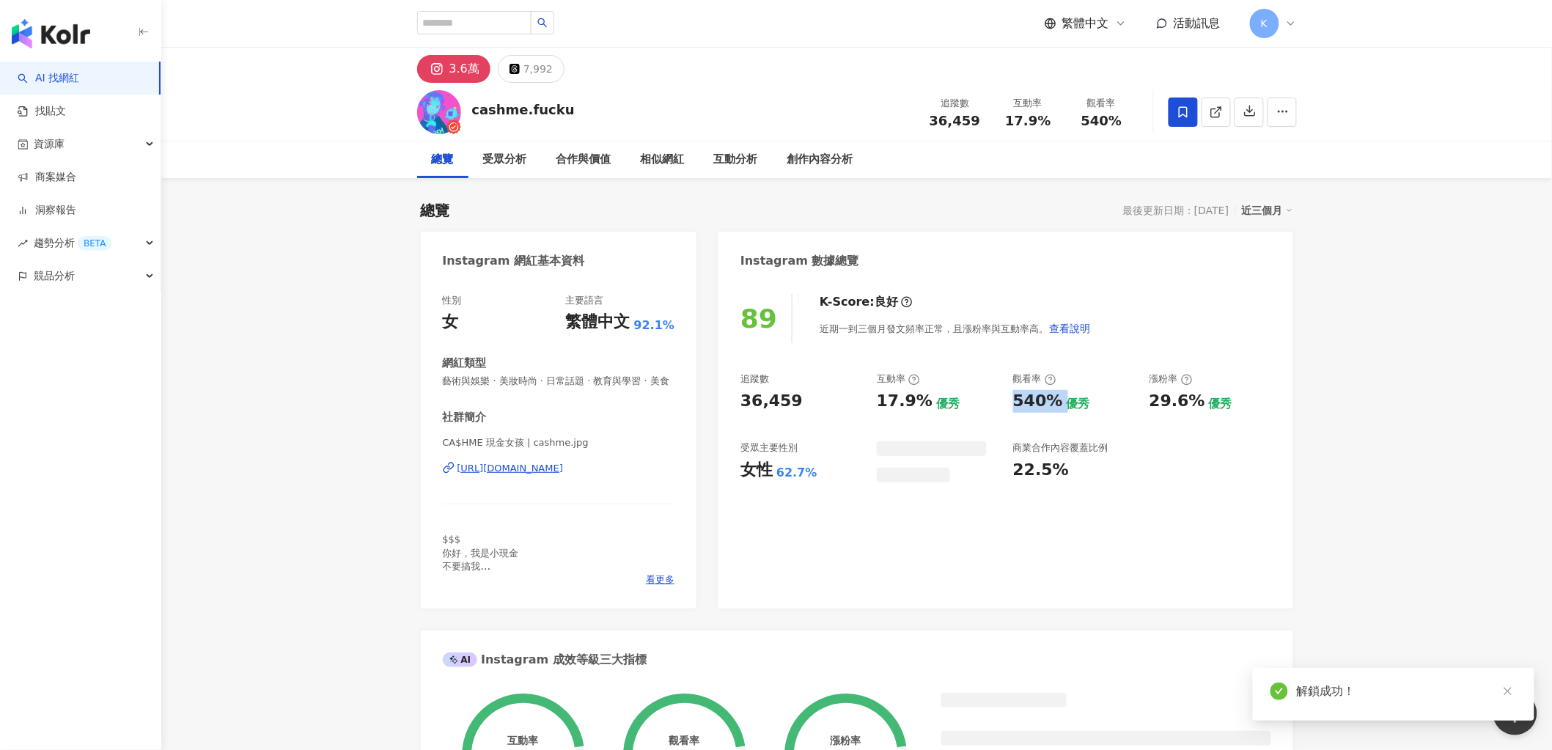
click at [1183, 101] on span at bounding box center [1183, 112] width 29 height 29
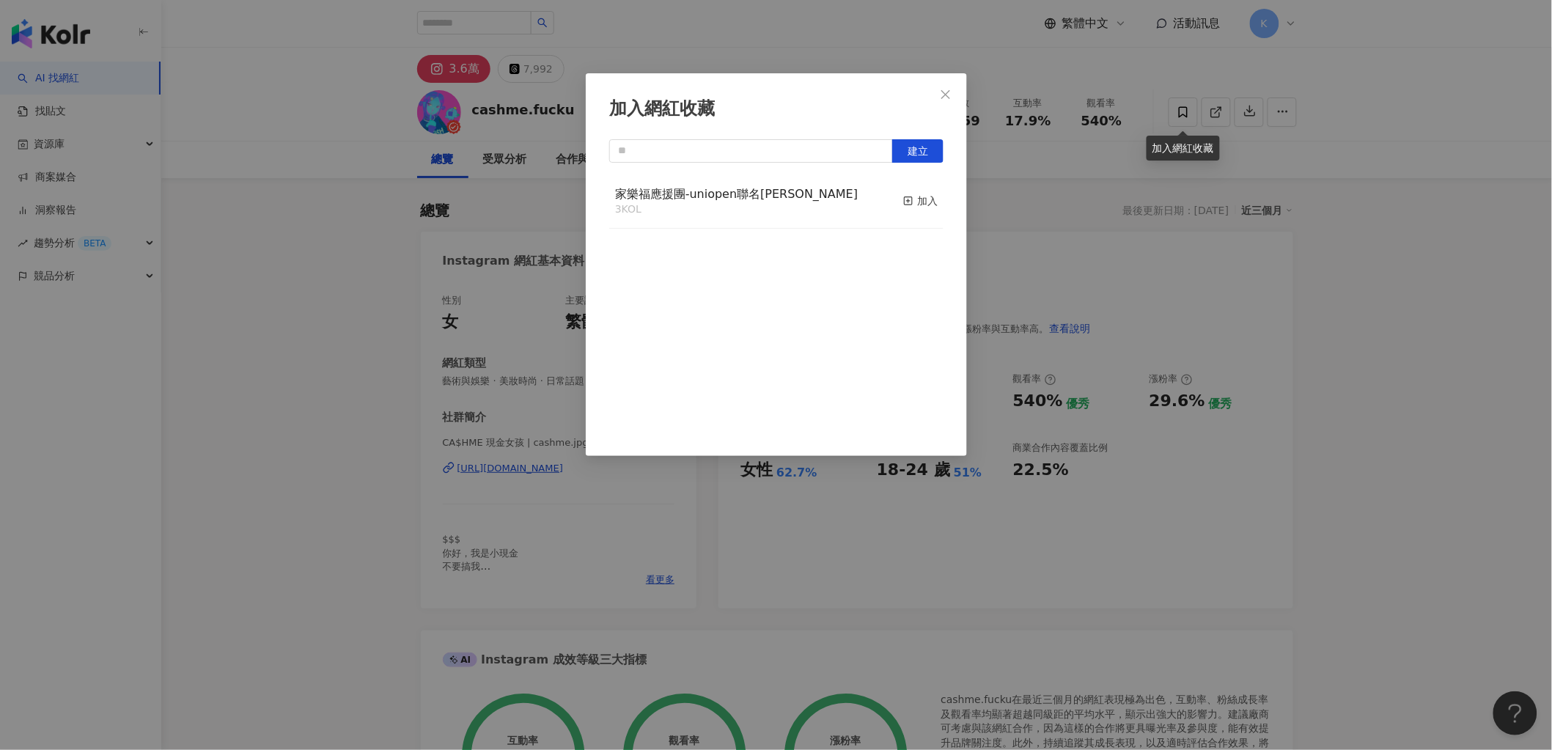
click at [903, 202] on div "加入" at bounding box center [920, 201] width 34 height 16
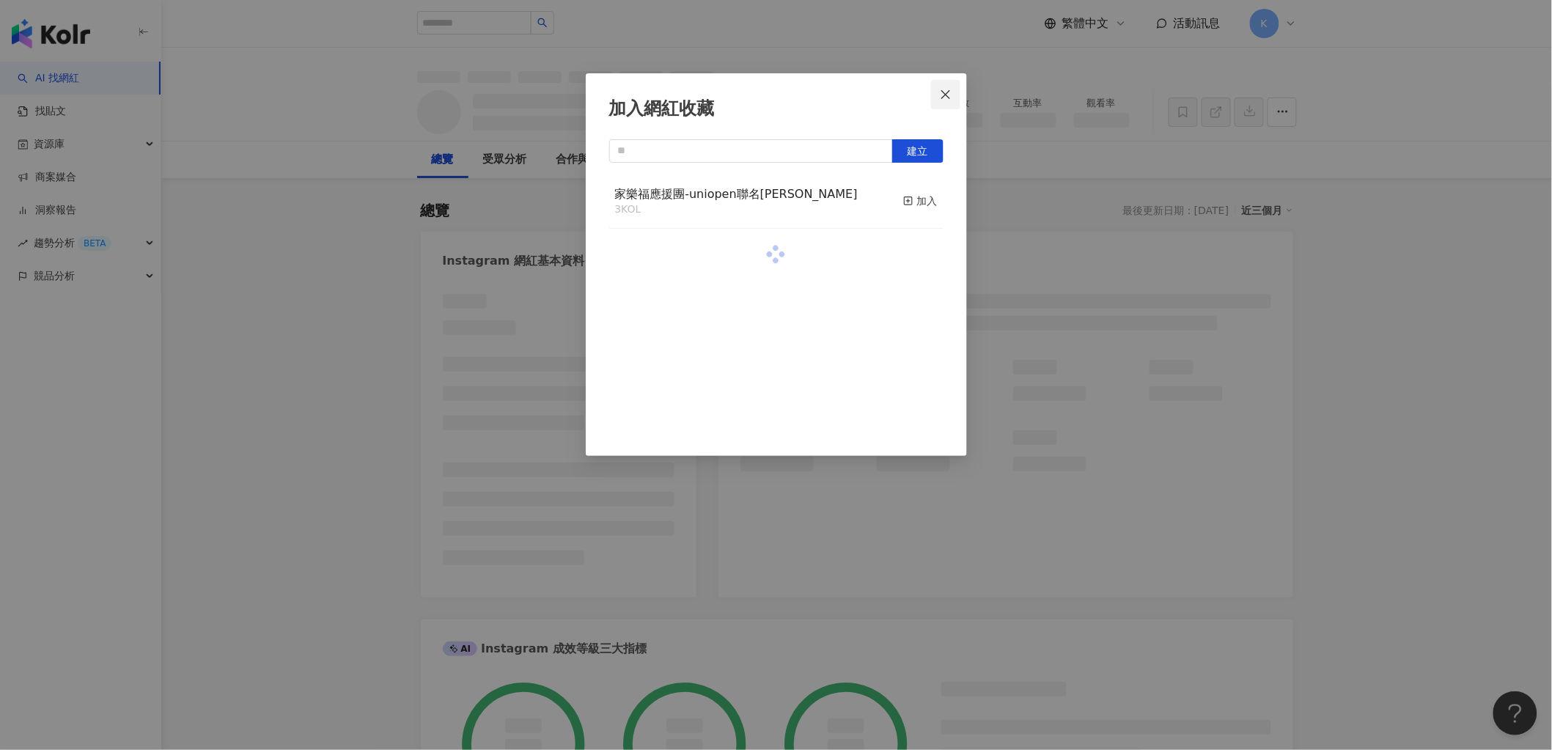
click at [947, 93] on icon "close" at bounding box center [946, 95] width 12 height 12
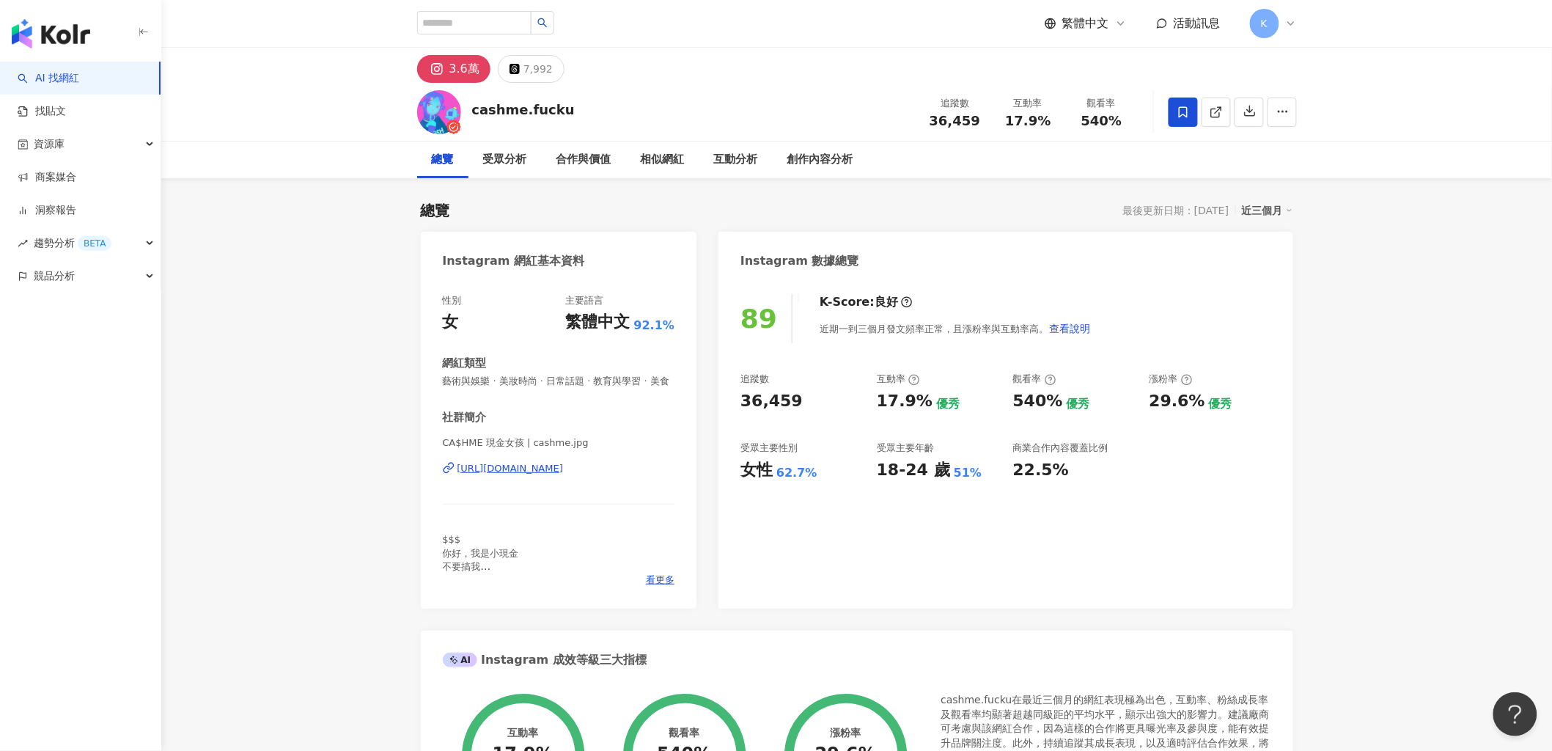
drag, startPoint x: 938, startPoint y: 475, endPoint x: 878, endPoint y: 471, distance: 60.2
click at [877, 471] on div "18-24 歲" at bounding box center [913, 470] width 73 height 23
click at [880, 468] on div "18-24 歲" at bounding box center [913, 470] width 73 height 23
click at [872, 470] on div "追蹤數 36,459 互動率 17.9% 優秀 觀看率 540% 優秀 漲粉率 29.6% 優秀 受眾主要性別 女性 62.7% 受眾主要年齡 18-24 歲…" at bounding box center [1005, 426] width 530 height 108
drag, startPoint x: 878, startPoint y: 467, endPoint x: 946, endPoint y: 465, distance: 68.9
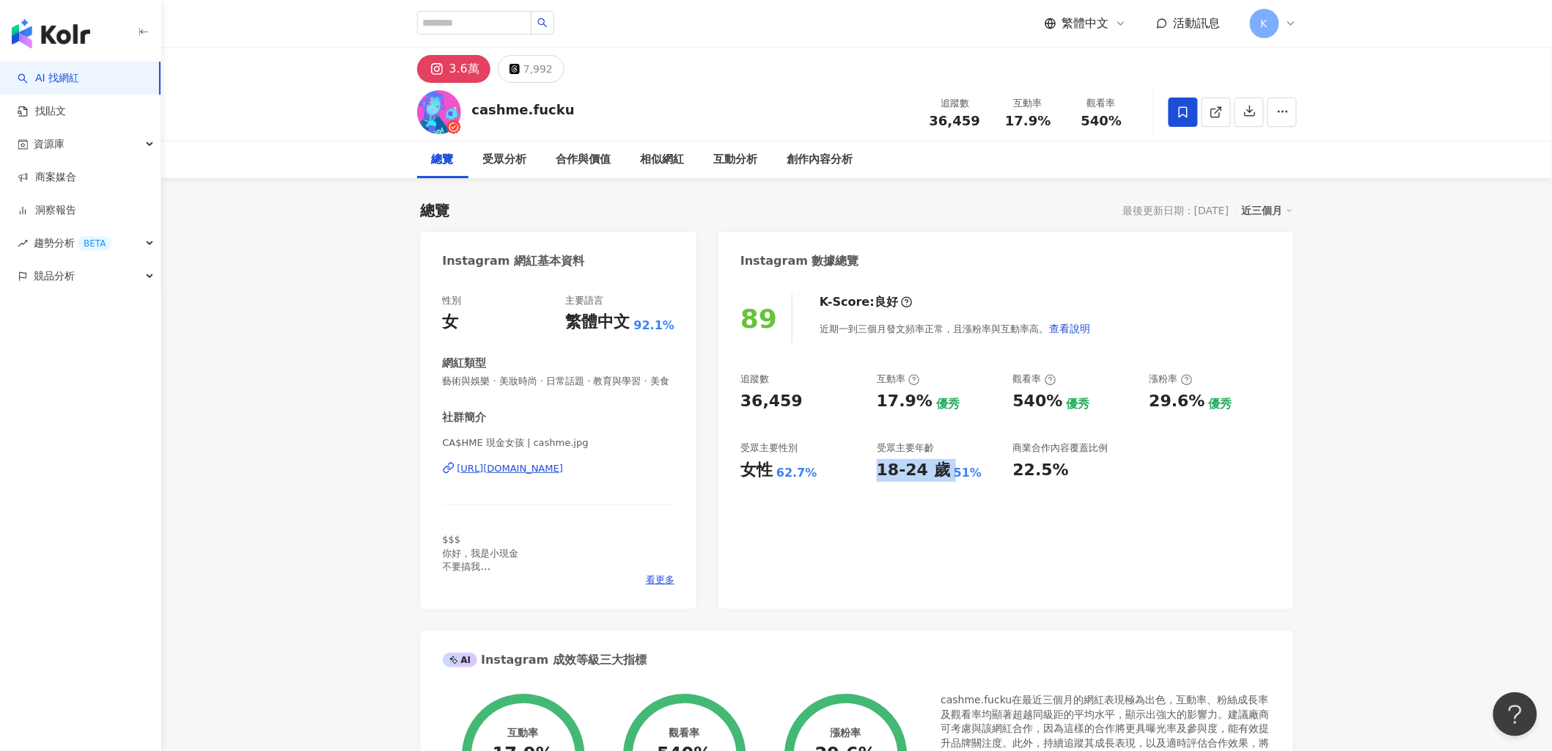
click at [946, 465] on div "18-24 歲 51%" at bounding box center [938, 470] width 122 height 23
copy div "18-24 歲"
click at [79, 81] on link "AI 找網紅" at bounding box center [49, 78] width 62 height 15
click at [116, 134] on div "資源庫" at bounding box center [80, 144] width 161 height 33
click at [74, 214] on link "網紅收藏" at bounding box center [55, 210] width 41 height 15
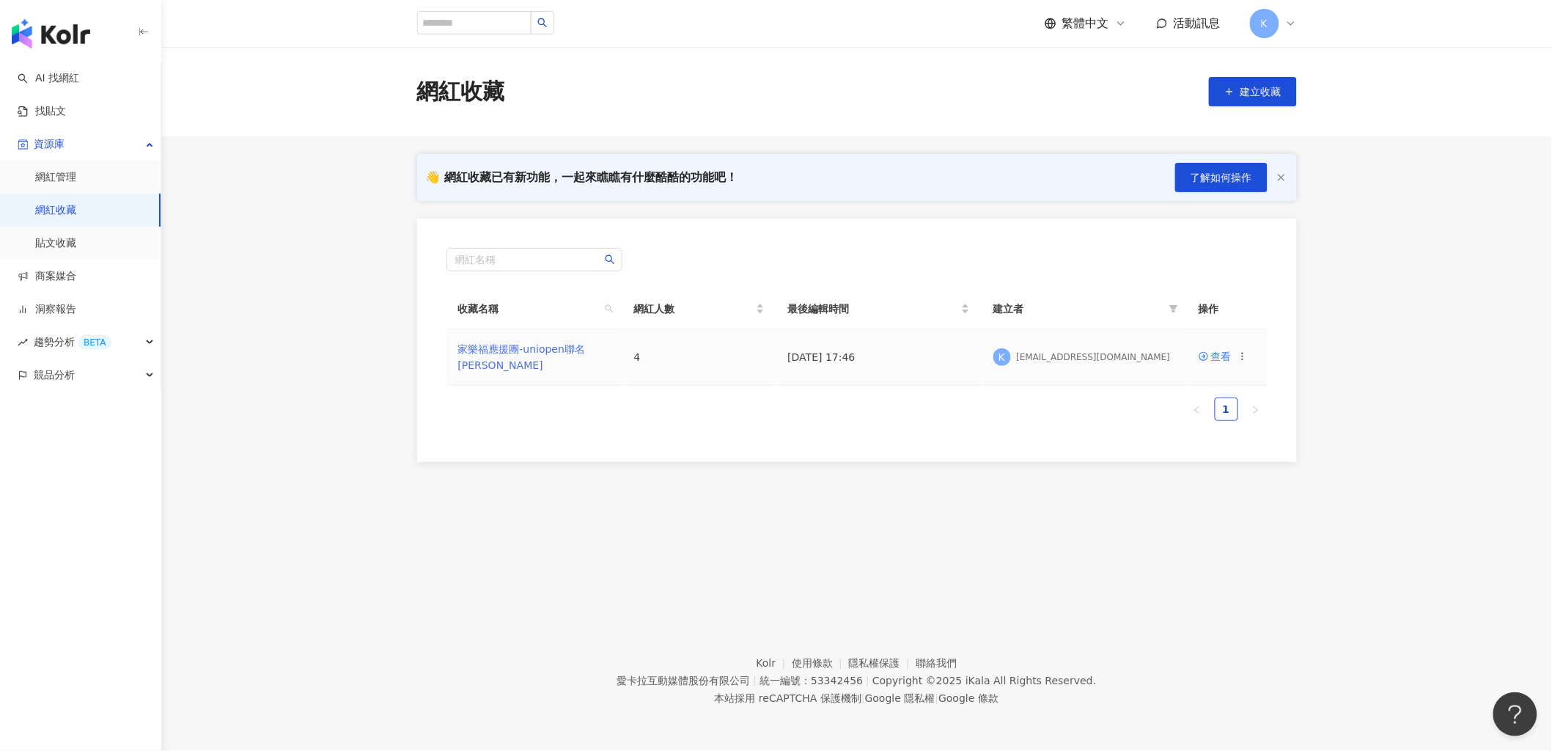
click at [531, 357] on link "家樂福應援團-uniopen聯名[PERSON_NAME]" at bounding box center [522, 357] width 128 height 28
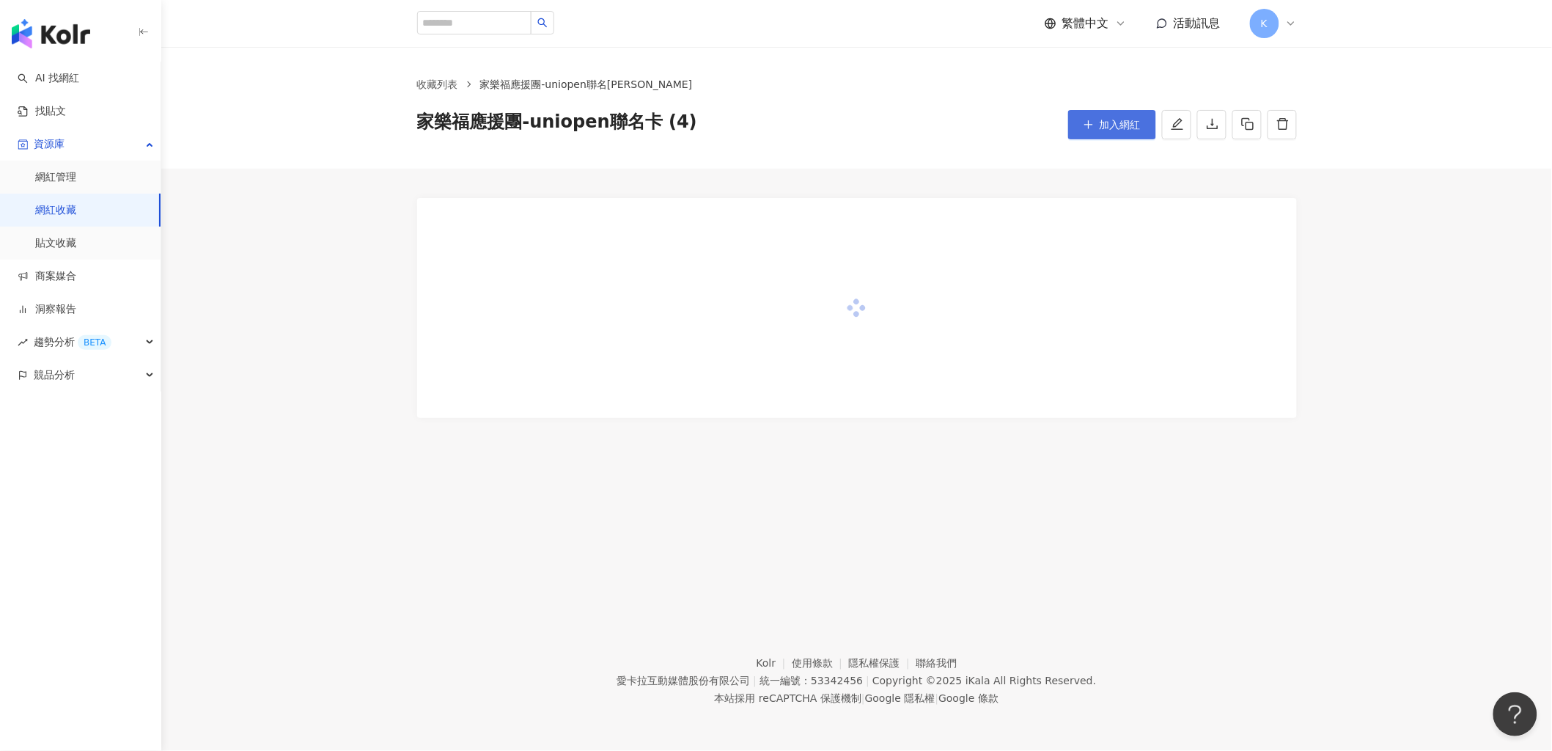
click at [1114, 120] on span "加入網紅" at bounding box center [1120, 125] width 41 height 12
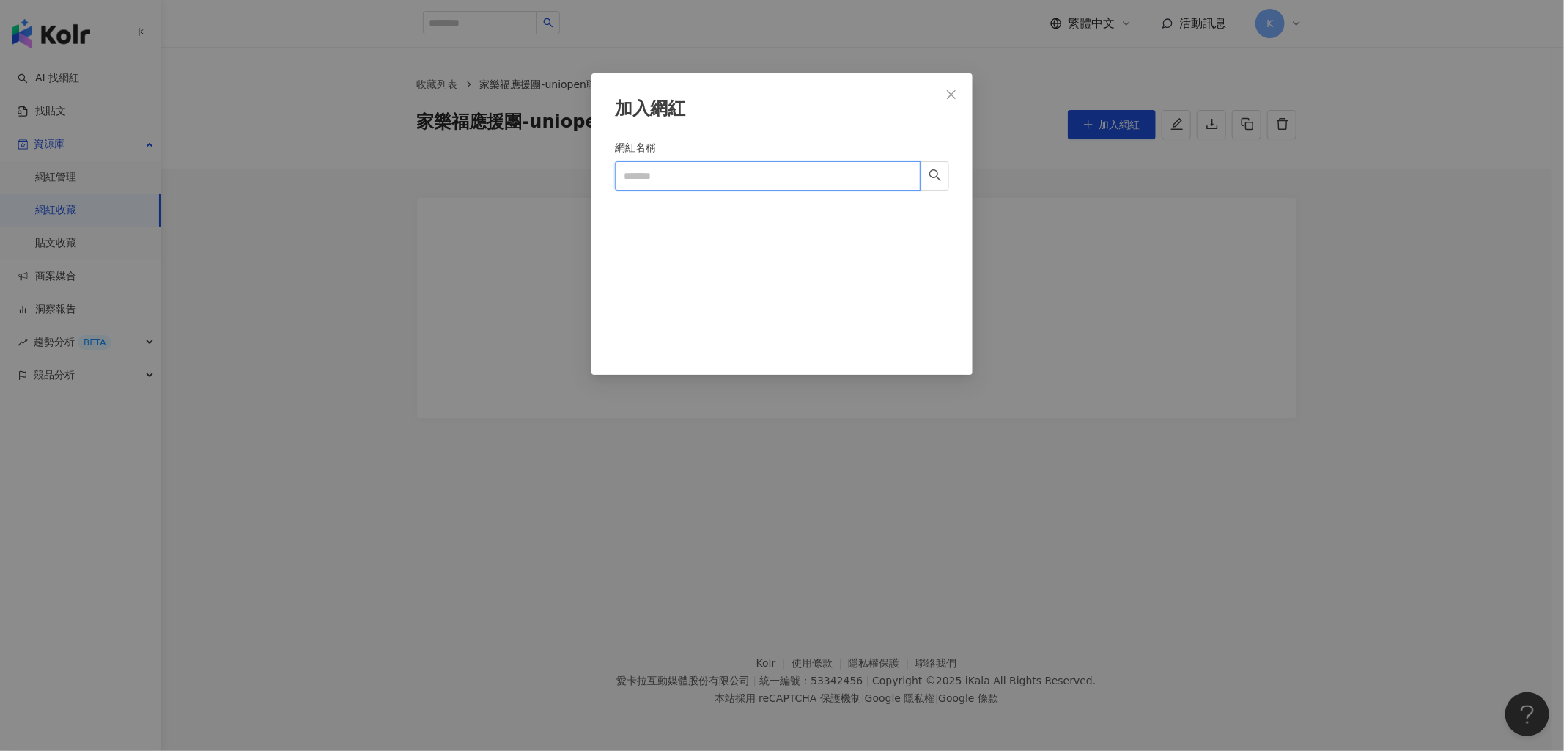
click at [792, 185] on input "網紅名稱" at bounding box center [768, 175] width 306 height 29
type input "***"
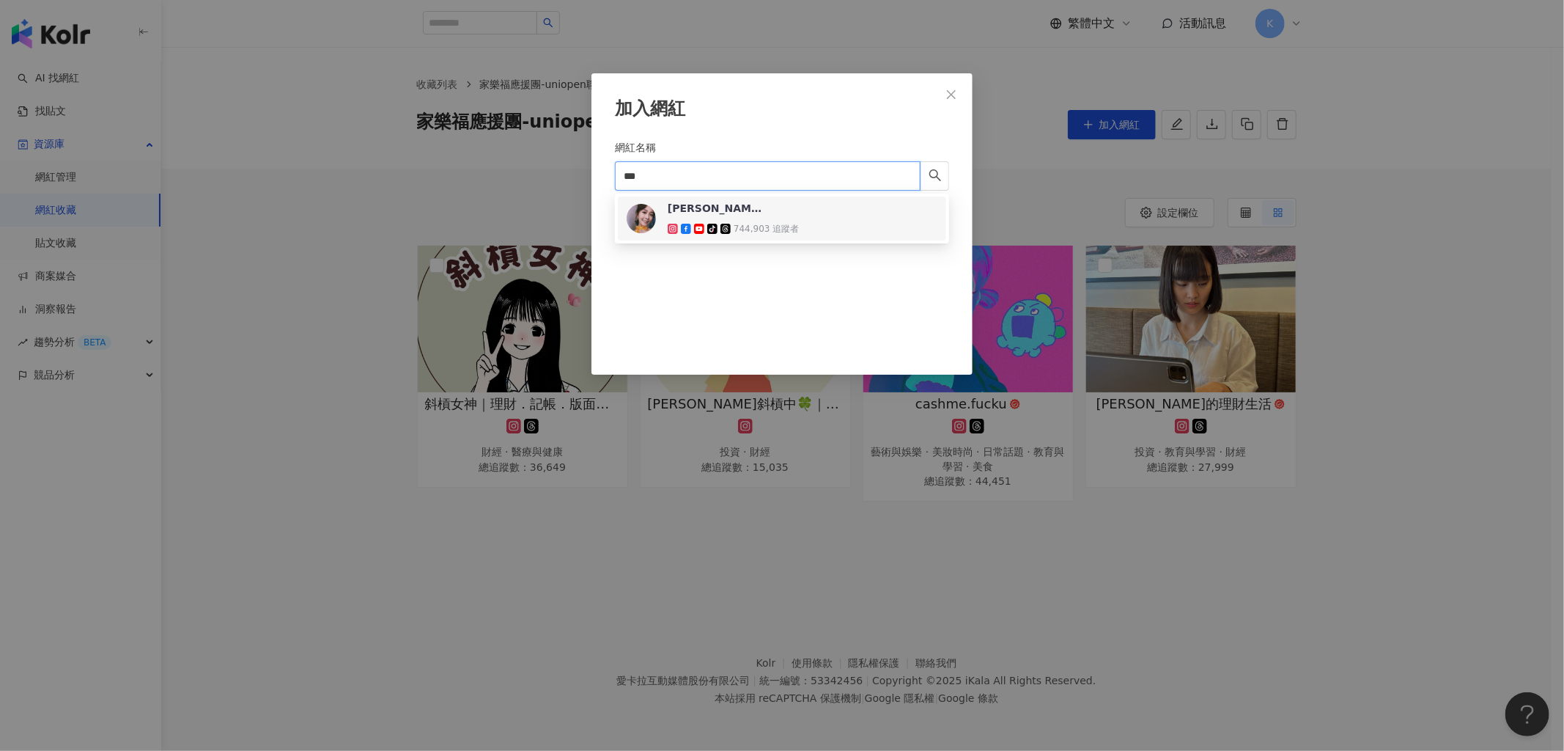
click at [793, 211] on div "[PERSON_NAME] tiktok-icon 744,903 追蹤者" at bounding box center [733, 218] width 131 height 35
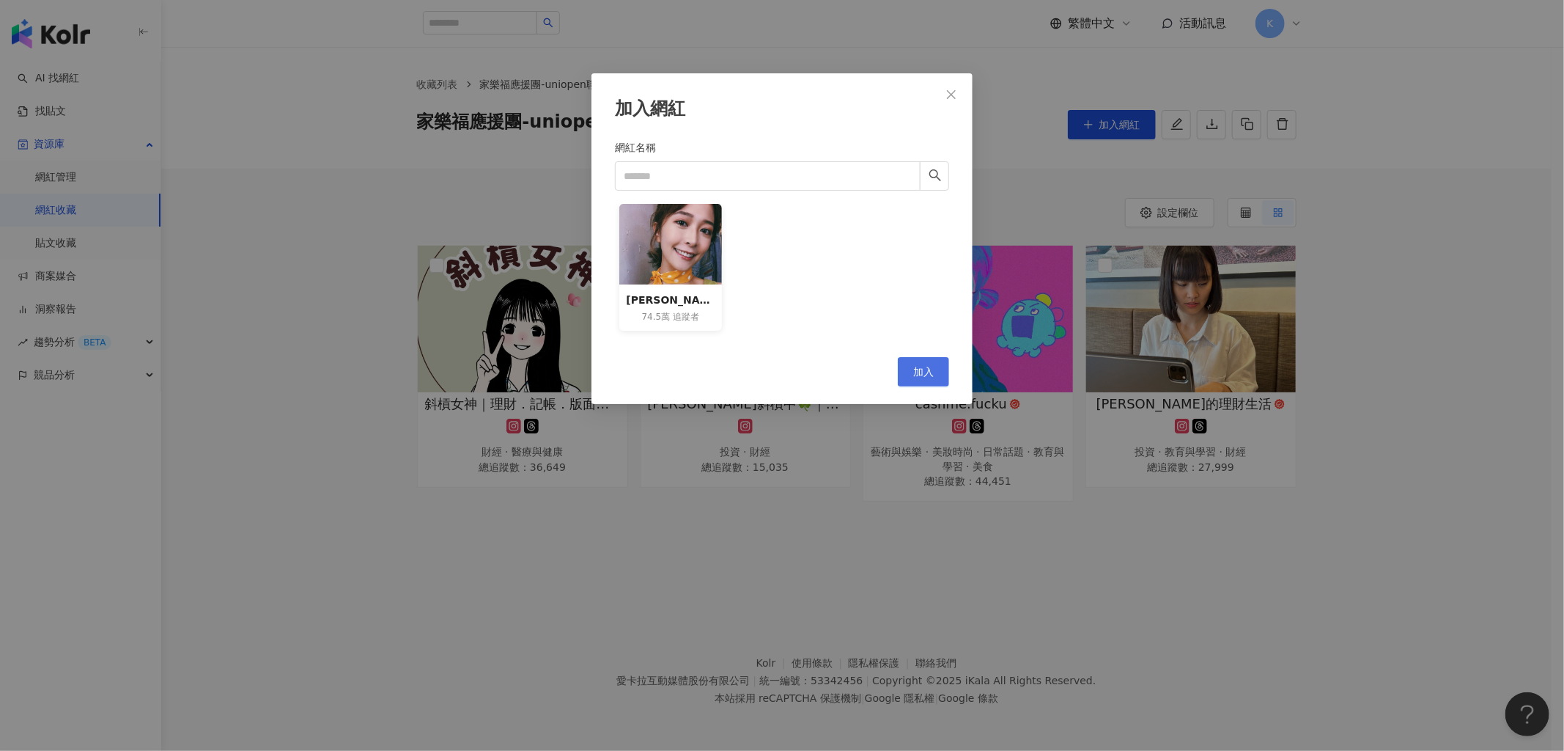
click at [932, 375] on span "加入" at bounding box center [923, 372] width 21 height 12
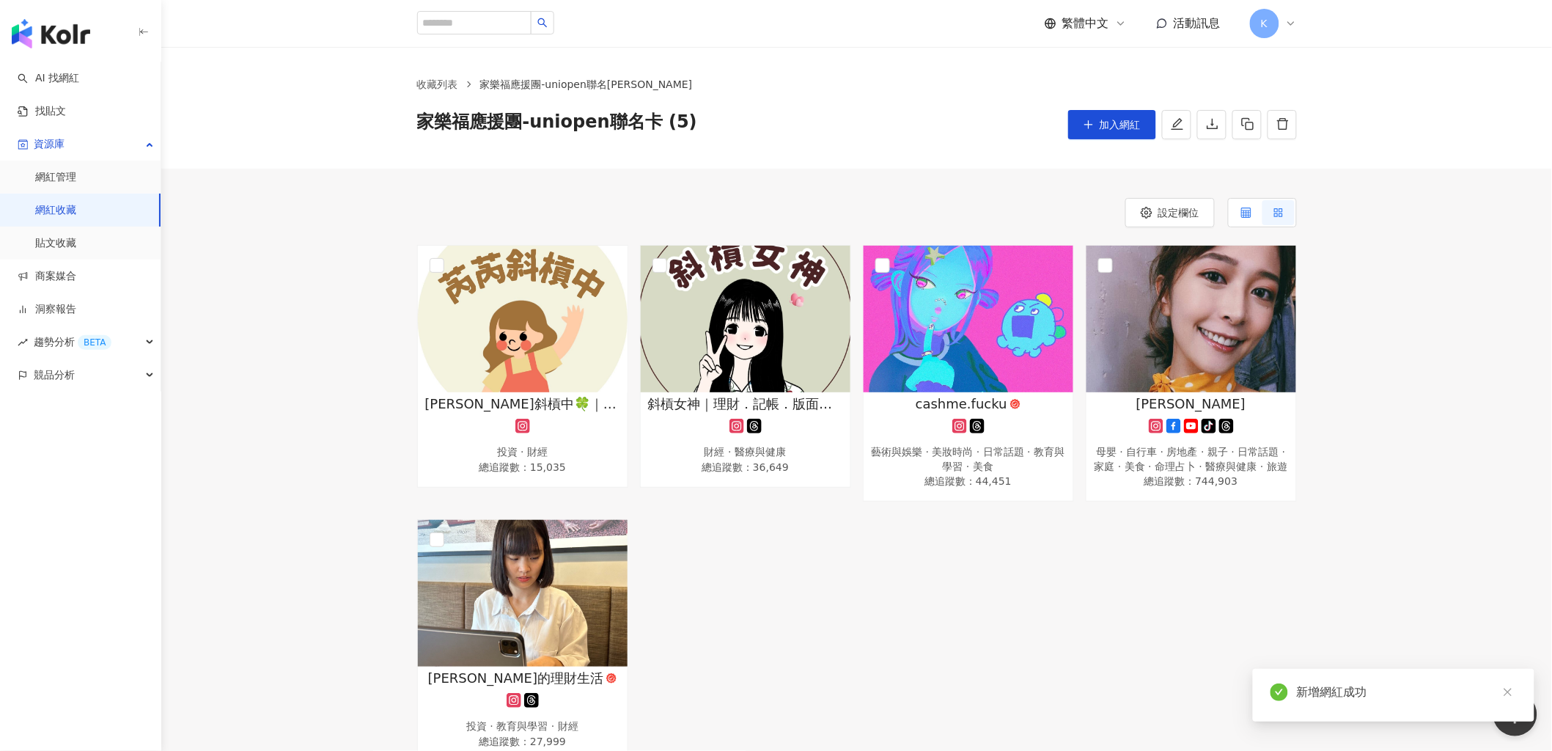
click at [1255, 213] on label at bounding box center [1246, 212] width 32 height 25
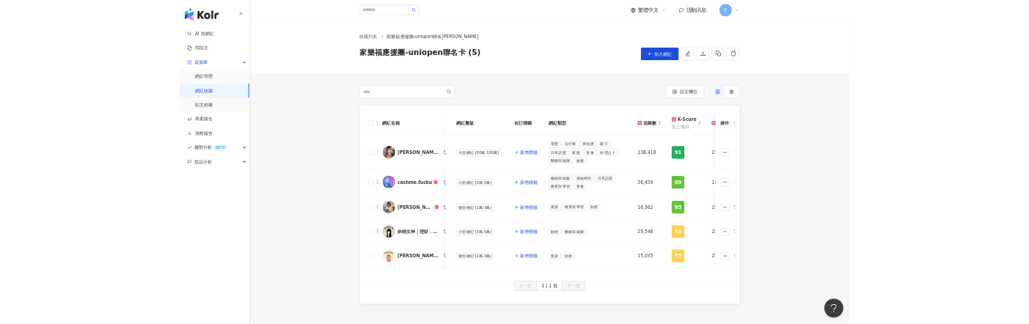
scroll to position [0, 185]
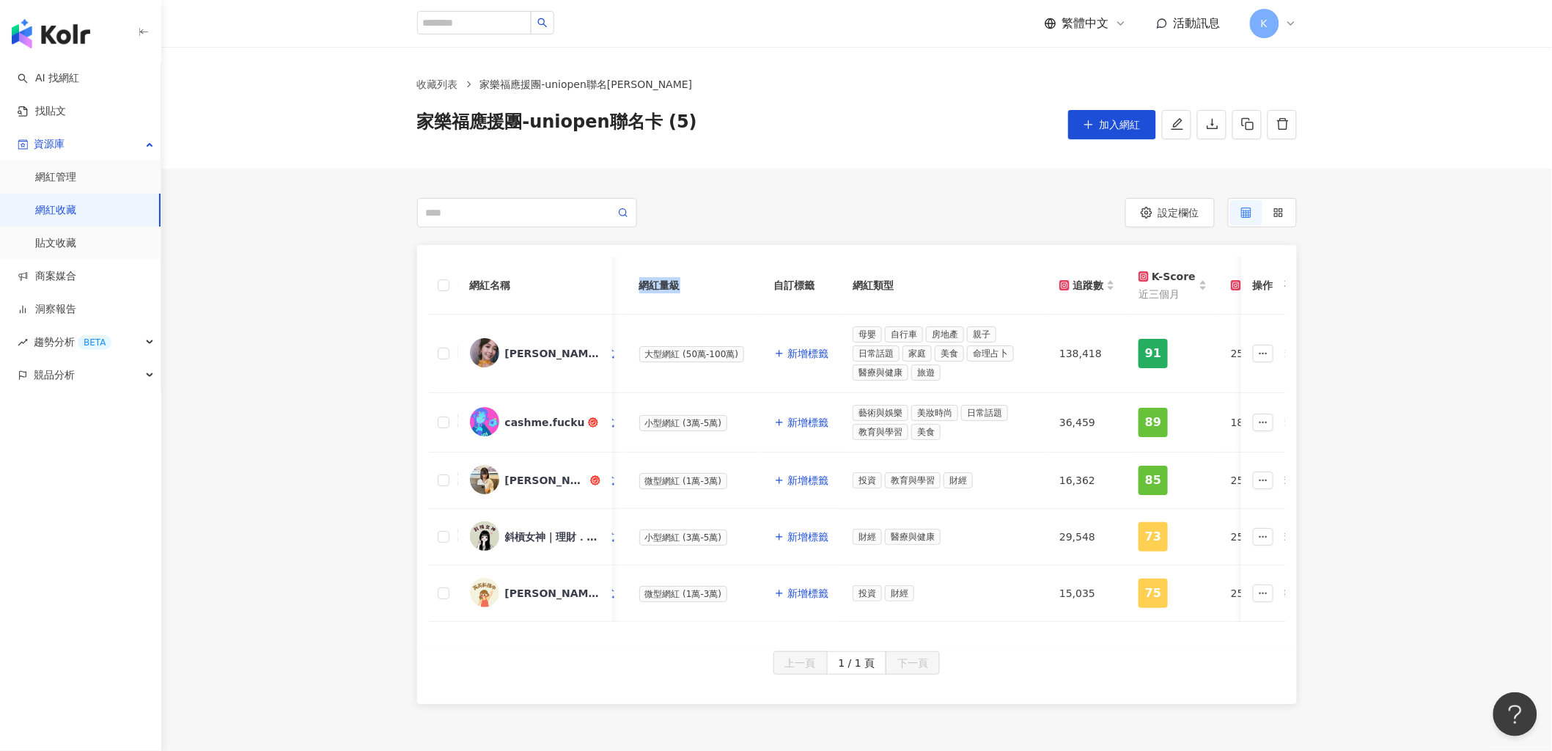
drag, startPoint x: 641, startPoint y: 284, endPoint x: 684, endPoint y: 284, distance: 43.3
click at [684, 284] on th "網紅量級" at bounding box center [695, 286] width 135 height 58
copy th "網紅量級"
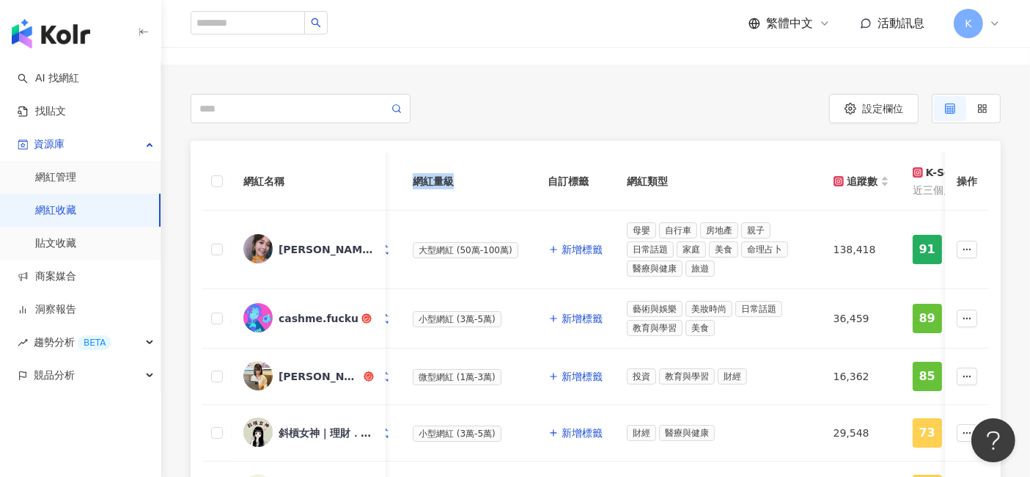
scroll to position [163, 0]
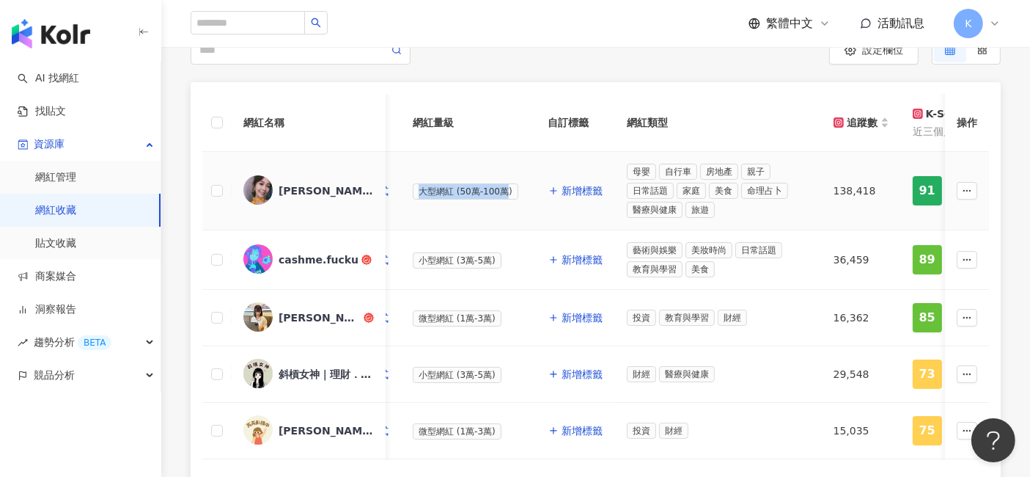
drag, startPoint x: 421, startPoint y: 187, endPoint x: 504, endPoint y: 191, distance: 83.7
click at [504, 191] on span "大型網紅 (50萬-100萬)" at bounding box center [466, 191] width 106 height 16
copy span "大型網紅 (50萬-100萬"
click at [435, 206] on td "大型網紅 (50萬-100萬)" at bounding box center [468, 191] width 135 height 78
drag, startPoint x: 419, startPoint y: 185, endPoint x: 515, endPoint y: 191, distance: 96.2
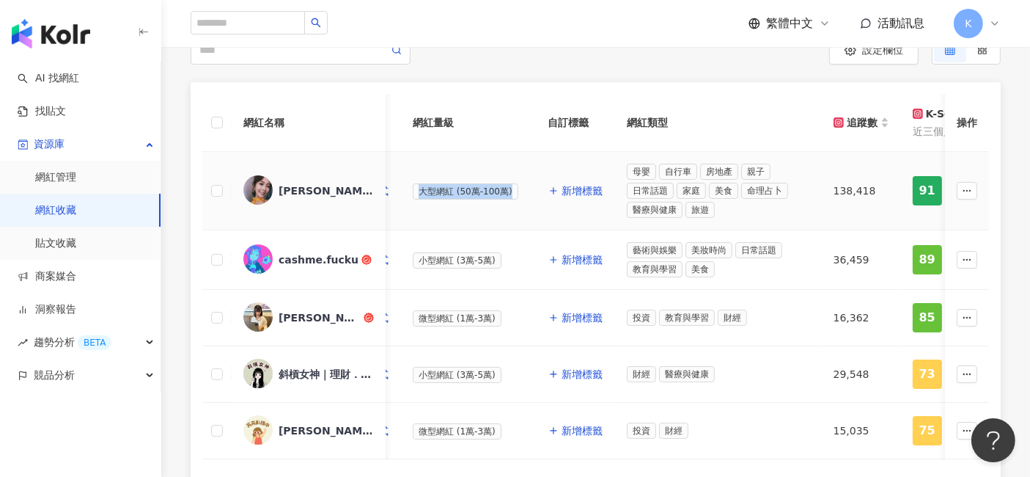
click at [515, 191] on div "大型網紅 (50萬-100萬)" at bounding box center [468, 191] width 111 height 17
copy span "大型網紅 (50萬-100萬)"
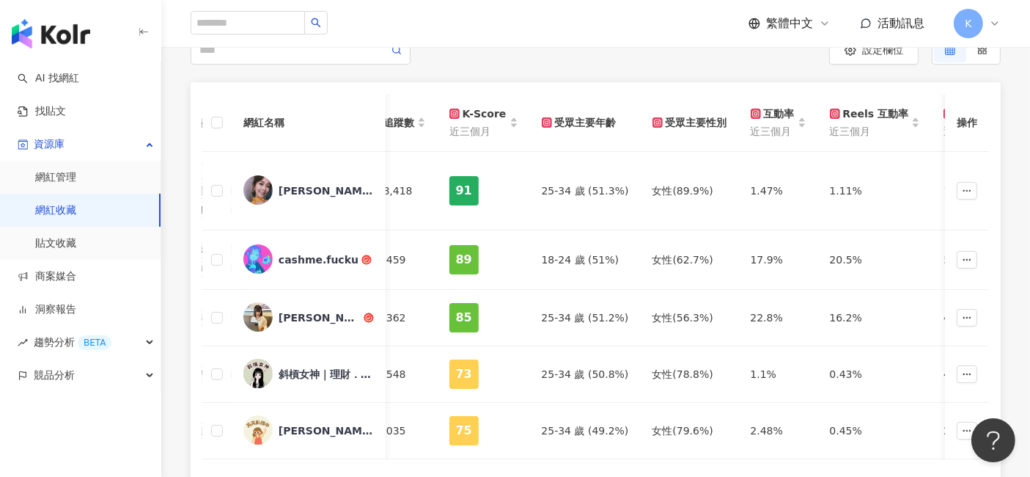
scroll to position [0, 652]
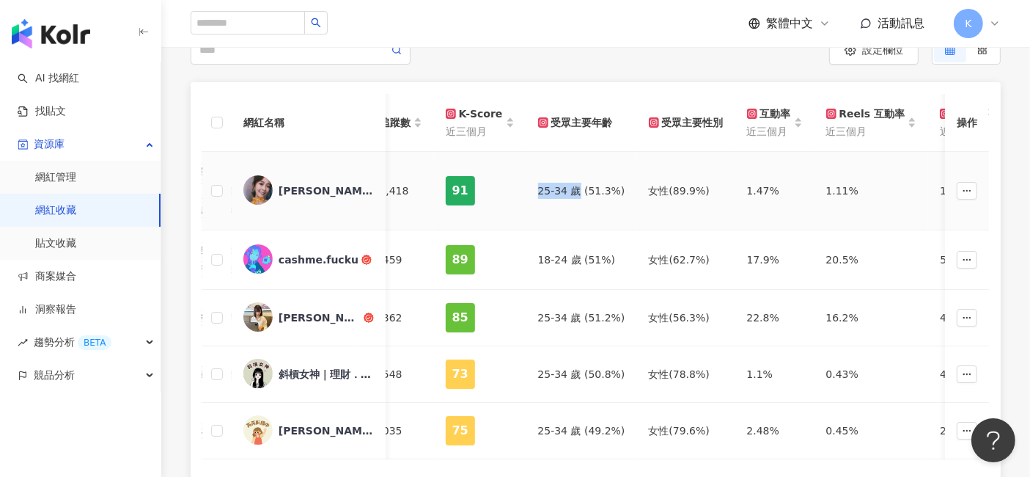
drag, startPoint x: 509, startPoint y: 190, endPoint x: 568, endPoint y: 189, distance: 58.7
click at [568, 189] on tr "[PERSON_NAME] tiktok-icon 新增聯絡方式 大型網紅 (50萬-100萬) 新增標籤 母嬰 自行車 房地產 親子 日常話題 家庭 美食 …" at bounding box center [640, 191] width 2180 height 78
copy tr "25-34 歲"
drag, startPoint x: 630, startPoint y: 187, endPoint x: 691, endPoint y: 192, distance: 61.1
click at [691, 192] on div "女性 (89.9%)" at bounding box center [686, 191] width 75 height 16
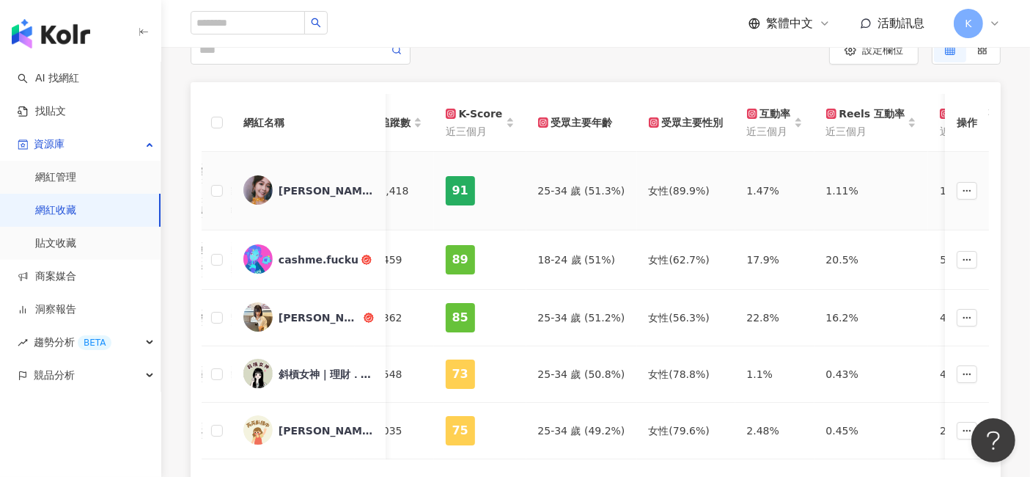
click at [685, 189] on div "(89.9%)" at bounding box center [689, 191] width 40 height 16
drag, startPoint x: 693, startPoint y: 188, endPoint x: 632, endPoint y: 188, distance: 61.6
click at [649, 188] on div "女性 (89.9%)" at bounding box center [686, 191] width 75 height 16
click at [669, 191] on div "(89.9%)" at bounding box center [689, 191] width 40 height 16
drag, startPoint x: 689, startPoint y: 188, endPoint x: 664, endPoint y: 188, distance: 24.9
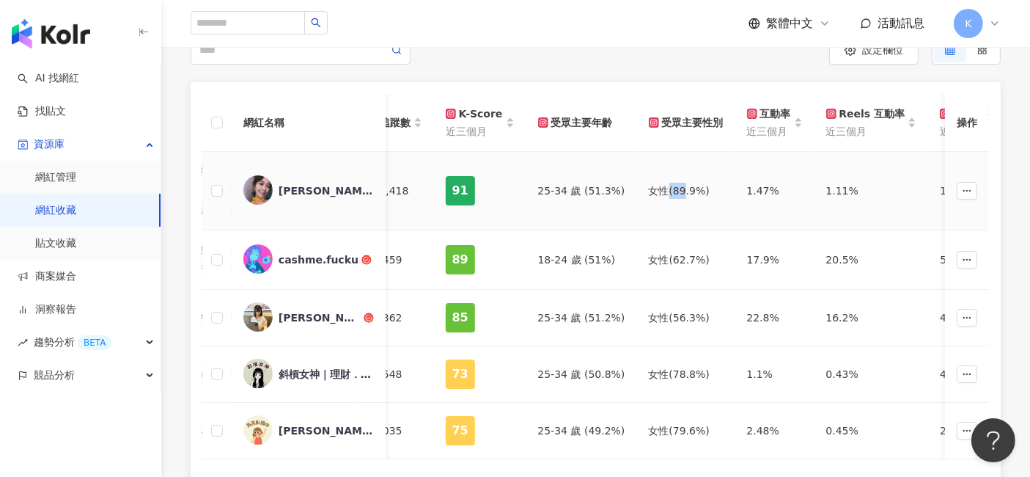
click at [664, 188] on div "女性 (89.9%)" at bounding box center [686, 191] width 75 height 16
click at [649, 188] on div "女性 (89.9%)" at bounding box center [686, 191] width 75 height 16
drag, startPoint x: 632, startPoint y: 189, endPoint x: 683, endPoint y: 188, distance: 51.3
click at [683, 188] on div "女性 (89.9%)" at bounding box center [686, 191] width 75 height 16
copy div "女性 (89.9%"
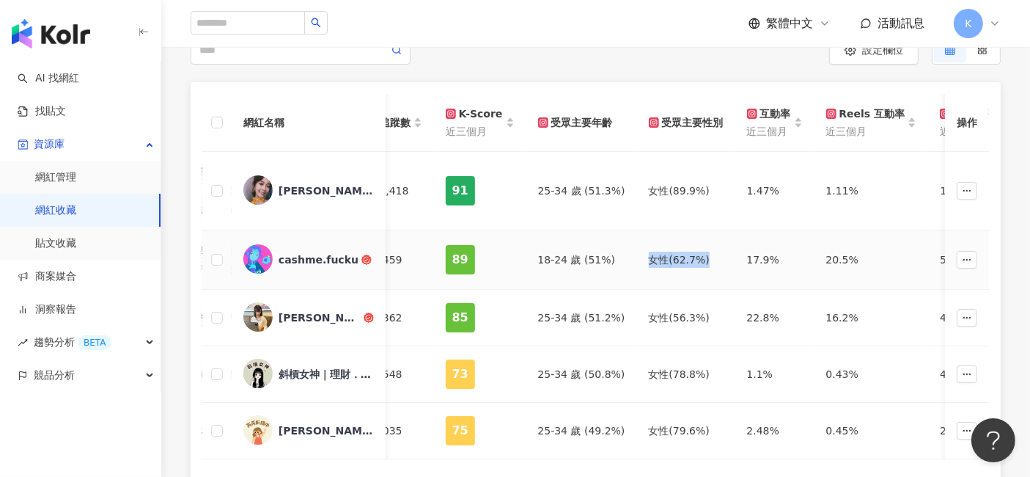
drag, startPoint x: 616, startPoint y: 258, endPoint x: 678, endPoint y: 254, distance: 62.4
click at [685, 258] on tr "cashme.fucku 新增聯絡方式 小型網紅 (3萬-5萬) 新增標籤 藝術與娛樂 美妝時尚 日常話題 教育與學習 美食 36,[PHONE_NUMBER…" at bounding box center [640, 259] width 2180 height 59
copy tr "18-24 歲 (51%) 女性 (62.7%)"
drag, startPoint x: 622, startPoint y: 318, endPoint x: 710, endPoint y: 311, distance: 89.0
click at [685, 314] on td "女性 (56.3%)" at bounding box center [686, 318] width 98 height 56
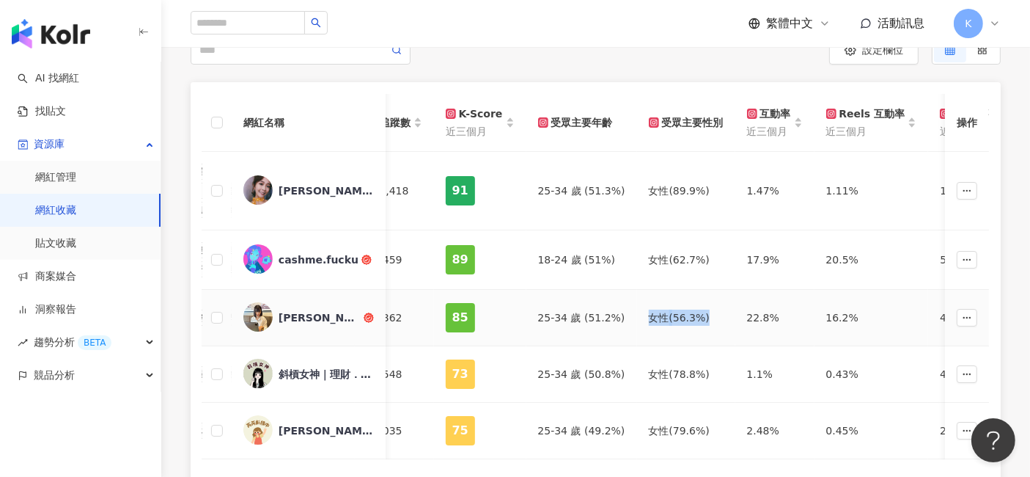
copy div "女性 (56.3%)"
click at [180, 423] on div "網紅名稱 社群平台 聯絡資訊 網紅量級 自訂標籤 網紅類型 追蹤數 K-Score 近三個月 受眾主要年齡 受眾主要性別 互動率 近三個月 Reels 互動率…" at bounding box center [595, 311] width 869 height 459
drag, startPoint x: 515, startPoint y: 313, endPoint x: 609, endPoint y: 312, distance: 93.8
click at [609, 312] on td "25-34 歲 (51.2%)" at bounding box center [581, 318] width 111 height 56
copy div "25-34 歲 (51.2%)"
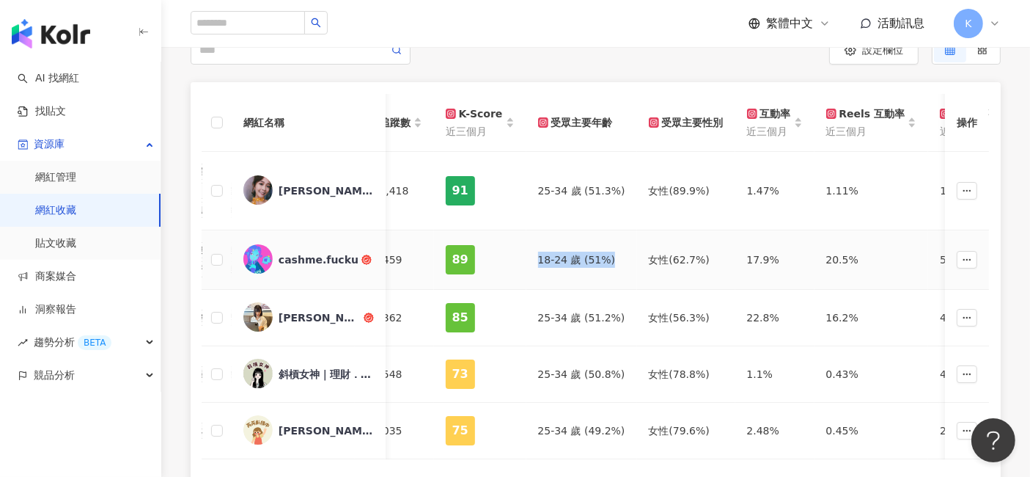
drag, startPoint x: 528, startPoint y: 255, endPoint x: 605, endPoint y: 254, distance: 77.0
click at [605, 254] on td "18-24 歲 (51%)" at bounding box center [581, 259] width 111 height 59
copy div "18-24 歲 (51%)"
drag, startPoint x: 514, startPoint y: 190, endPoint x: 607, endPoint y: 191, distance: 93.1
click at [607, 191] on tr "[PERSON_NAME] tiktok-icon 新增聯絡方式 大型網紅 (50萬-100萬) 新增標籤 母嬰 自行車 房地產 親子 日常話題 家庭 美食 …" at bounding box center [640, 191] width 2180 height 78
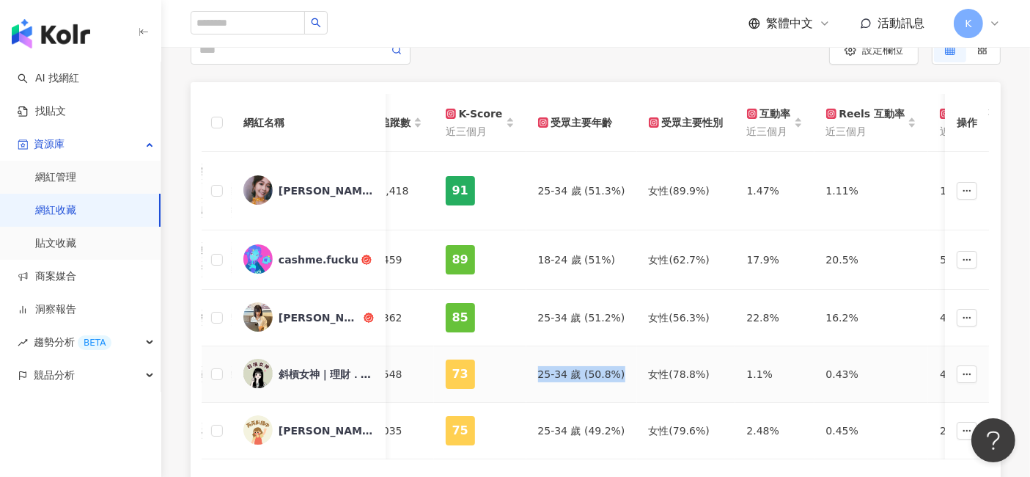
drag, startPoint x: 515, startPoint y: 372, endPoint x: 611, endPoint y: 374, distance: 96.1
click at [611, 374] on td "25-34 歲 (50.8%)" at bounding box center [581, 374] width 111 height 56
drag, startPoint x: 521, startPoint y: 422, endPoint x: 608, endPoint y: 424, distance: 86.5
click at [608, 424] on td "25-34 歲 (49.2%)" at bounding box center [581, 430] width 111 height 56
drag, startPoint x: 630, startPoint y: 422, endPoint x: 692, endPoint y: 423, distance: 61.6
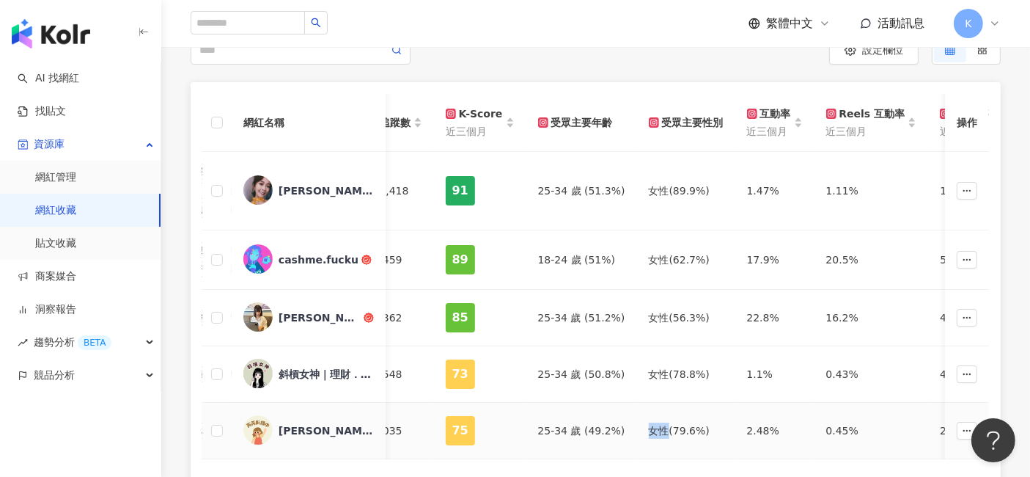
click at [692, 423] on div "女性 (79.6%)" at bounding box center [686, 430] width 75 height 16
click at [669, 422] on div "(79.6%)" at bounding box center [689, 430] width 40 height 16
drag, startPoint x: 634, startPoint y: 422, endPoint x: 683, endPoint y: 423, distance: 48.4
click at [683, 423] on div "女性 (79.6%)" at bounding box center [686, 430] width 75 height 16
click at [192, 320] on div "網紅名稱 社群平台 聯絡資訊 網紅量級 自訂標籤 網紅類型 追蹤數 K-Score 近三個月 受眾主要年齡 受眾主要性別 互動率 近三個月 Reels 互動率…" at bounding box center [596, 285] width 810 height 406
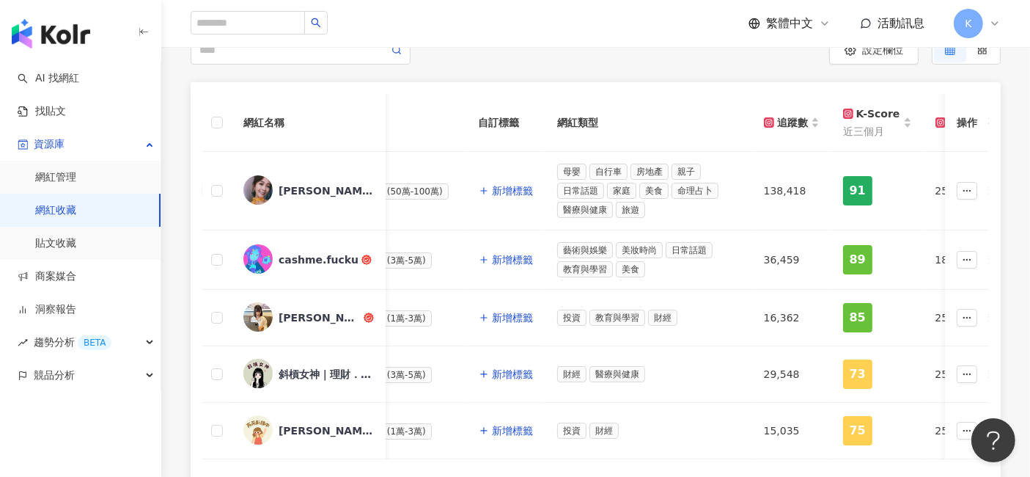
scroll to position [0, 0]
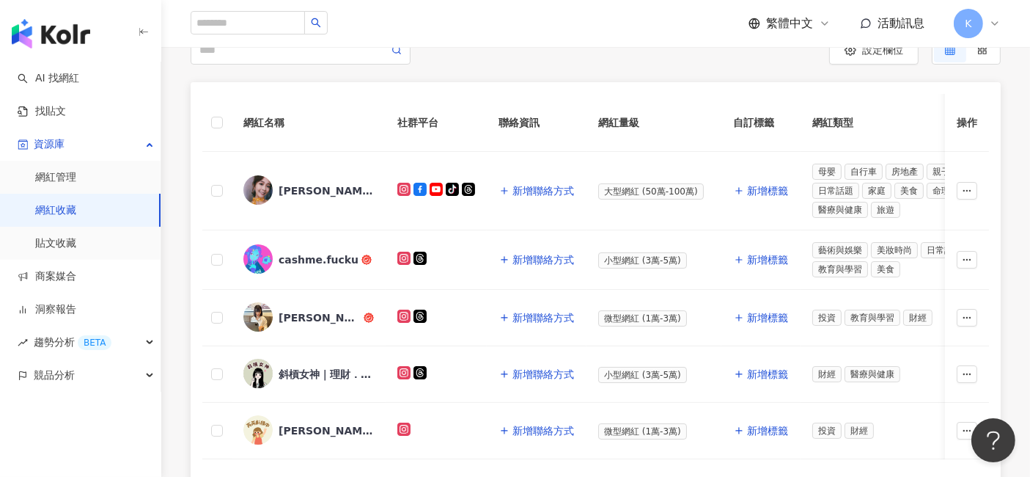
click at [201, 111] on div "網紅名稱 社群平台 聯絡資訊 網紅量級 自訂標籤 網紅類型 追蹤數 K-Score 近三個月 受眾主要年齡 受眾主要性別 互動率 近三個月 Reels 互動率…" at bounding box center [596, 285] width 810 height 406
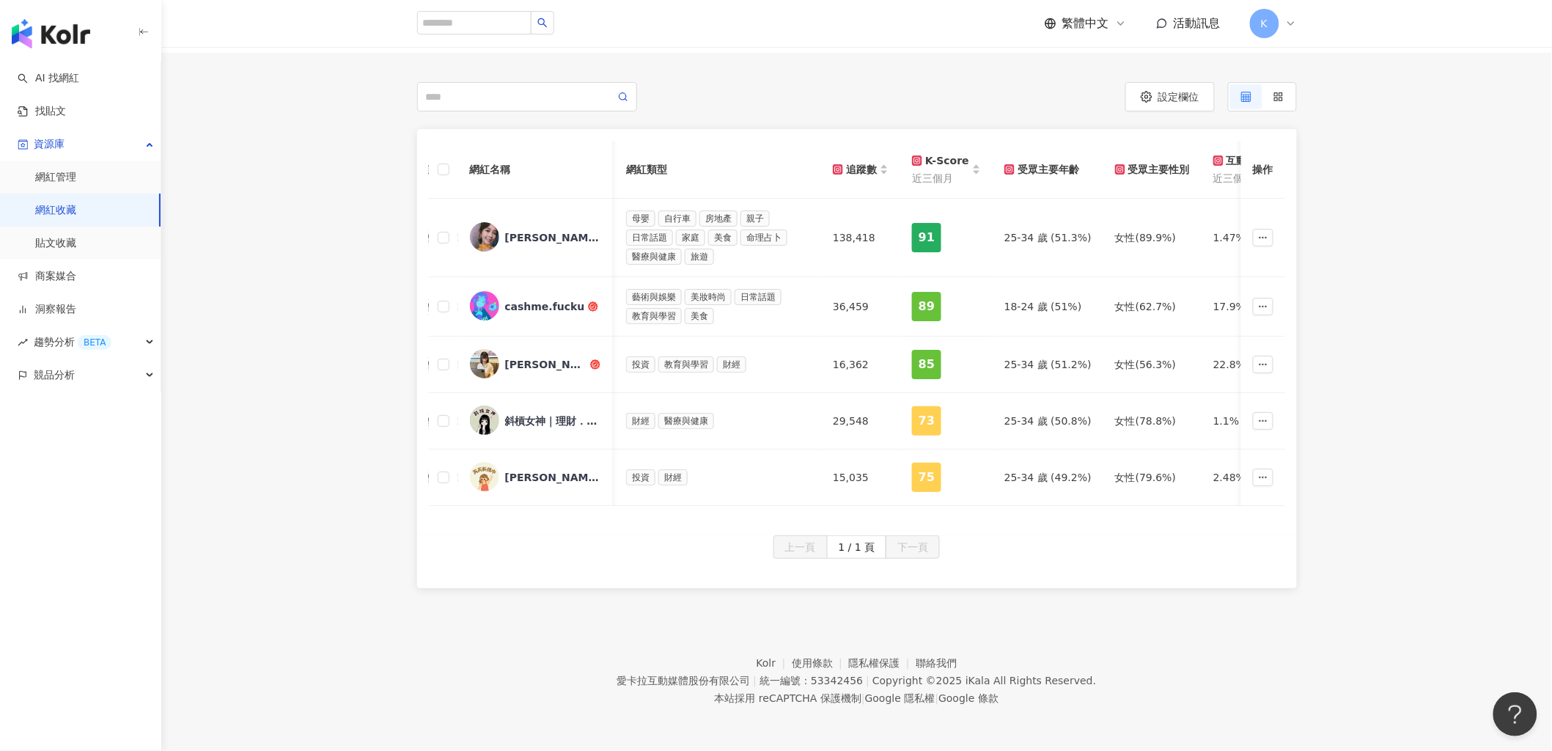
scroll to position [0, 422]
